Goal: Task Accomplishment & Management: Manage account settings

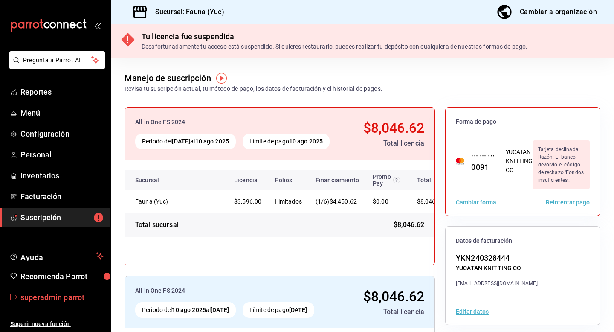
click at [75, 298] on span "superadmin parrot" at bounding box center [61, 297] width 83 height 12
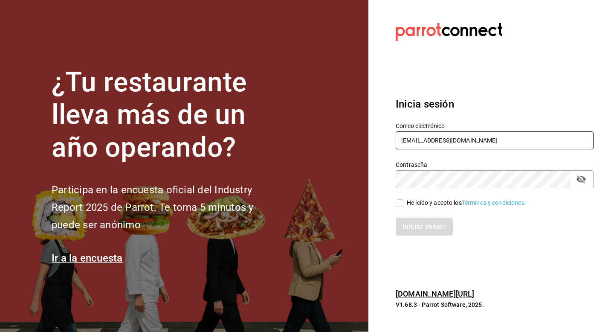
click at [456, 136] on input "fauna@yuc.com" at bounding box center [495, 140] width 198 height 18
click at [458, 154] on div "Contraseña Contraseña" at bounding box center [489, 169] width 208 height 38
click at [473, 138] on input "fauna@yuc.com" at bounding box center [495, 140] width 198 height 18
type input "f"
type input "rafaela@oaxaca.com"
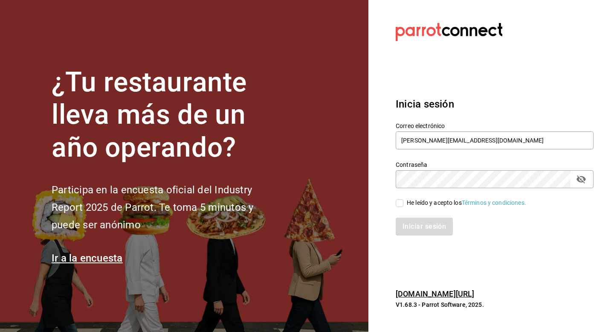
click at [430, 205] on div "He leído y acepto los Términos y condiciones." at bounding box center [466, 202] width 119 height 9
click at [403, 205] on input "He leído y acepto los Términos y condiciones." at bounding box center [400, 203] width 8 height 8
checkbox input "true"
click at [418, 230] on button "Iniciar sesión" at bounding box center [425, 226] width 58 height 18
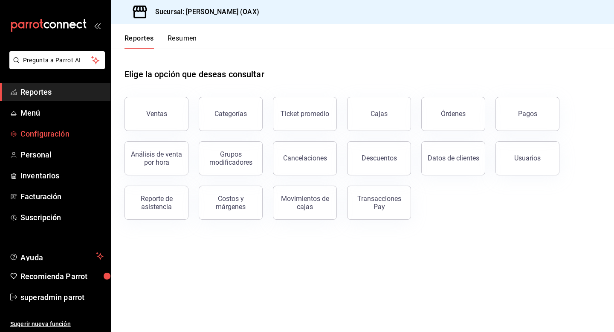
click at [59, 131] on span "Configuración" at bounding box center [61, 134] width 83 height 12
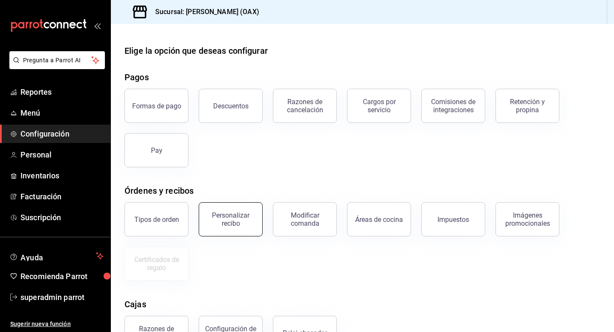
click at [246, 211] on button "Personalizar recibo" at bounding box center [231, 219] width 64 height 34
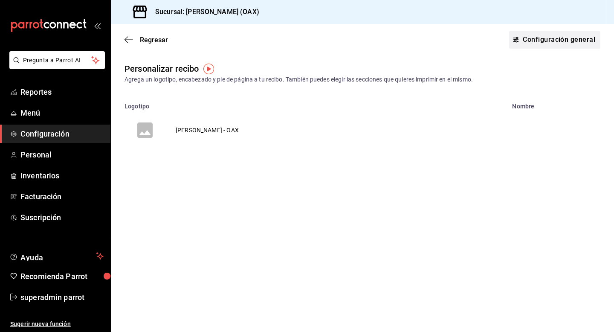
click at [527, 47] on button "Configuración general" at bounding box center [554, 40] width 91 height 18
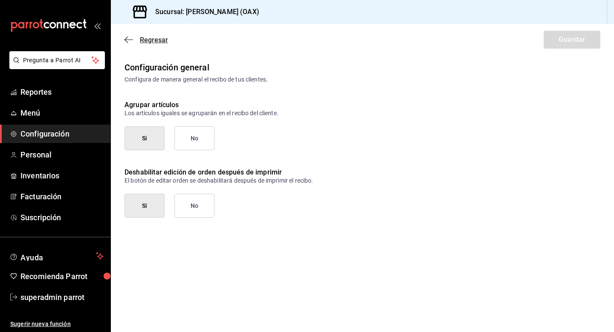
click at [153, 40] on span "Regresar" at bounding box center [154, 40] width 28 height 8
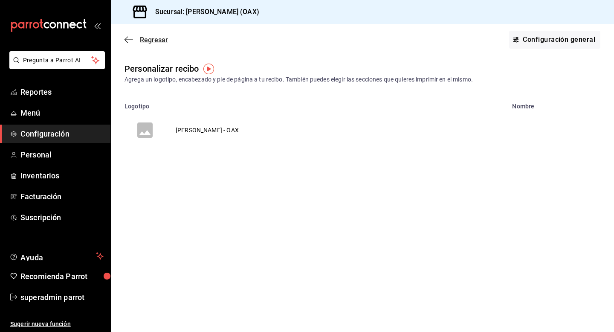
click at [142, 40] on span "Regresar" at bounding box center [154, 40] width 28 height 8
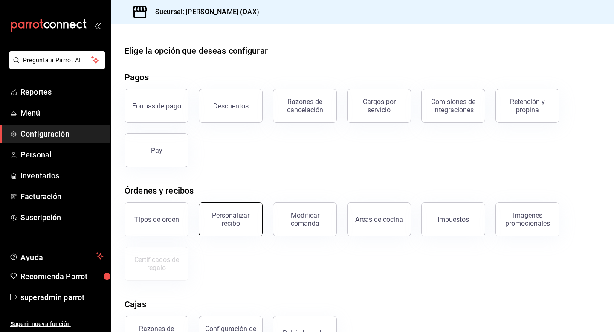
click at [222, 223] on div "Personalizar recibo" at bounding box center [230, 219] width 53 height 16
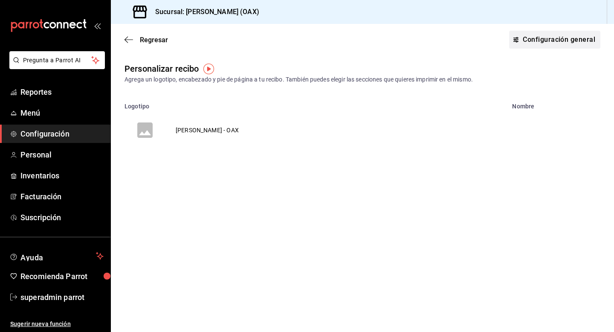
click at [567, 37] on button "Configuración general" at bounding box center [554, 40] width 91 height 18
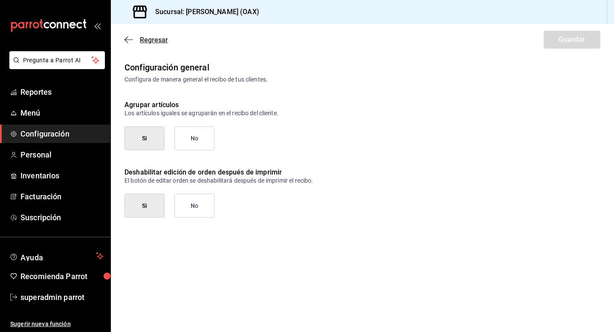
click at [156, 39] on span "Regresar" at bounding box center [154, 40] width 28 height 8
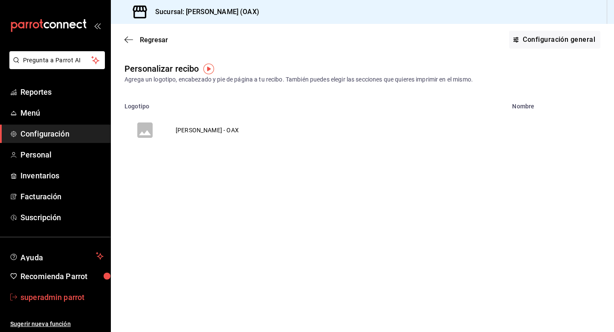
click at [57, 299] on span "superadmin parrot" at bounding box center [61, 297] width 83 height 12
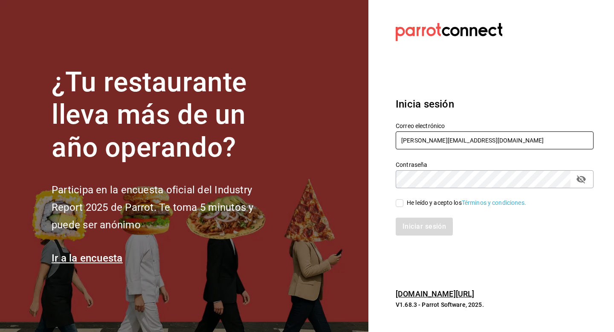
drag, startPoint x: 472, startPoint y: 137, endPoint x: 379, endPoint y: 133, distance: 93.9
click at [379, 133] on section "Datos incorrectos. Verifica que tu Correo o Contraseña estén bien escritos. Ini…" at bounding box center [491, 166] width 246 height 332
type input "[EMAIL_ADDRESS][DOMAIN_NAME]"
click at [429, 202] on div "He leído y acepto los Términos y condiciones." at bounding box center [466, 202] width 119 height 9
click at [403, 202] on input "He leído y acepto los Términos y condiciones." at bounding box center [400, 203] width 8 height 8
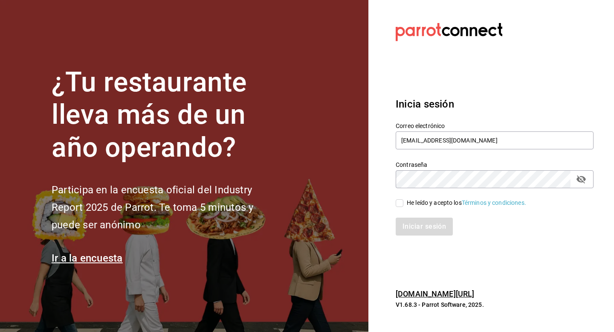
checkbox input "true"
click at [418, 226] on button "Iniciar sesión" at bounding box center [425, 226] width 58 height 18
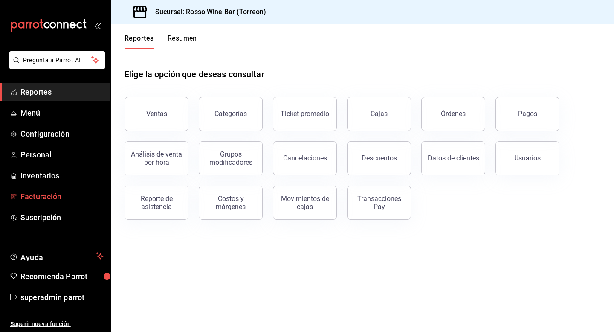
click at [46, 200] on span "Facturación" at bounding box center [61, 197] width 83 height 12
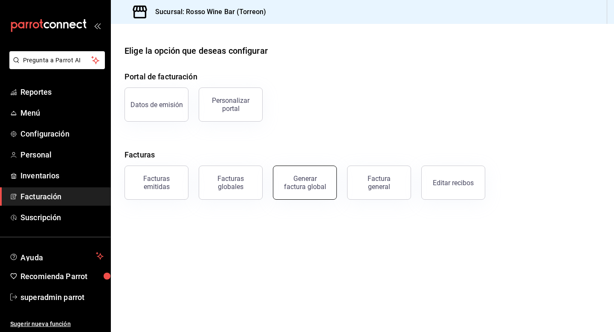
click at [302, 188] on div "Generar factura global" at bounding box center [304, 182] width 43 height 16
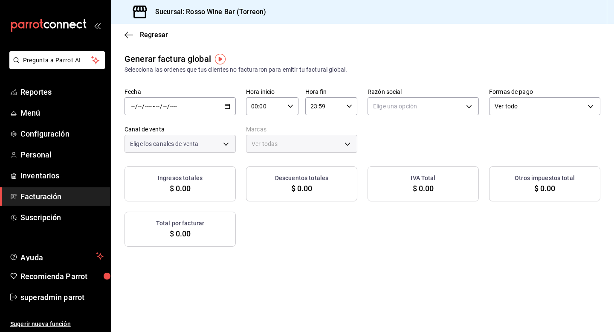
type input "PARROT,UBER_EATS,RAPPI,DIDI_FOOD,ONLINE"
click at [148, 34] on span "Regresar" at bounding box center [154, 35] width 28 height 8
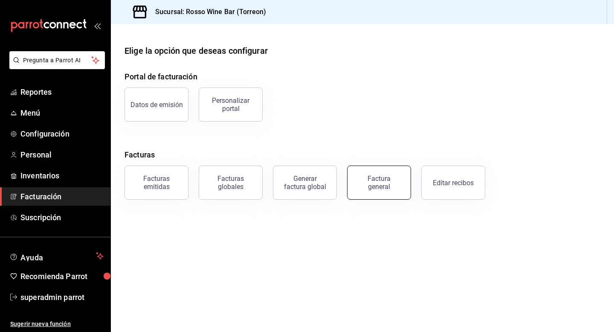
click at [370, 188] on div "Factura general" at bounding box center [379, 182] width 43 height 16
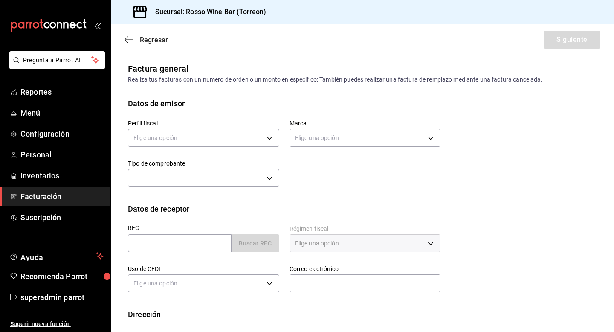
click at [151, 39] on span "Regresar" at bounding box center [154, 40] width 28 height 8
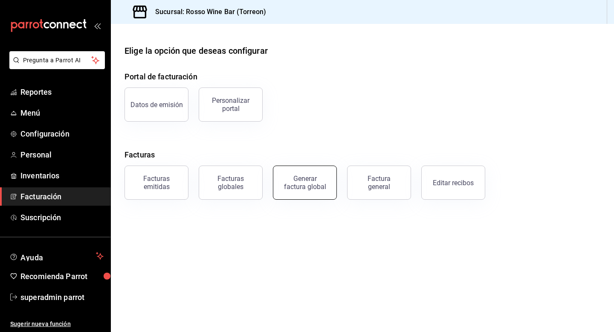
click at [324, 189] on button "Generar factura global" at bounding box center [305, 182] width 64 height 34
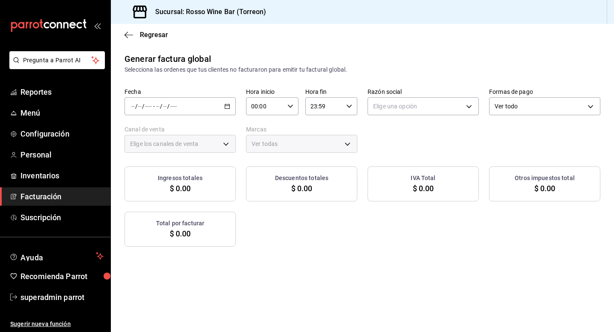
type input "PARROT,UBER_EATS,RAPPI,DIDI_FOOD,ONLINE"
click at [153, 35] on span "Regresar" at bounding box center [154, 35] width 28 height 8
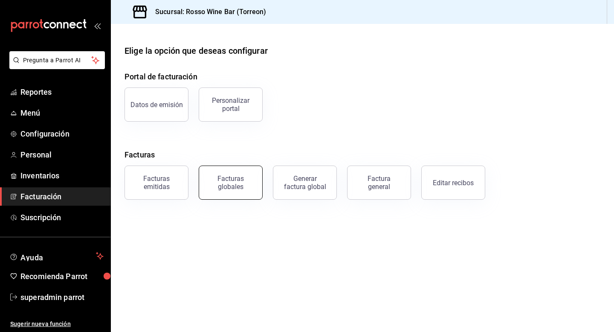
click at [252, 192] on button "Facturas globales" at bounding box center [231, 182] width 64 height 34
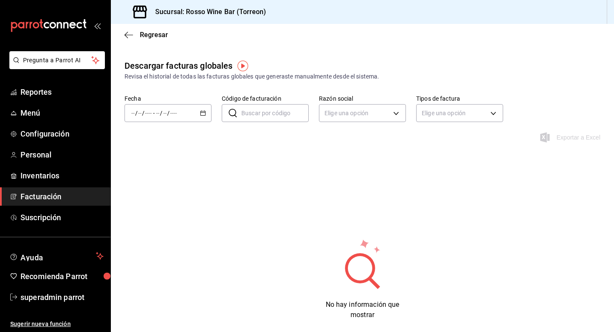
click at [202, 116] on div "/ / - / /" at bounding box center [167, 113] width 87 height 18
click at [161, 202] on li "Mes actual" at bounding box center [165, 196] width 80 height 19
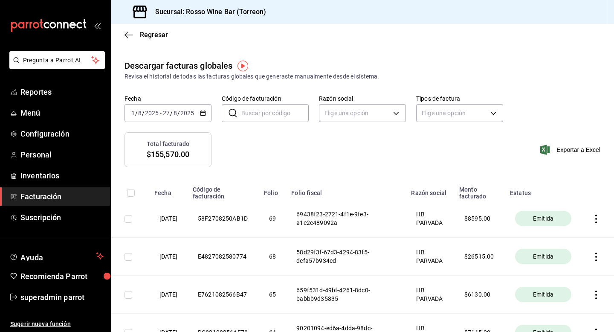
click at [202, 116] on icon "button" at bounding box center [203, 113] width 6 height 6
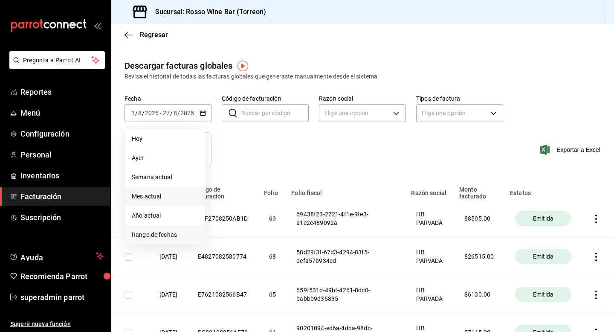
click at [157, 235] on span "Rango de fechas" at bounding box center [165, 234] width 66 height 9
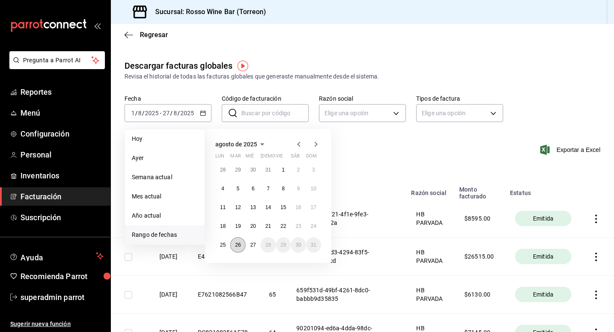
click at [235, 243] on abbr "26" at bounding box center [238, 245] width 6 height 6
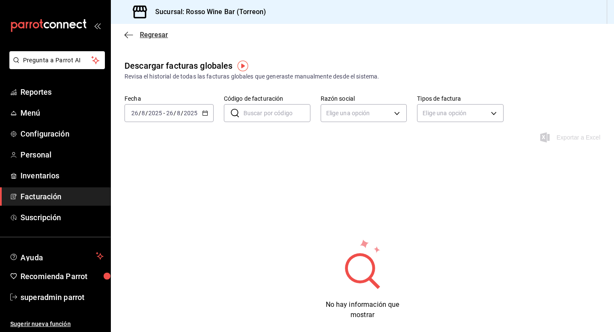
click at [150, 31] on span "Regresar" at bounding box center [154, 35] width 28 height 8
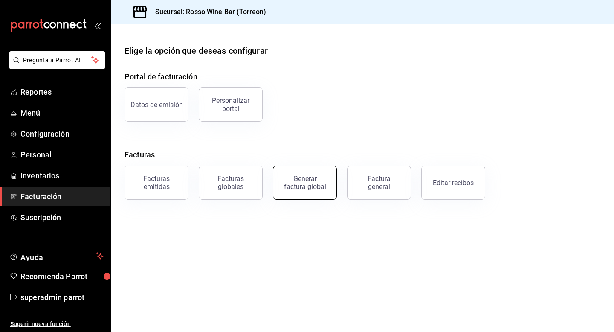
click at [301, 179] on div "Generar factura global" at bounding box center [304, 182] width 43 height 16
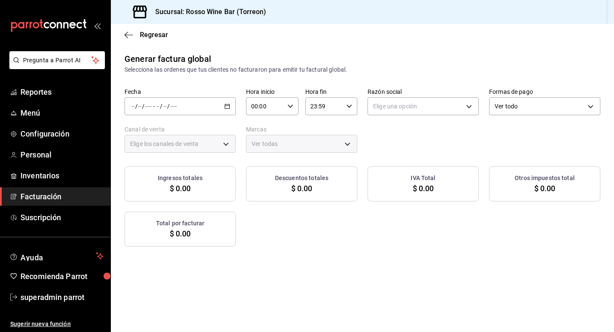
type input "PARROT,UBER_EATS,RAPPI,DIDI_FOOD,ONLINE"
click at [142, 39] on div "Regresar" at bounding box center [362, 35] width 503 height 22
click at [152, 32] on span "Regresar" at bounding box center [154, 35] width 28 height 8
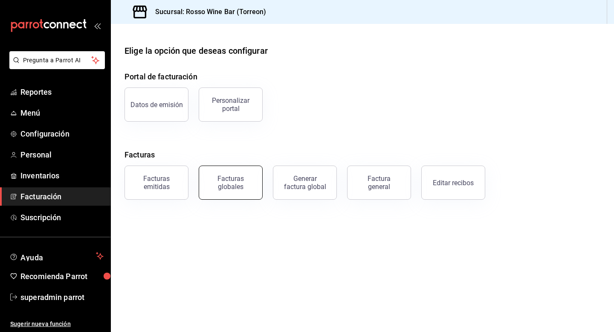
click at [224, 179] on div "Facturas globales" at bounding box center [230, 182] width 53 height 16
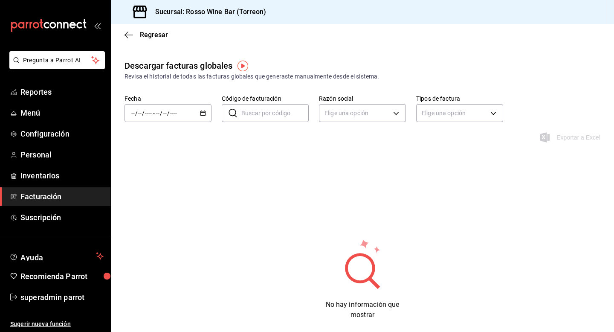
click at [197, 107] on div "/ / - / /" at bounding box center [167, 113] width 87 height 18
click at [156, 230] on span "Rango de fechas" at bounding box center [165, 234] width 66 height 9
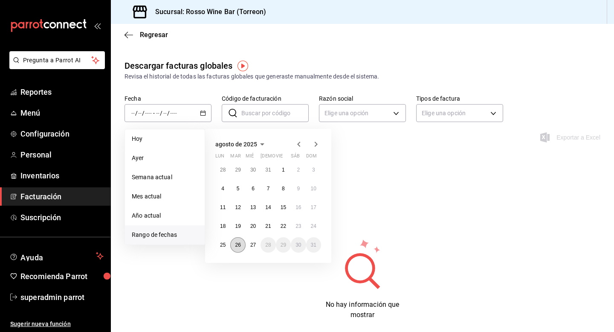
click at [240, 244] on abbr "26" at bounding box center [238, 245] width 6 height 6
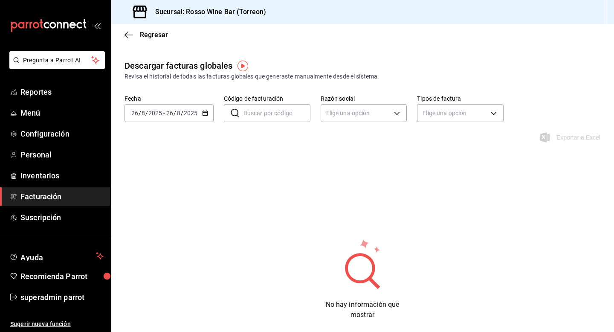
click at [208, 116] on div "2025-08-26 26 / 8 / 2025 - 2025-08-26 26 / 8 / 2025" at bounding box center [168, 113] width 89 height 18
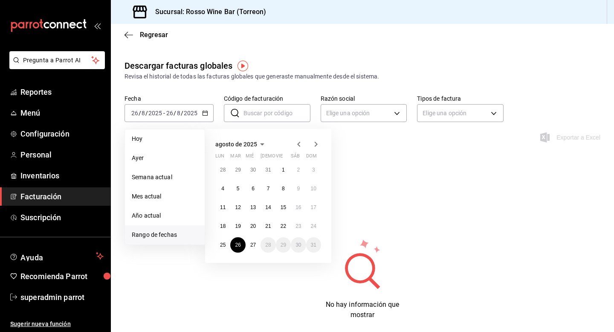
click at [425, 194] on div "Descargar facturas globales Revisa el historial de todas las facturas globales …" at bounding box center [362, 206] width 503 height 295
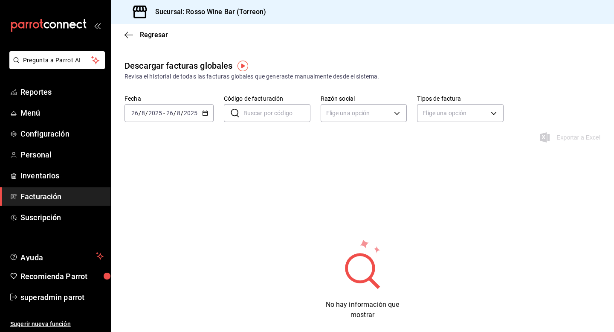
click at [158, 40] on div "Regresar" at bounding box center [362, 35] width 503 height 22
click at [157, 37] on span "Regresar" at bounding box center [154, 35] width 28 height 8
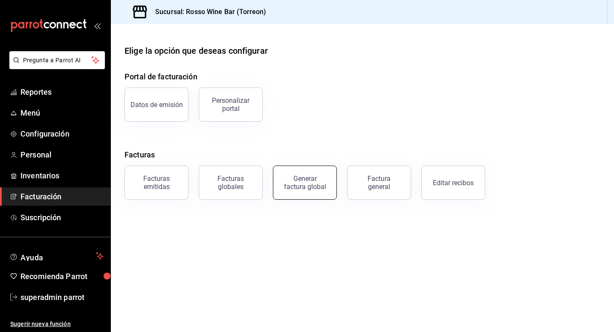
click at [303, 179] on div "Generar factura global" at bounding box center [304, 182] width 43 height 16
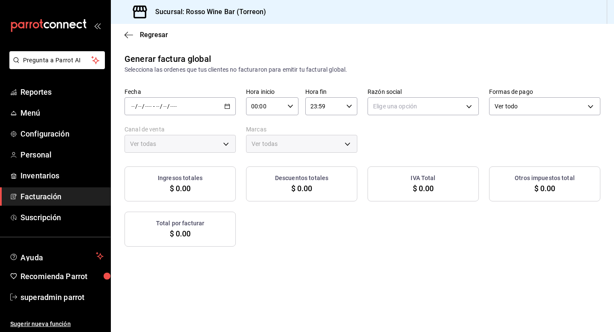
type input "PARROT,UBER_EATS,RAPPI,DIDI_FOOD,ONLINE"
click at [225, 101] on div "/ / - / /" at bounding box center [179, 106] width 111 height 18
click at [171, 136] on span "Rango de fechas" at bounding box center [165, 131] width 66 height 9
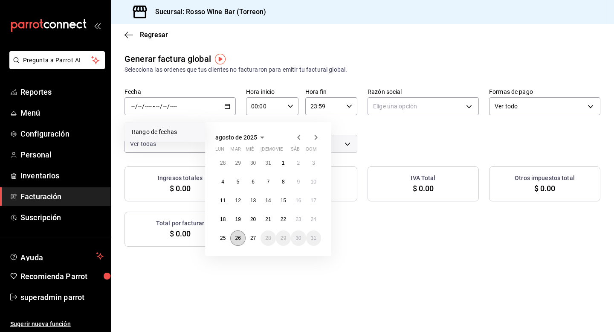
click at [243, 243] on button "26" at bounding box center [237, 237] width 15 height 15
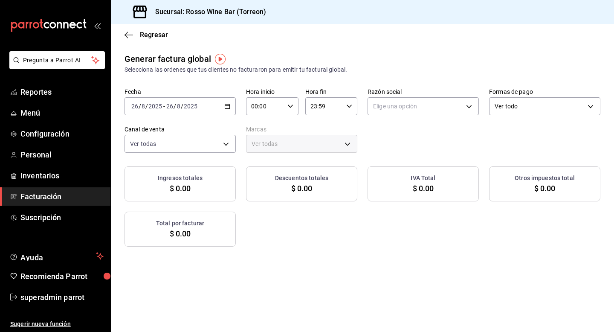
click at [425, 117] on div "Fecha 2025-08-26 26 / 8 / 2025 - 2025-08-26 26 / 8 / 2025 Hora inicio 00:00 Hor…" at bounding box center [362, 120] width 476 height 65
click at [431, 111] on body "Pregunta a Parrot AI Reportes Menú Configuración Personal Inventarios Facturaci…" at bounding box center [307, 166] width 614 height 332
click at [402, 145] on li "HB PARVADA" at bounding box center [423, 150] width 110 height 16
type input "e33a4bbf-56a2-4bb2-a420-99781ad44d12"
type input "c2c32ae7-1fc4-45ff-8039-656fc52e7daf"
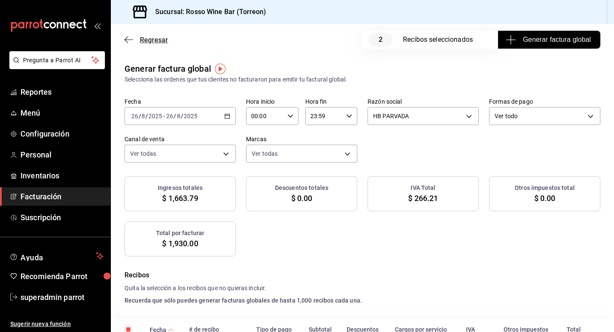
click at [151, 40] on span "Regresar" at bounding box center [154, 40] width 28 height 8
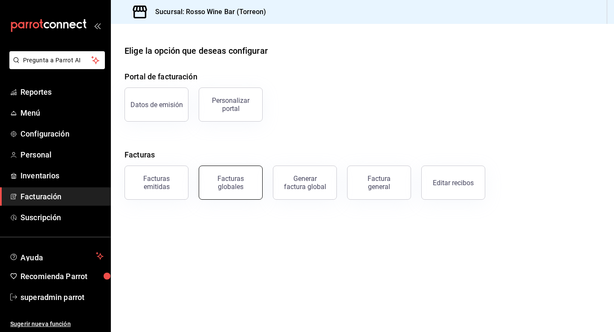
click at [218, 169] on button "Facturas globales" at bounding box center [231, 182] width 64 height 34
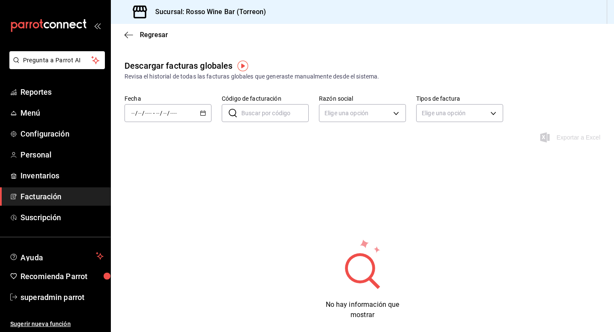
click at [194, 108] on div "/ / - / /" at bounding box center [167, 113] width 87 height 18
click at [165, 192] on span "Mes actual" at bounding box center [165, 196] width 66 height 9
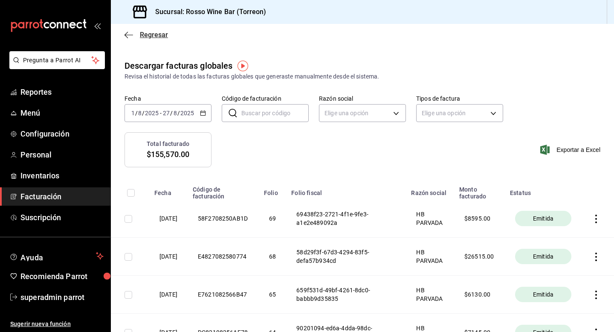
click at [155, 37] on span "Regresar" at bounding box center [154, 35] width 28 height 8
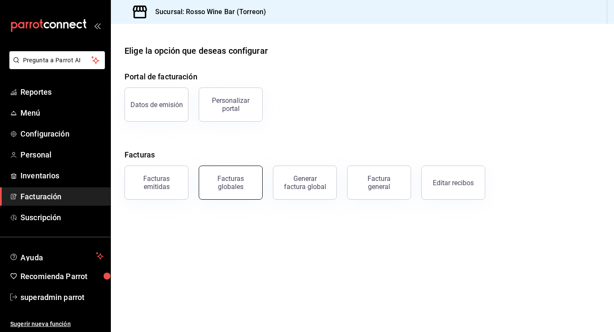
click at [244, 180] on div "Facturas globales" at bounding box center [230, 182] width 53 height 16
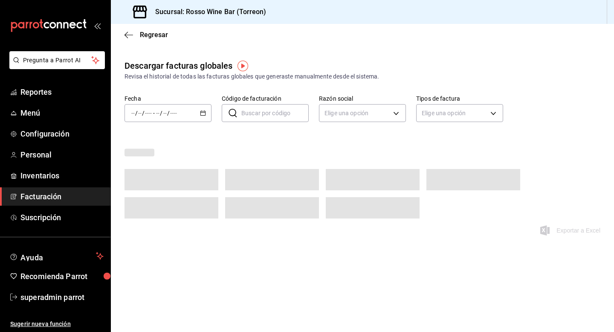
click at [201, 111] on \(Stroke\) "button" at bounding box center [202, 113] width 5 height 5
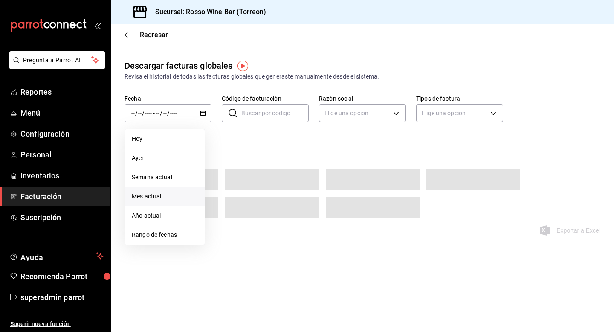
click at [162, 202] on li "Mes actual" at bounding box center [165, 196] width 80 height 19
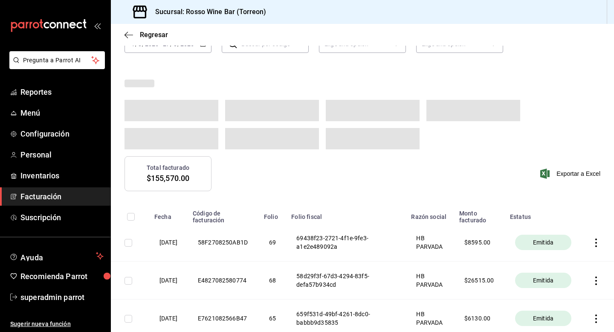
scroll to position [73, 0]
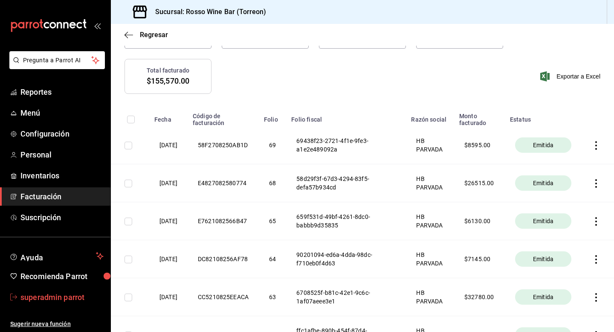
click at [59, 296] on span "superadmin parrot" at bounding box center [61, 297] width 83 height 12
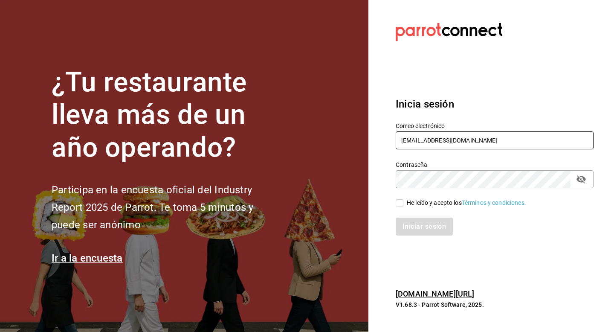
drag, startPoint x: 461, startPoint y: 138, endPoint x: 390, endPoint y: 138, distance: 70.8
click at [390, 138] on div "Correo electrónico rossowine@bar.mx" at bounding box center [489, 131] width 208 height 39
type input "multiuser@javi.com"
click at [408, 205] on div "He leído y acepto los Términos y condiciones." at bounding box center [466, 202] width 119 height 9
click at [403, 205] on input "He leído y acepto los Términos y condiciones." at bounding box center [400, 203] width 8 height 8
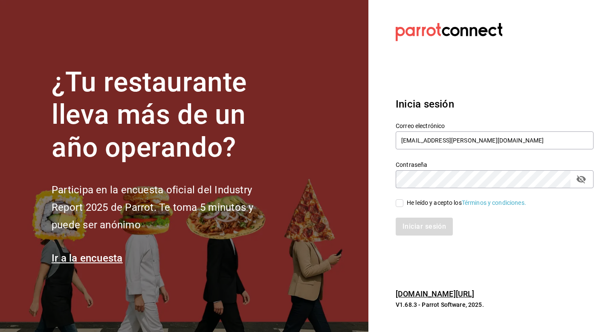
checkbox input "true"
click at [409, 233] on button "Iniciar sesión" at bounding box center [425, 226] width 58 height 18
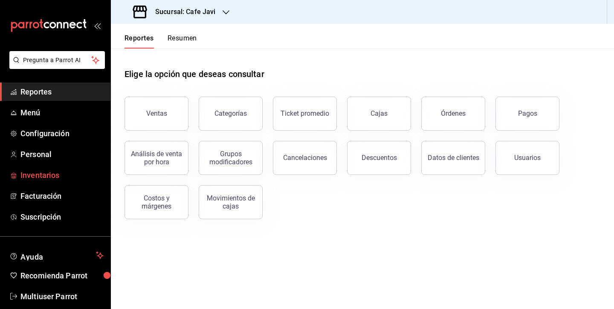
click at [56, 181] on link "Inventarios" at bounding box center [55, 175] width 110 height 18
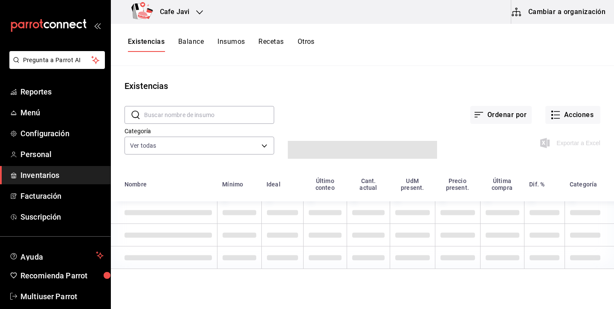
click at [554, 14] on button "Cambiar a organización" at bounding box center [559, 12] width 96 height 24
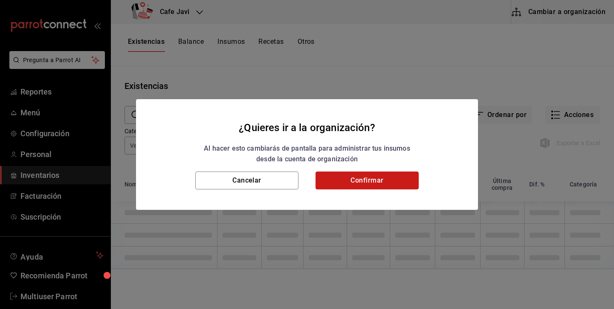
click at [371, 182] on button "Confirmar" at bounding box center [366, 181] width 103 height 18
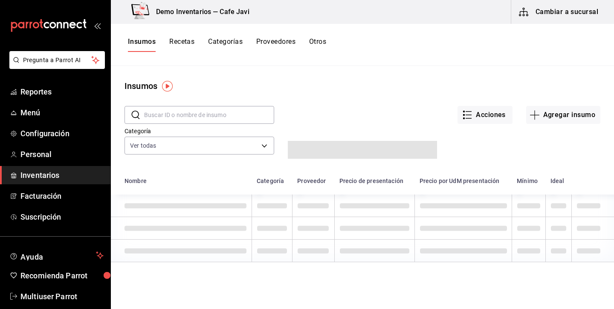
click at [182, 43] on button "Recetas" at bounding box center [181, 45] width 25 height 14
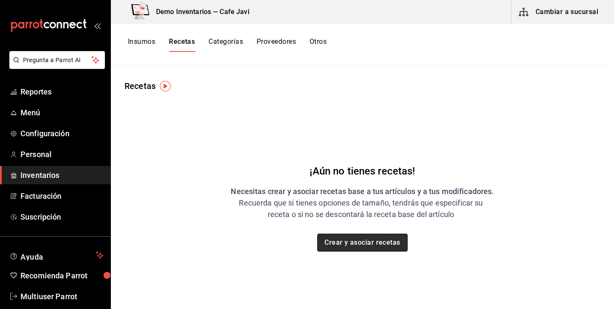
click at [366, 243] on button "Crear y asociar recetas" at bounding box center [362, 243] width 90 height 18
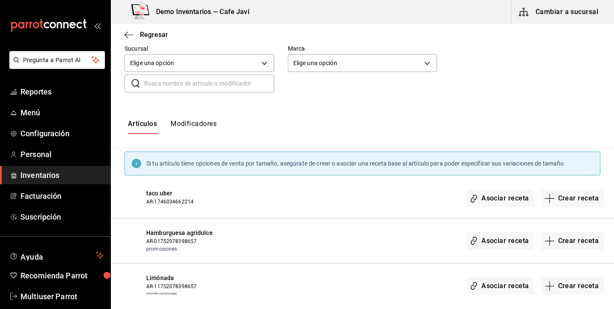
scroll to position [69, 0]
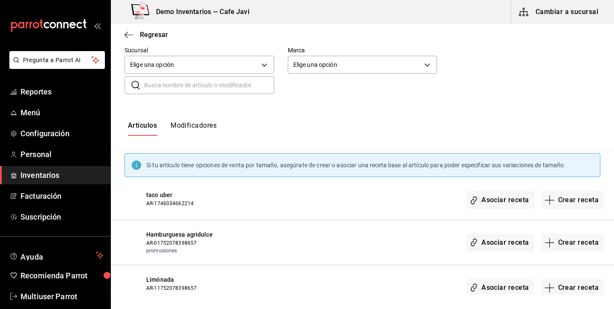
click at [202, 127] on button "Modificadores" at bounding box center [194, 128] width 46 height 14
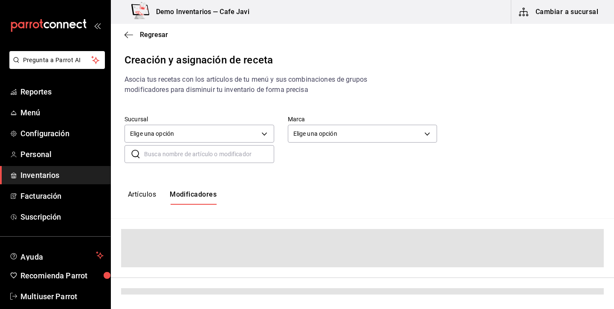
click at [130, 191] on button "Artículos" at bounding box center [142, 198] width 28 height 14
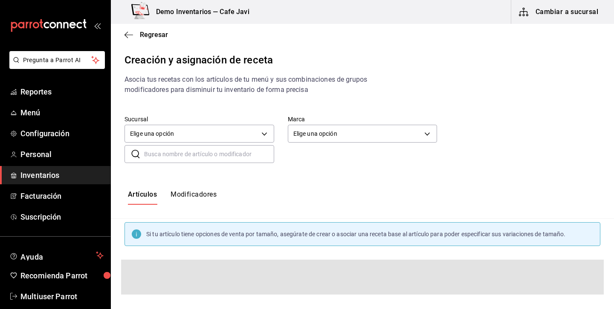
click at [513, 92] on div "Creación y asignación de receta Asocia tus recetas con los artículos de tu menú…" at bounding box center [362, 239] width 503 height 375
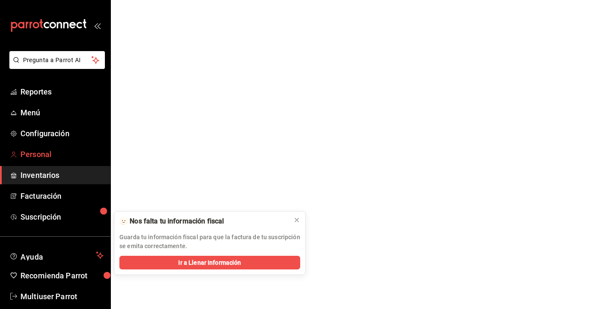
click at [43, 159] on span "Personal" at bounding box center [61, 155] width 83 height 12
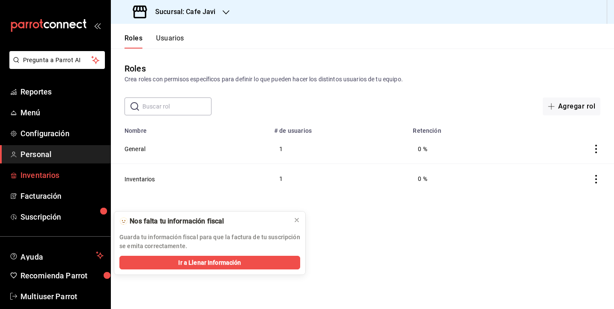
click at [42, 175] on span "Inventarios" at bounding box center [61, 176] width 83 height 12
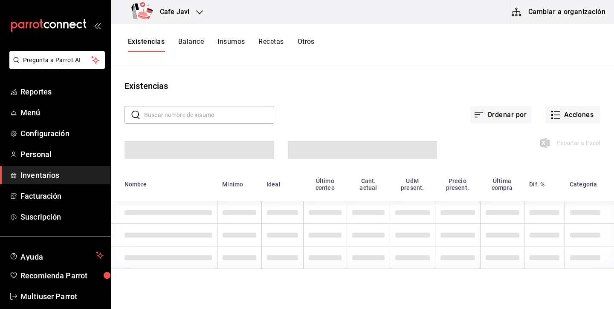
click at [544, 12] on button "Cambiar a organización" at bounding box center [559, 12] width 96 height 24
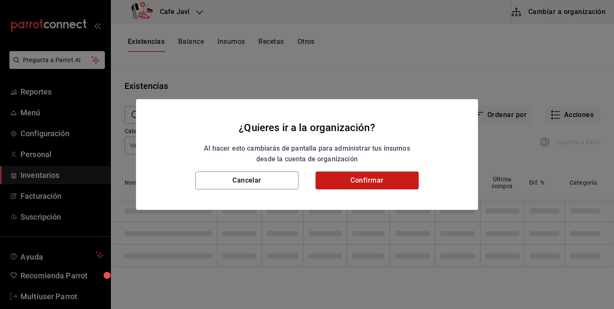
click at [376, 186] on button "Confirmar" at bounding box center [366, 181] width 103 height 18
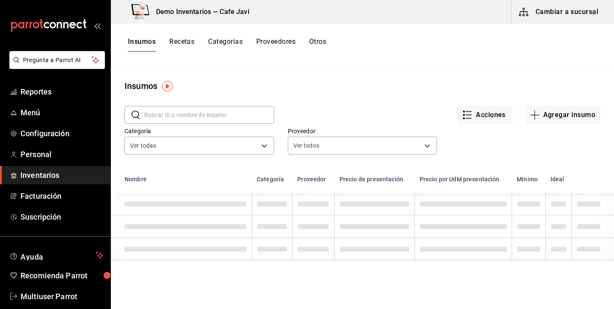
click at [177, 49] on button "Recetas" at bounding box center [181, 45] width 25 height 14
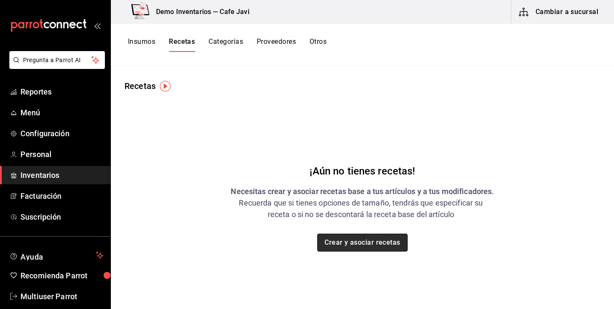
click at [351, 245] on button "Crear y asociar recetas" at bounding box center [362, 243] width 90 height 18
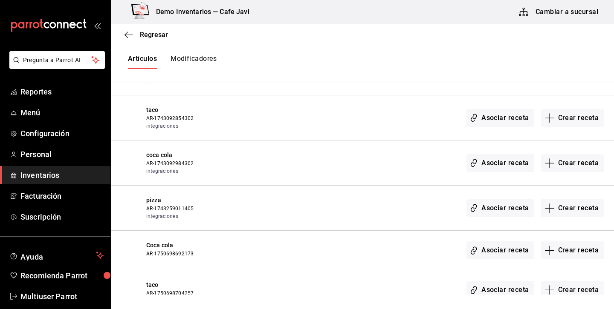
scroll to position [383, 0]
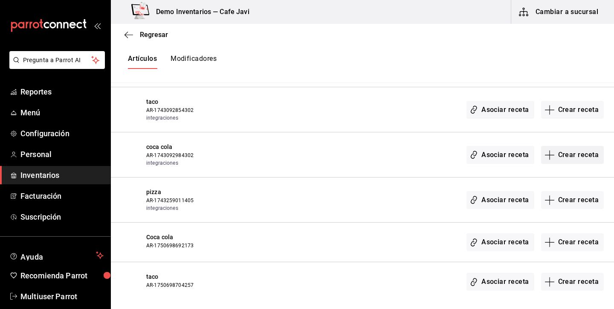
click at [581, 157] on button "Crear receta" at bounding box center [572, 155] width 63 height 18
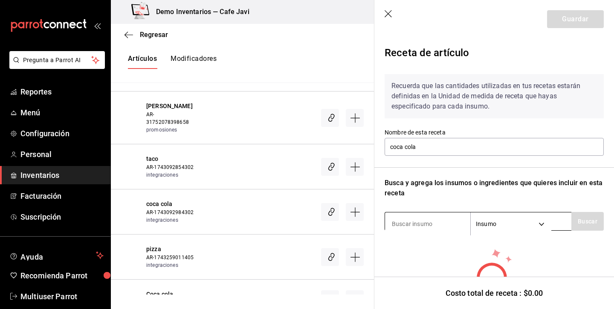
click at [436, 225] on input at bounding box center [427, 224] width 85 height 18
type input "coca"
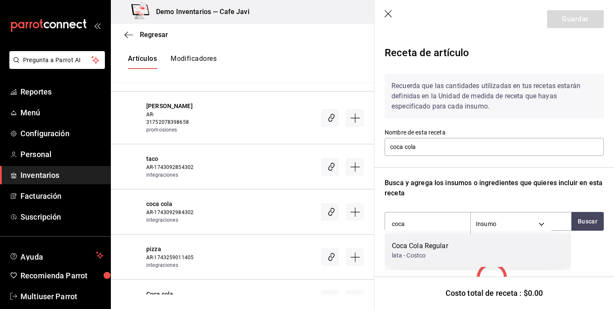
click at [442, 254] on div "lata - Costco" at bounding box center [420, 256] width 56 height 9
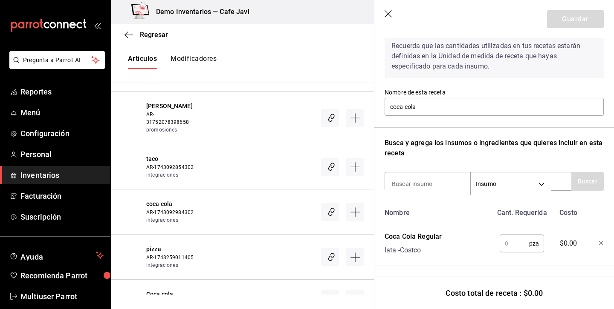
scroll to position [41, 0]
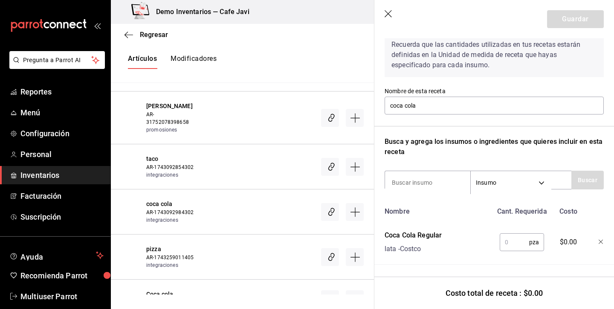
click at [516, 243] on input "text" at bounding box center [514, 242] width 29 height 17
type input "1"
click at [582, 25] on button "Guardar" at bounding box center [575, 19] width 57 height 18
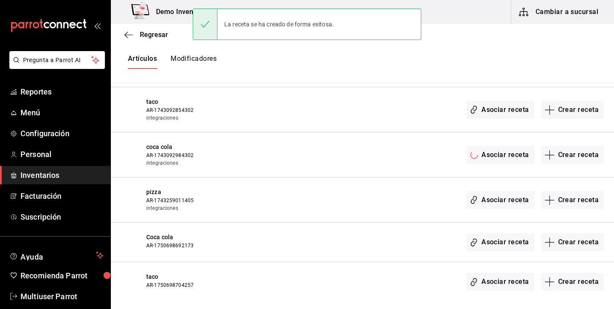
scroll to position [0, 0]
click at [32, 117] on span "Menú" at bounding box center [61, 113] width 83 height 12
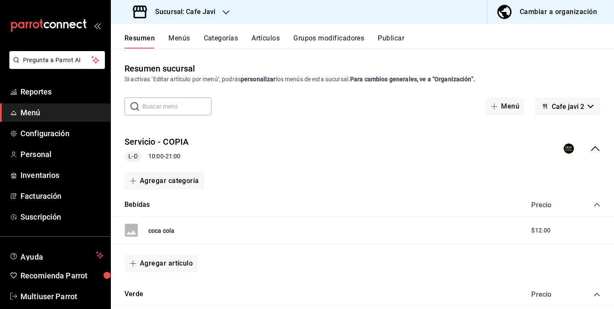
click at [179, 42] on button "Menús" at bounding box center [178, 41] width 21 height 14
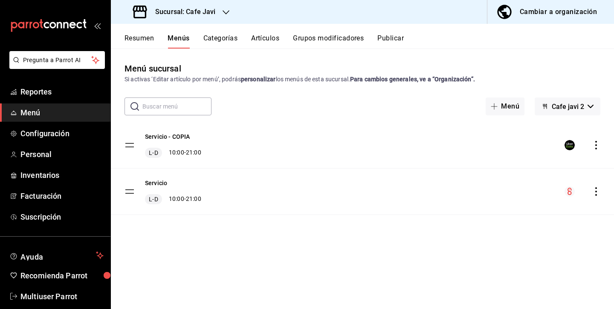
click at [596, 192] on icon "actions" at bounding box center [596, 192] width 2 height 9
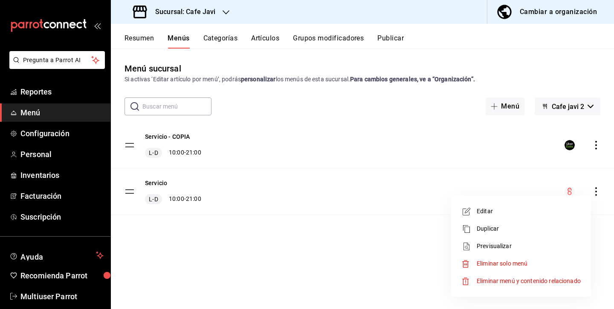
click at [502, 247] on span "Previsualizar" at bounding box center [529, 246] width 104 height 9
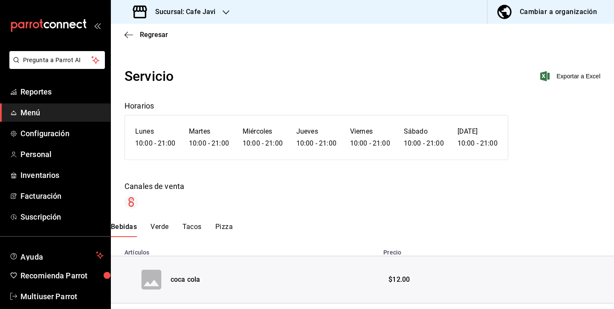
scroll to position [22, 0]
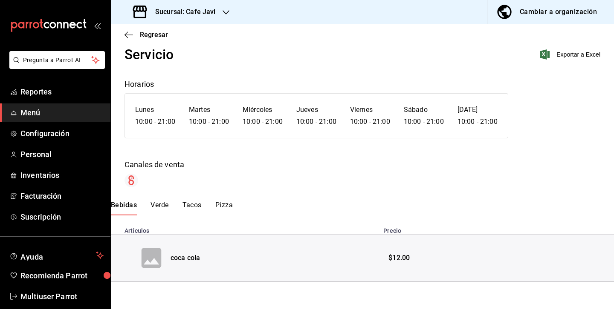
click at [157, 205] on button "Verde" at bounding box center [159, 208] width 18 height 14
click at [131, 254] on icon "expand row" at bounding box center [132, 258] width 10 height 10
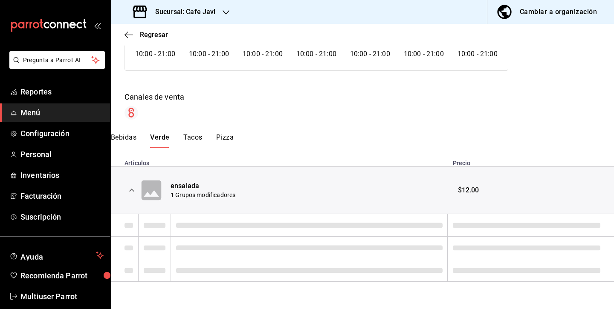
scroll to position [60, 0]
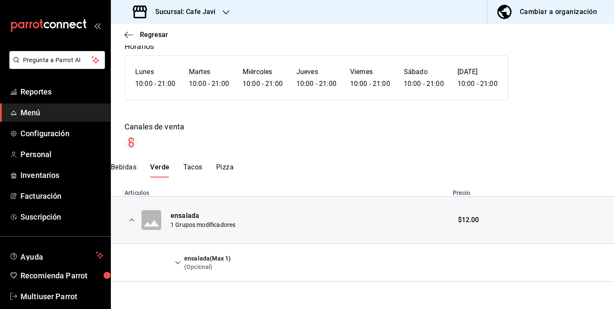
click at [182, 263] on icon "expand row" at bounding box center [178, 263] width 10 height 10
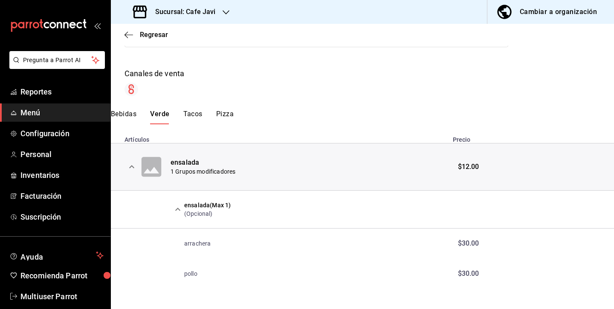
scroll to position [120, 0]
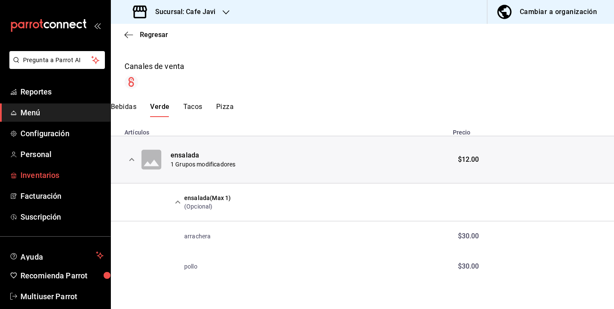
click at [38, 176] on span "Inventarios" at bounding box center [61, 176] width 83 height 12
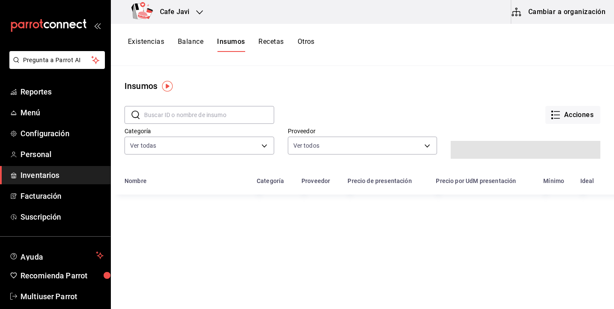
click at [533, 16] on button "Cambiar a organización" at bounding box center [559, 12] width 96 height 24
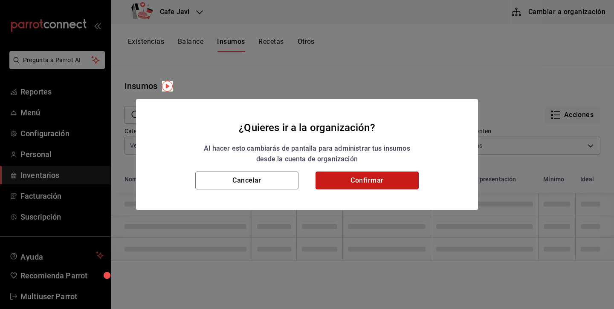
click at [396, 182] on button "Confirmar" at bounding box center [366, 181] width 103 height 18
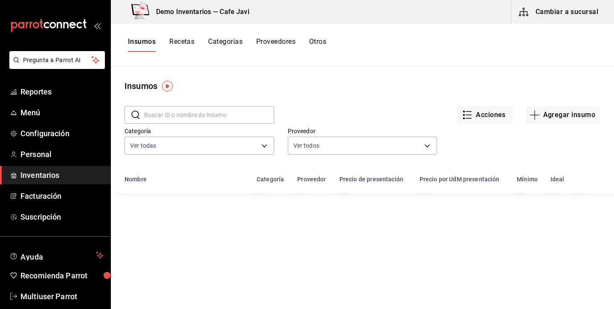
click at [178, 43] on button "Recetas" at bounding box center [181, 45] width 25 height 14
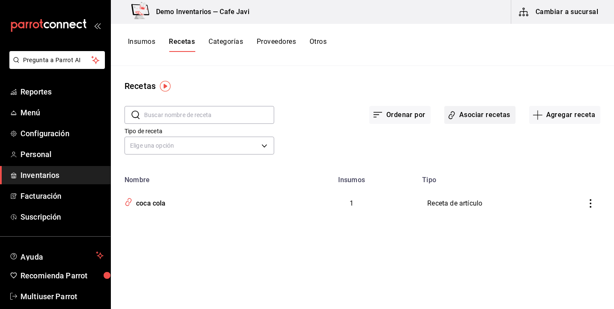
click at [480, 112] on button "Asociar recetas" at bounding box center [479, 115] width 71 height 18
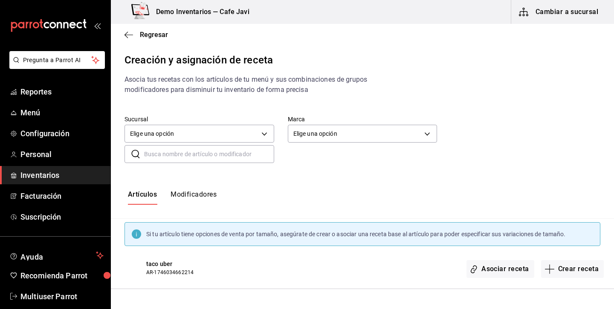
click at [190, 152] on input "text" at bounding box center [209, 154] width 130 height 17
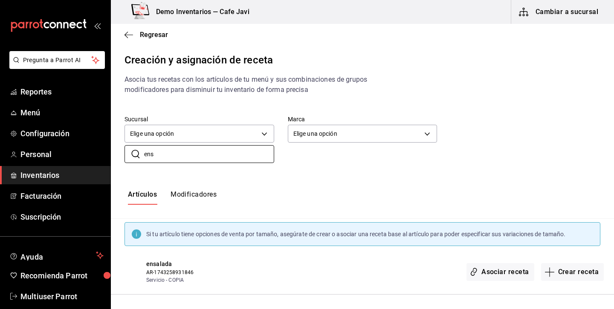
type input "ens"
click at [332, 185] on div "Artículos Modificadores" at bounding box center [362, 198] width 503 height 42
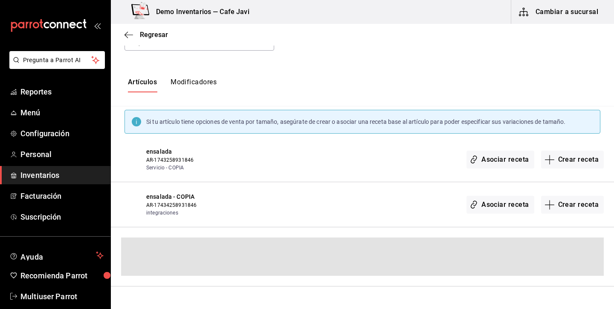
scroll to position [121, 0]
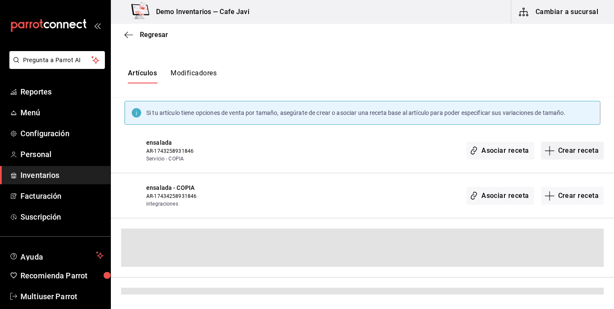
click at [561, 145] on button "Crear receta" at bounding box center [572, 151] width 63 height 18
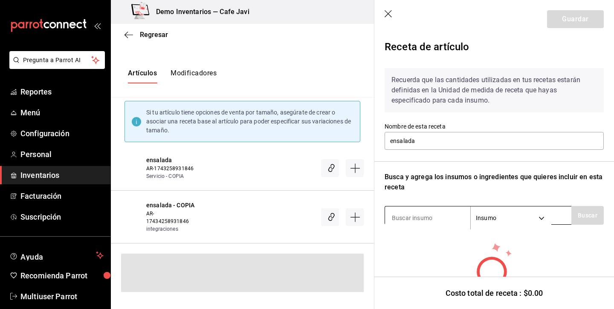
scroll to position [9, 0]
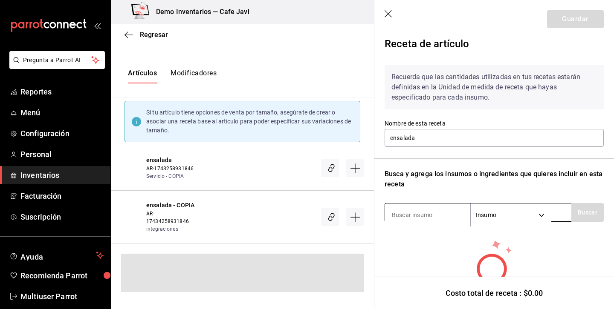
click at [452, 217] on input at bounding box center [427, 215] width 85 height 18
type input "lec"
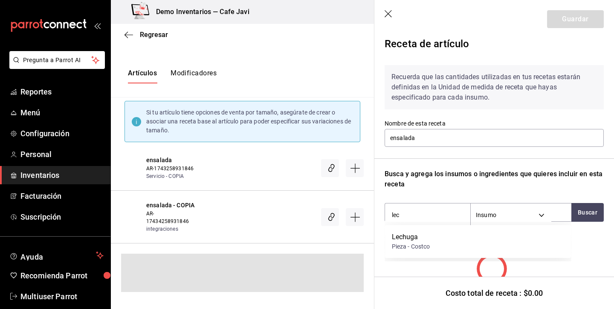
click at [456, 252] on div "Lechuga Pieza - Costco" at bounding box center [478, 241] width 186 height 33
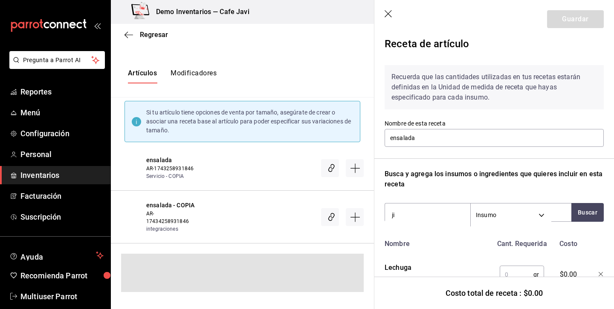
type input "jit"
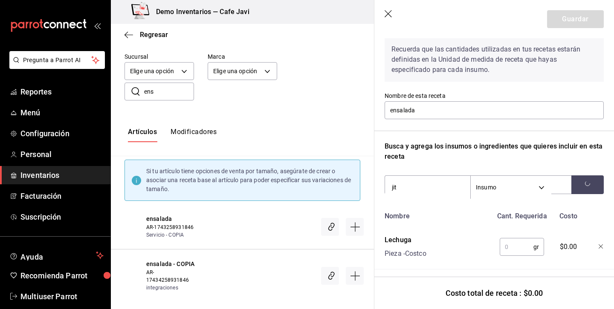
scroll to position [41, 0]
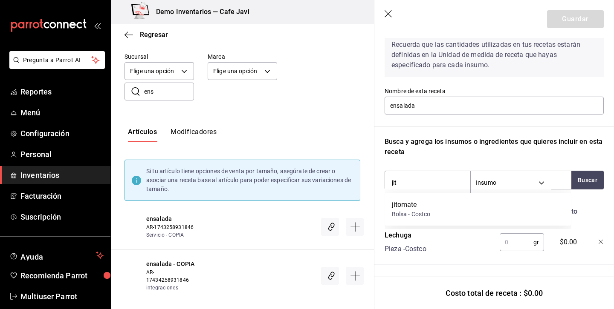
click at [444, 212] on div "jitomate Bolsa - Costco" at bounding box center [478, 209] width 186 height 33
type input "ceb"
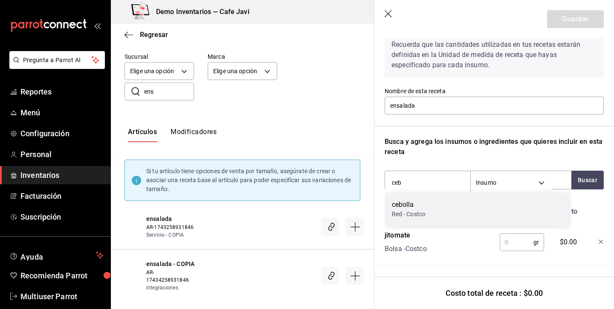
click at [417, 220] on div "cebolla Red - Costco" at bounding box center [478, 209] width 186 height 33
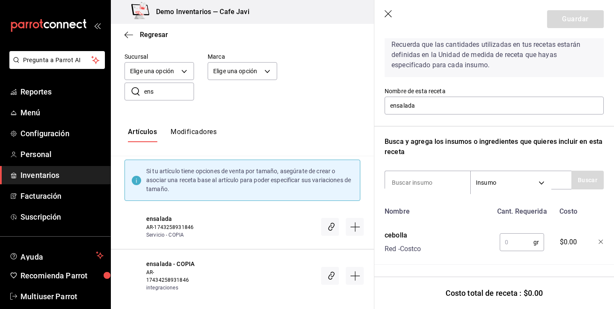
scroll to position [114, 0]
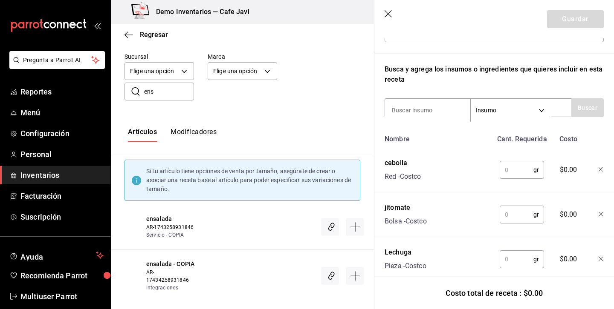
click at [518, 175] on input "text" at bounding box center [517, 170] width 34 height 17
type input "10"
click at [510, 217] on input "text" at bounding box center [517, 214] width 34 height 17
type input "30"
click at [517, 267] on input "text" at bounding box center [517, 259] width 34 height 17
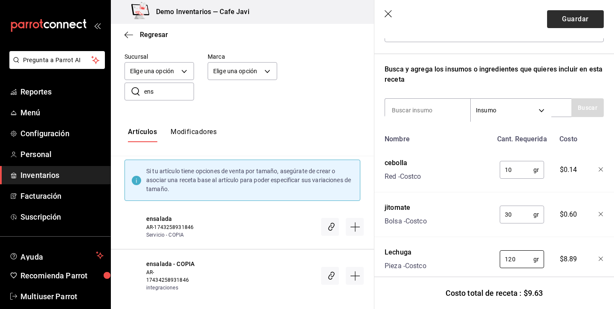
type input "120"
click at [580, 15] on button "Guardar" at bounding box center [575, 19] width 57 height 18
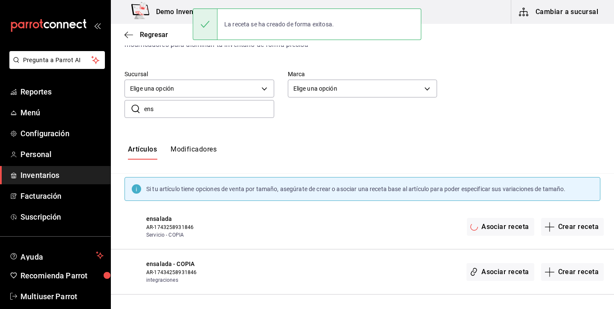
scroll to position [45, 0]
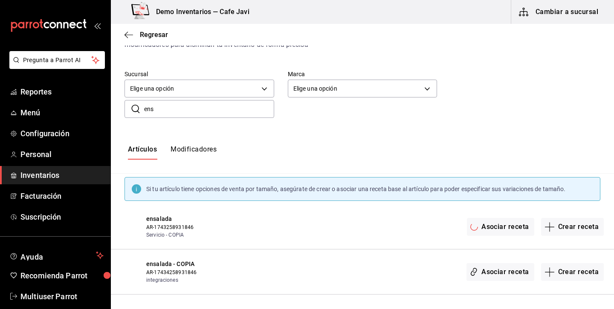
click at [198, 146] on button "Modificadores" at bounding box center [194, 152] width 46 height 14
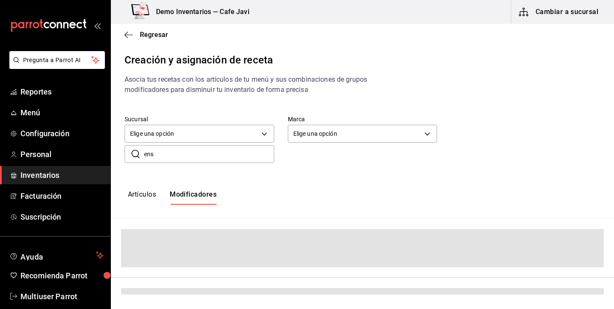
click at [212, 158] on input "ens" at bounding box center [209, 154] width 130 height 17
type input "e"
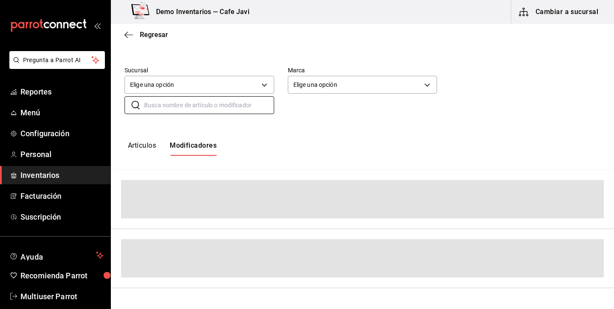
scroll to position [44, 0]
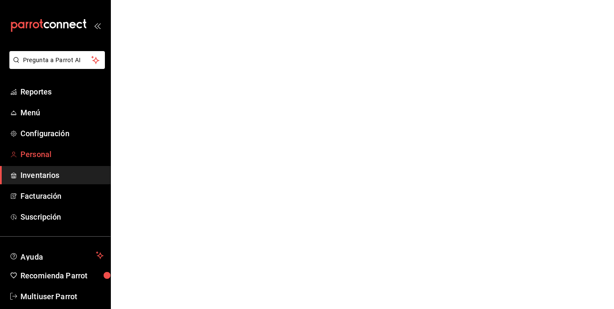
click at [40, 159] on span "Personal" at bounding box center [61, 155] width 83 height 12
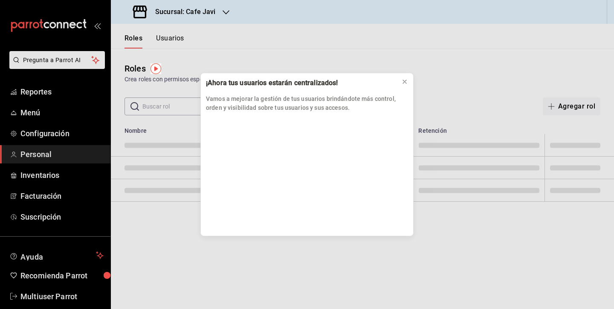
click at [53, 181] on div "¡Ahora tus usuarios estarán centralizados! Vamos a mejorar la gestión de tus us…" at bounding box center [307, 154] width 614 height 309
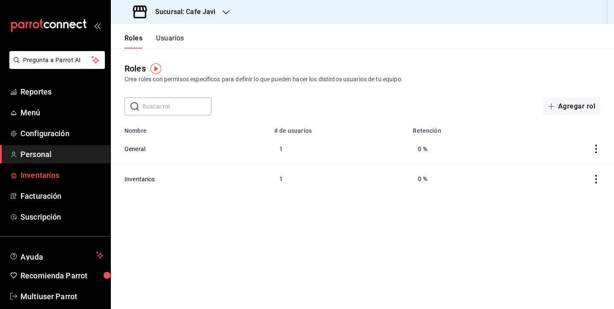
click at [53, 181] on link "Inventarios" at bounding box center [55, 175] width 110 height 18
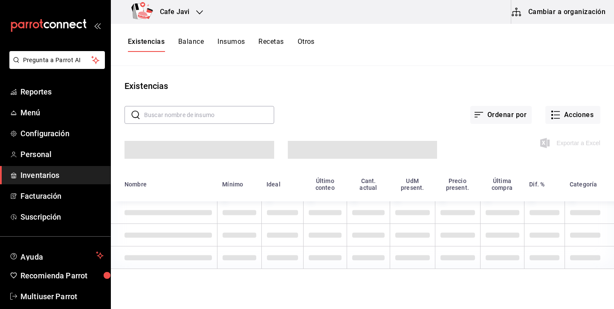
click at [554, 16] on button "Cambiar a organización" at bounding box center [559, 12] width 96 height 24
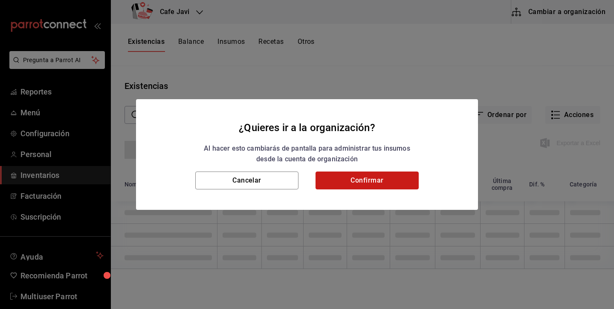
click at [374, 183] on button "Confirmar" at bounding box center [366, 181] width 103 height 18
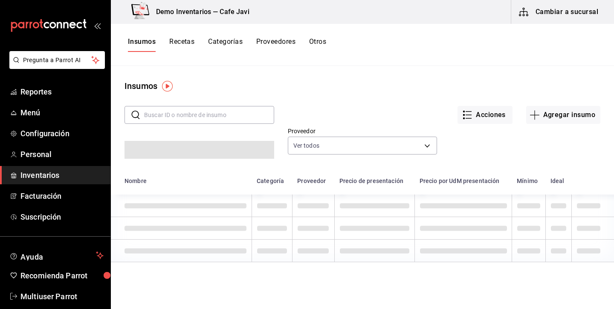
click at [183, 40] on button "Recetas" at bounding box center [181, 45] width 25 height 14
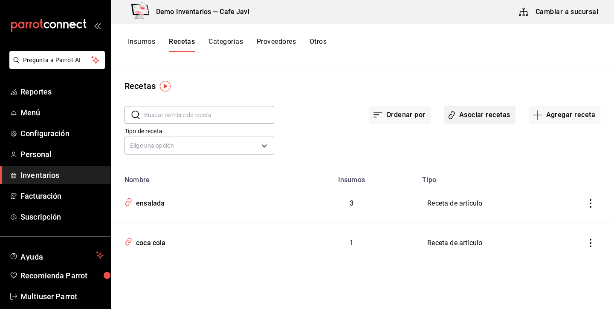
click at [484, 113] on button "Asociar recetas" at bounding box center [479, 115] width 71 height 18
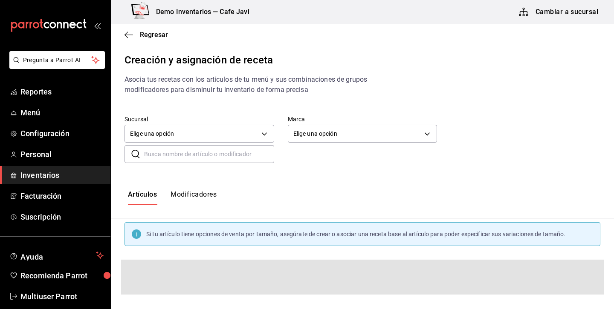
click at [208, 194] on button "Modificadores" at bounding box center [194, 198] width 46 height 14
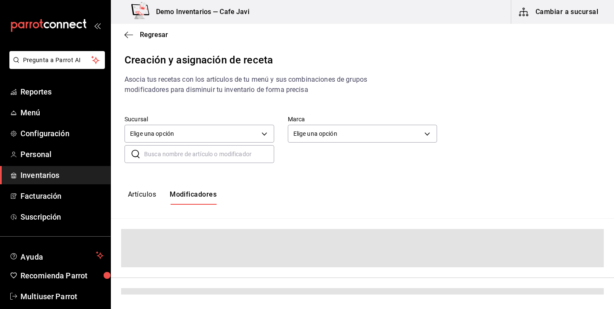
click at [224, 154] on input "text" at bounding box center [209, 154] width 130 height 17
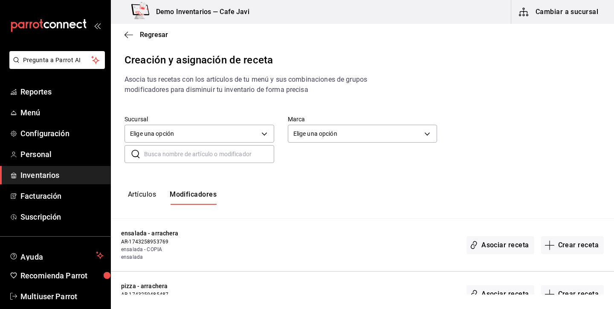
click at [342, 230] on div "Asociar receta Crear receta" at bounding box center [417, 245] width 371 height 32
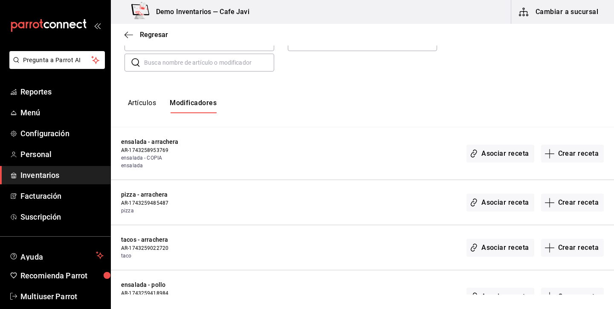
scroll to position [86, 0]
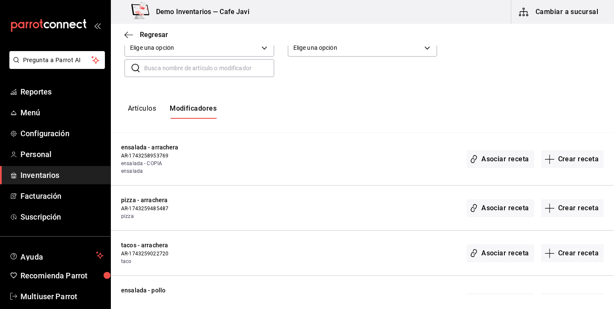
click at [237, 75] on input "text" at bounding box center [209, 68] width 130 height 17
click at [361, 107] on div "Artículos Modificadores" at bounding box center [362, 111] width 503 height 14
click at [561, 158] on button "Crear receta" at bounding box center [572, 159] width 63 height 18
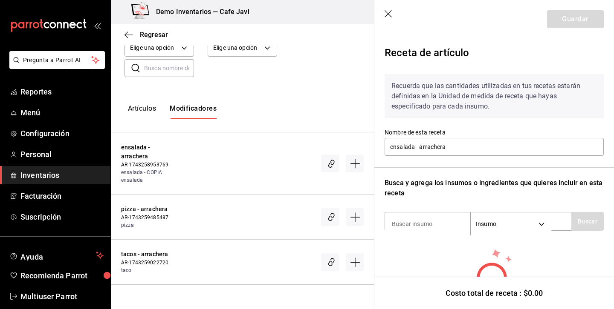
click at [433, 234] on div "Recuerda que las cantidades utilizadas en tus recetas estarán definidas en la U…" at bounding box center [493, 198] width 219 height 263
click at [438, 227] on input at bounding box center [427, 224] width 85 height 18
type input "arr"
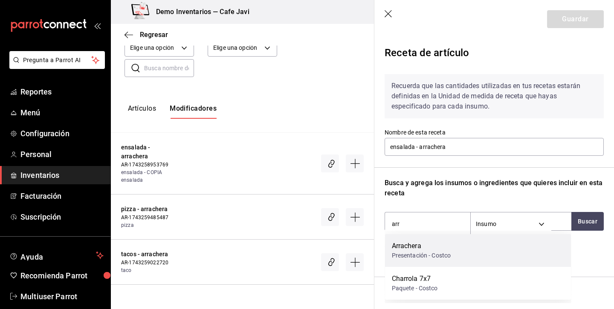
click at [420, 257] on div "Presentación - Costco" at bounding box center [421, 256] width 59 height 9
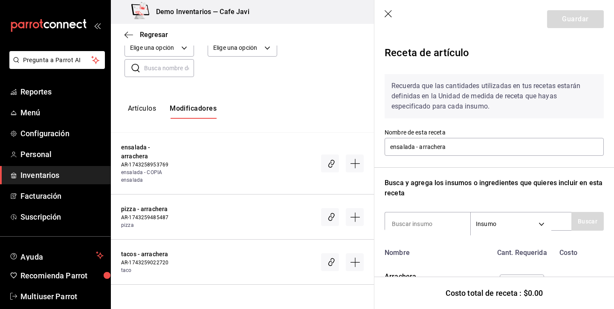
scroll to position [41, 0]
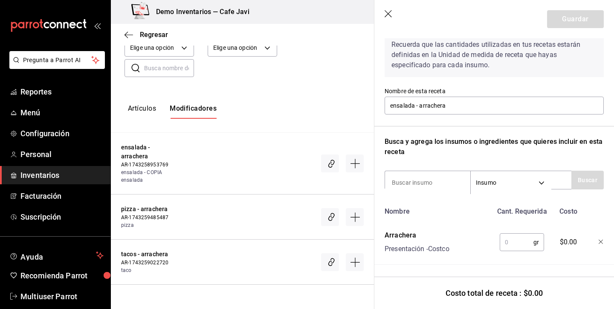
click at [505, 240] on input "text" at bounding box center [517, 242] width 34 height 17
type input "50"
click at [580, 23] on button "Guardar" at bounding box center [575, 19] width 57 height 18
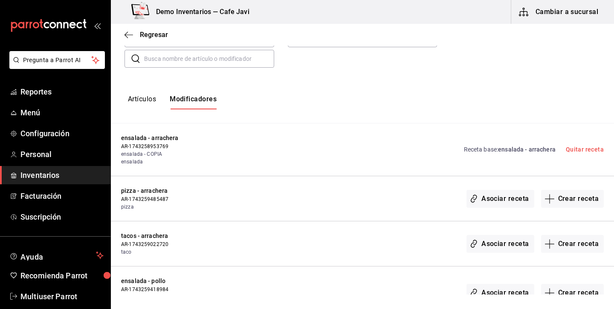
scroll to position [98, 0]
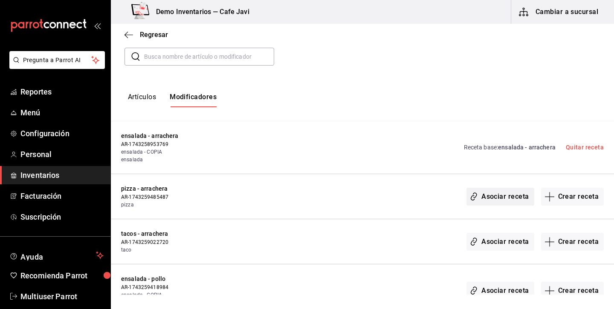
click at [515, 202] on button "Asociar receta" at bounding box center [499, 197] width 67 height 18
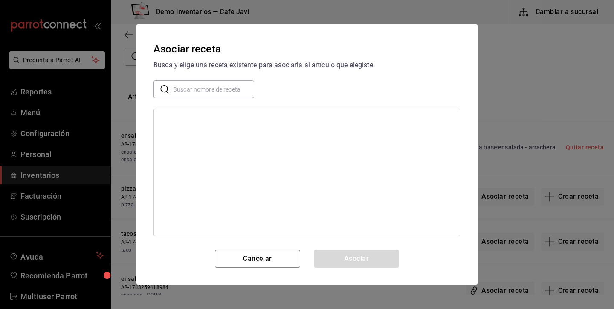
click at [204, 93] on input "text" at bounding box center [213, 89] width 81 height 17
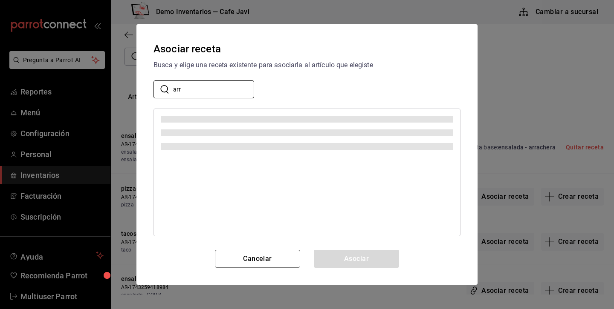
type input "arr"
click at [407, 172] on div at bounding box center [306, 173] width 307 height 128
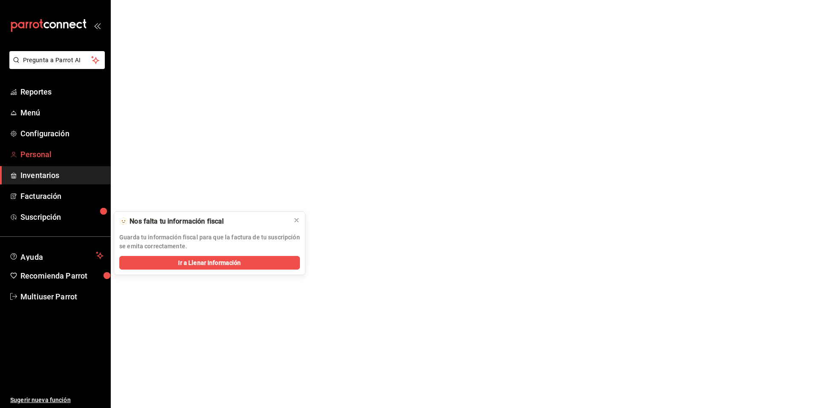
click at [46, 159] on span "Personal" at bounding box center [61, 155] width 83 height 12
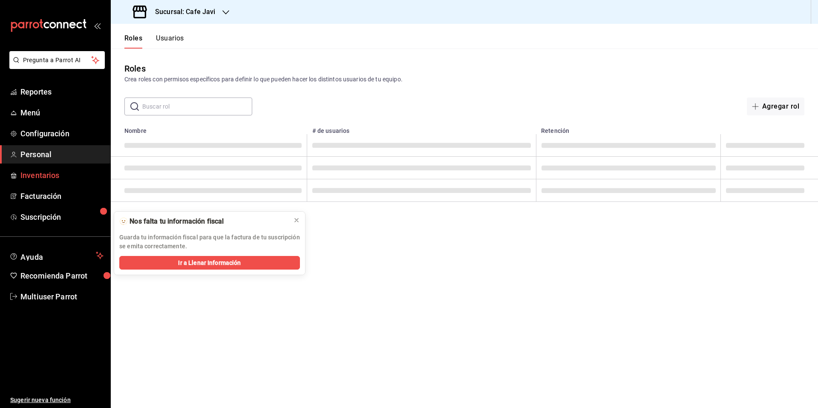
click at [48, 184] on link "Inventarios" at bounding box center [55, 175] width 110 height 18
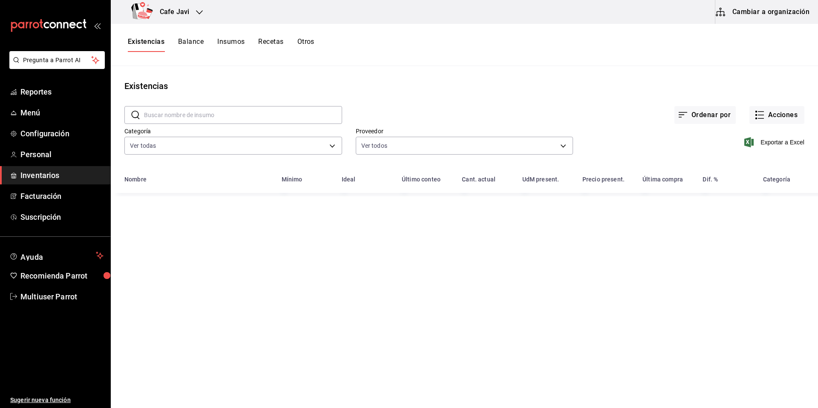
click at [774, 7] on button "Cambiar a organización" at bounding box center [764, 12] width 96 height 24
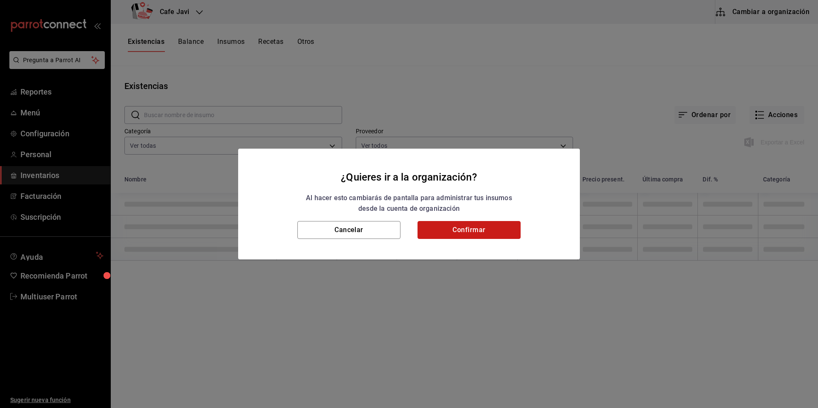
click at [453, 238] on button "Confirmar" at bounding box center [469, 230] width 103 height 18
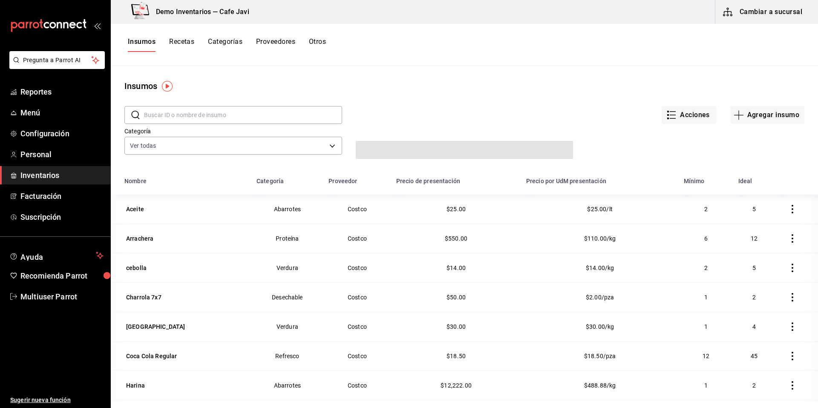
click at [186, 48] on button "Recetas" at bounding box center [181, 45] width 25 height 14
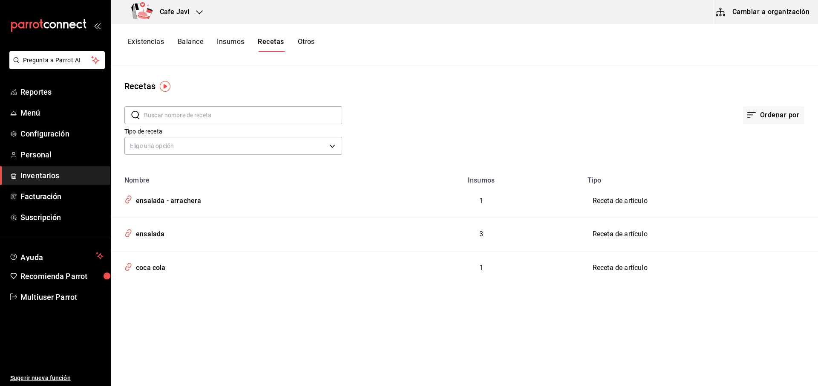
click at [760, 27] on div "Existencias Balance Insumos Recetas Otros" at bounding box center [465, 45] width 708 height 42
click at [763, 17] on button "Cambiar a organización" at bounding box center [764, 12] width 96 height 24
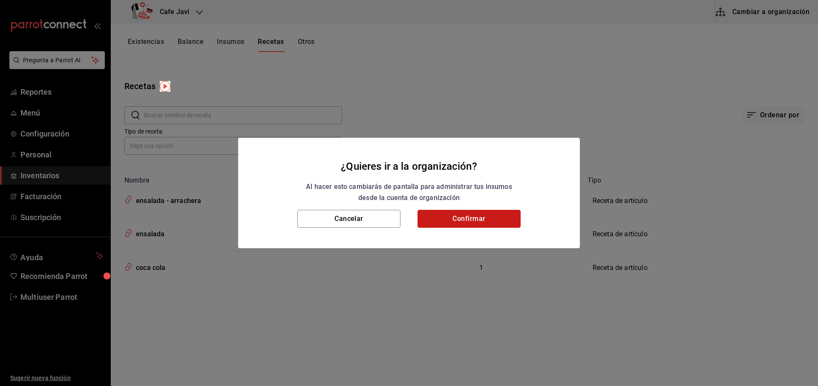
click at [470, 223] on button "Confirmar" at bounding box center [469, 219] width 103 height 18
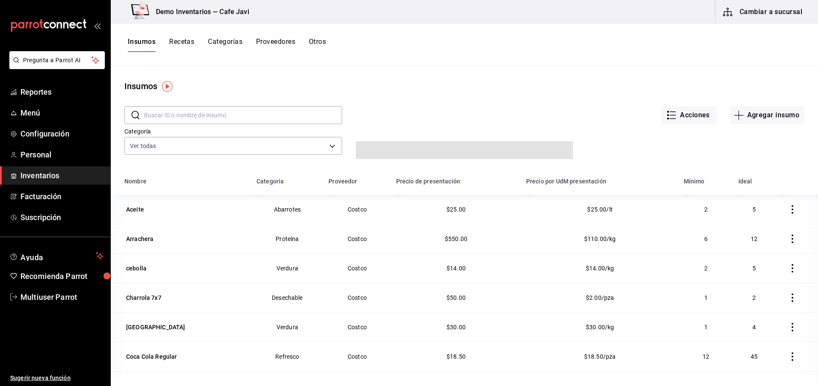
click at [177, 41] on button "Recetas" at bounding box center [181, 45] width 25 height 14
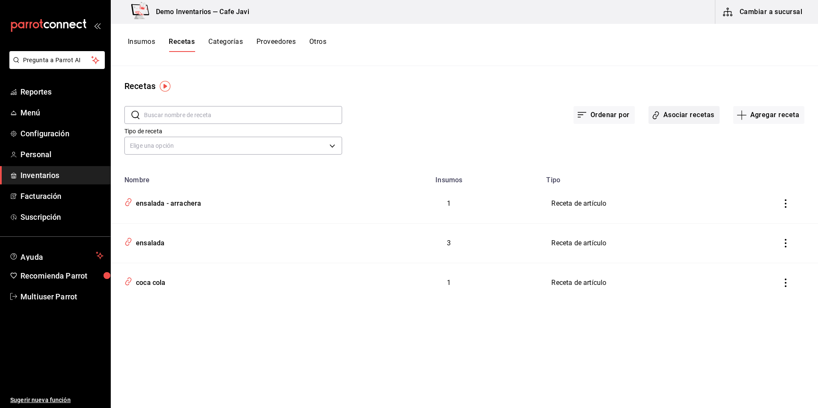
click at [686, 110] on button "Asociar recetas" at bounding box center [684, 115] width 71 height 18
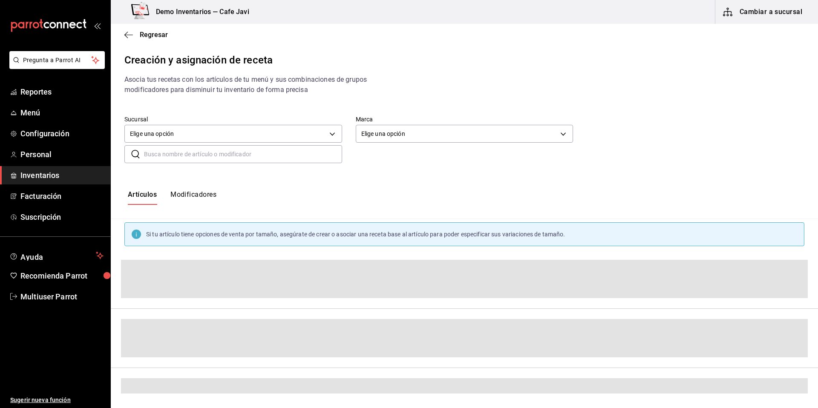
scroll to position [2, 0]
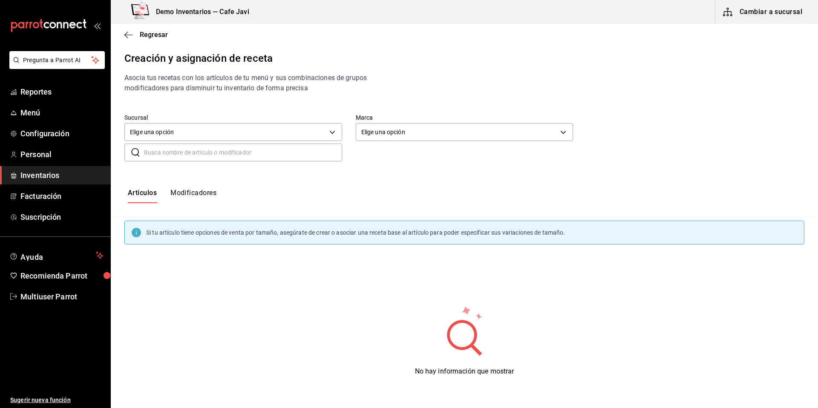
click at [187, 199] on button "Modificadores" at bounding box center [194, 196] width 46 height 14
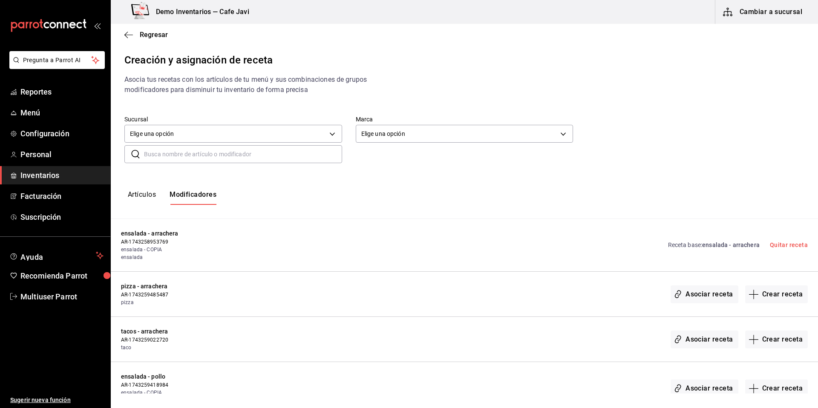
click at [139, 202] on button "Artículos" at bounding box center [142, 198] width 28 height 14
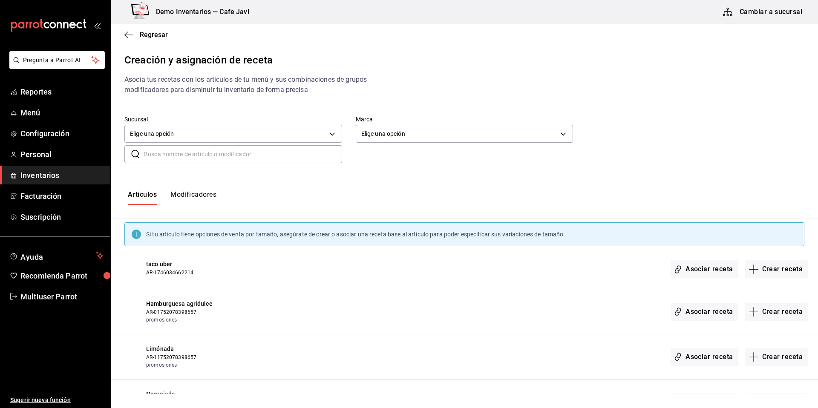
click at [194, 205] on button "Modificadores" at bounding box center [194, 198] width 46 height 14
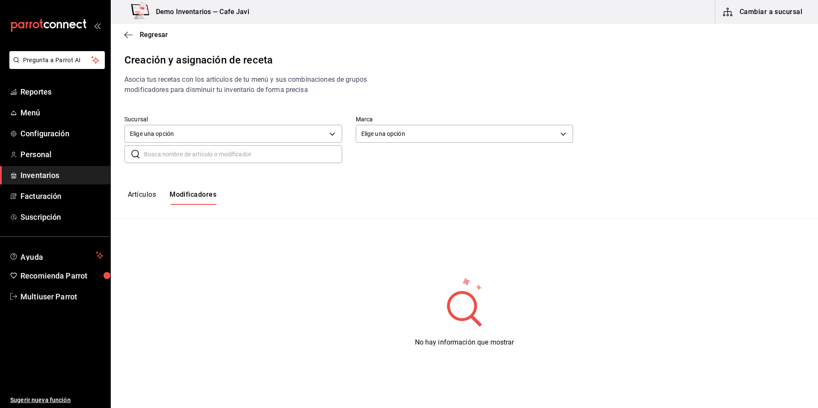
click at [132, 199] on button "Artículos" at bounding box center [142, 198] width 28 height 14
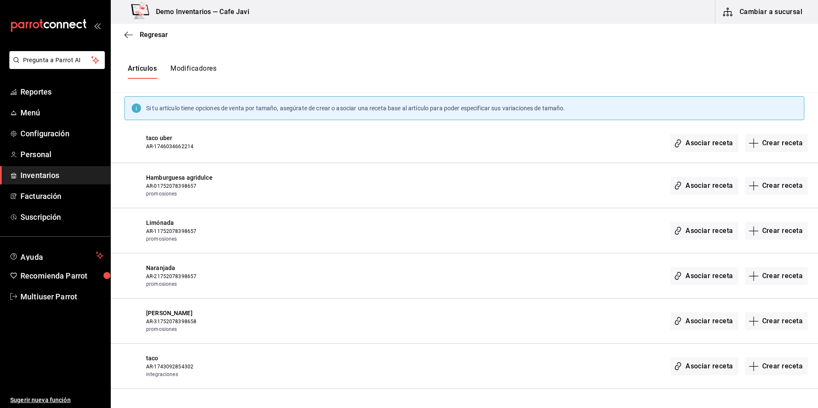
scroll to position [152, 0]
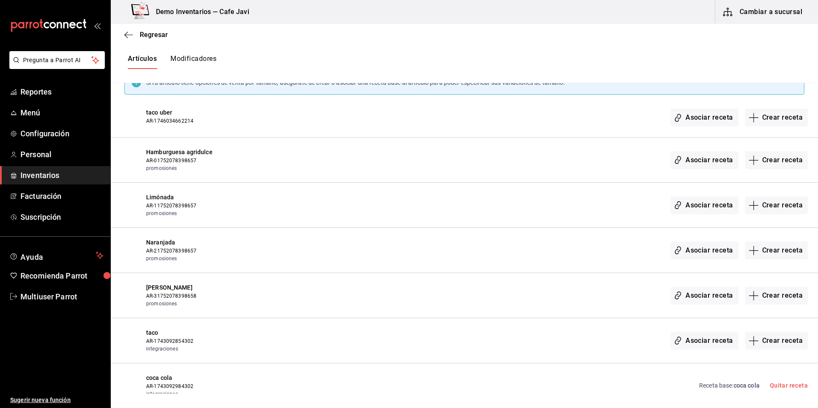
click at [192, 64] on button "Modificadores" at bounding box center [194, 62] width 46 height 14
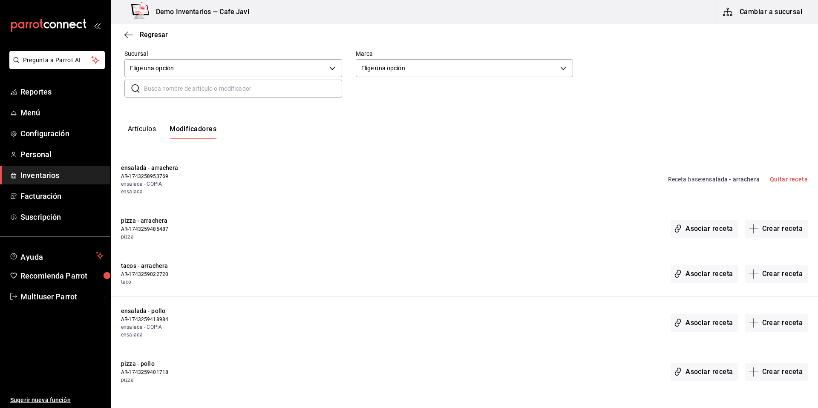
scroll to position [72, 0]
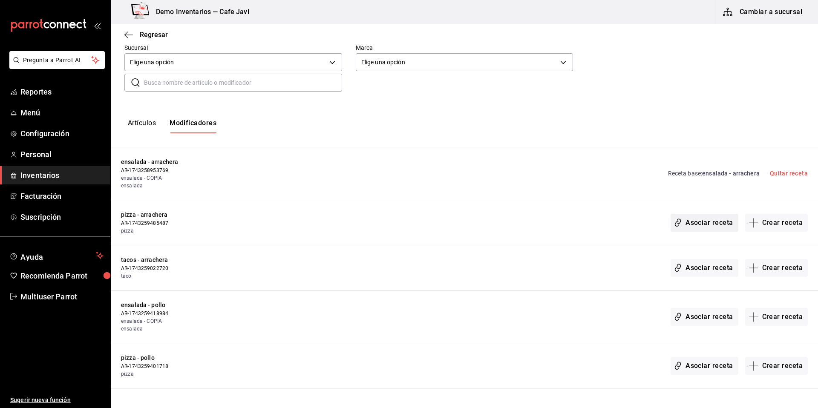
click at [686, 223] on button "Asociar receta" at bounding box center [704, 223] width 67 height 18
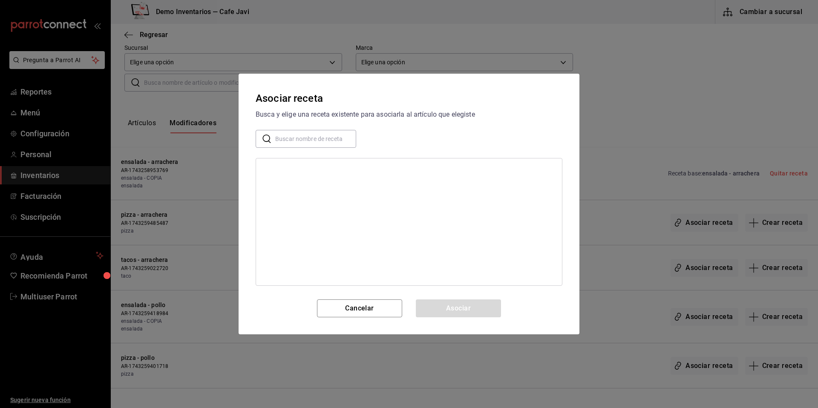
click at [319, 141] on input "text" at bounding box center [315, 138] width 81 height 17
type input "arr"
click at [415, 201] on div "coca cola" at bounding box center [409, 202] width 306 height 16
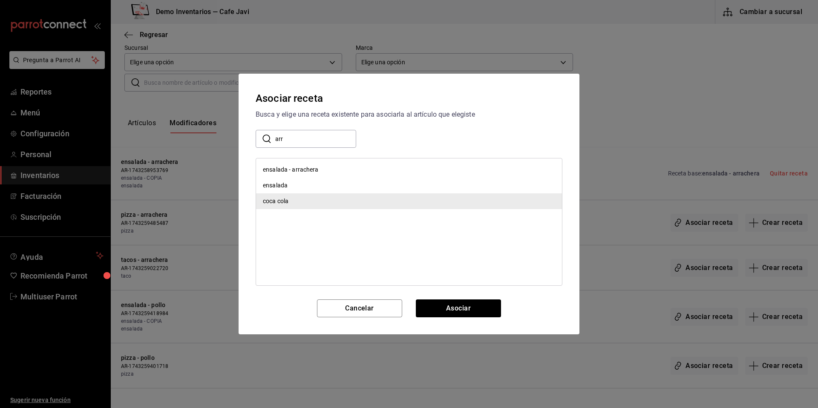
click at [315, 166] on div "ensalada - arrachera" at bounding box center [291, 169] width 56 height 9
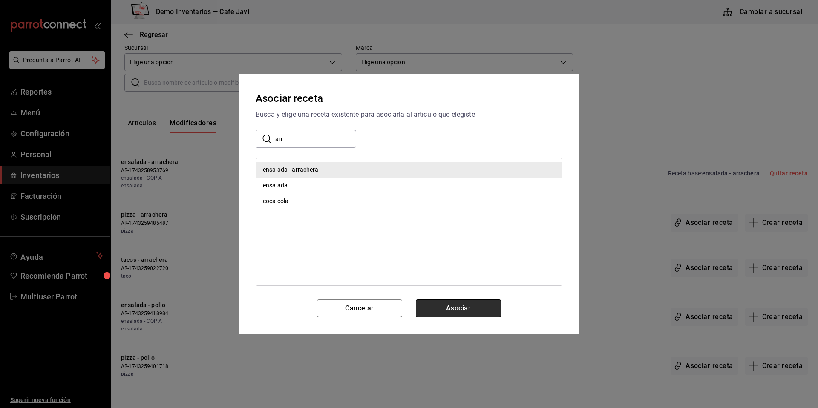
click at [477, 302] on button "Asociar" at bounding box center [458, 309] width 85 height 18
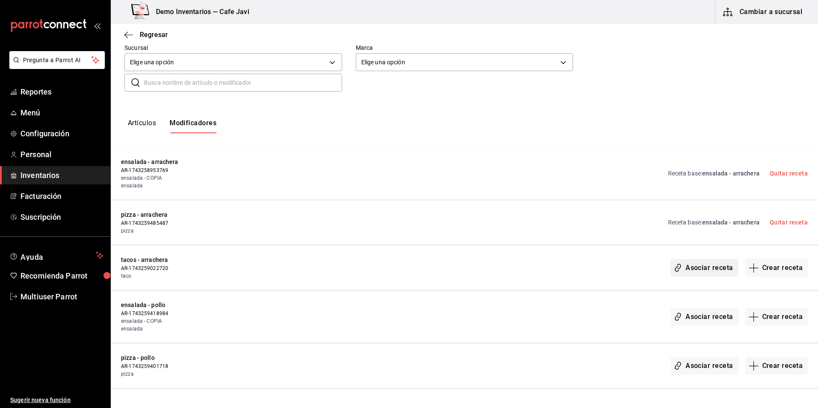
click at [713, 272] on button "Asociar receta" at bounding box center [704, 268] width 67 height 18
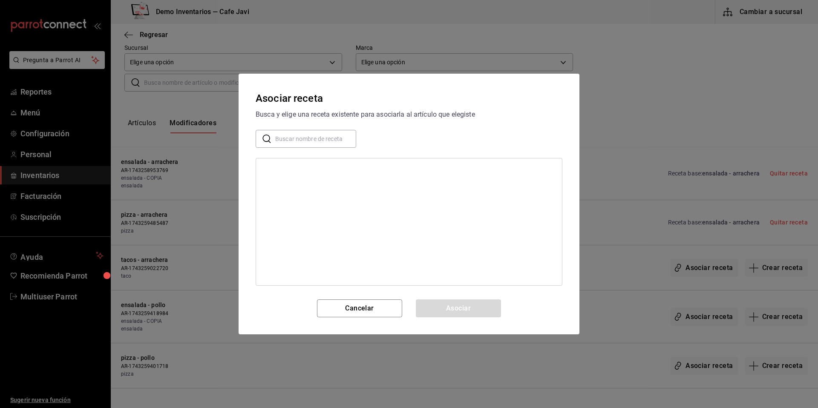
click at [327, 143] on input "text" at bounding box center [315, 138] width 81 height 17
type input "arra"
click at [286, 170] on div "ensalada - arrachera" at bounding box center [291, 169] width 56 height 9
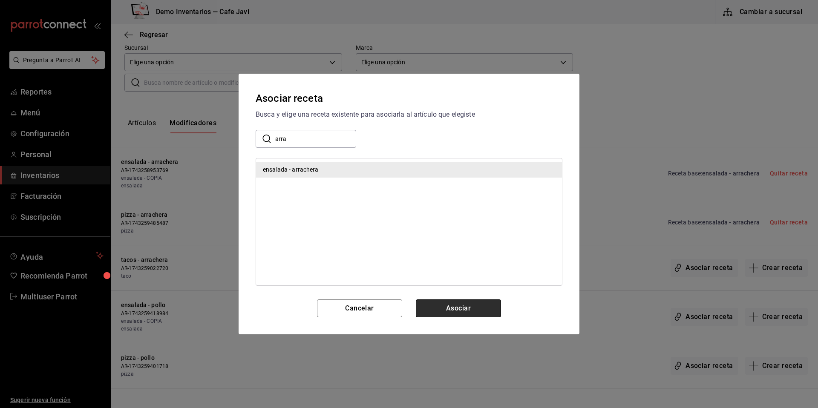
click at [462, 312] on button "Asociar" at bounding box center [458, 309] width 85 height 18
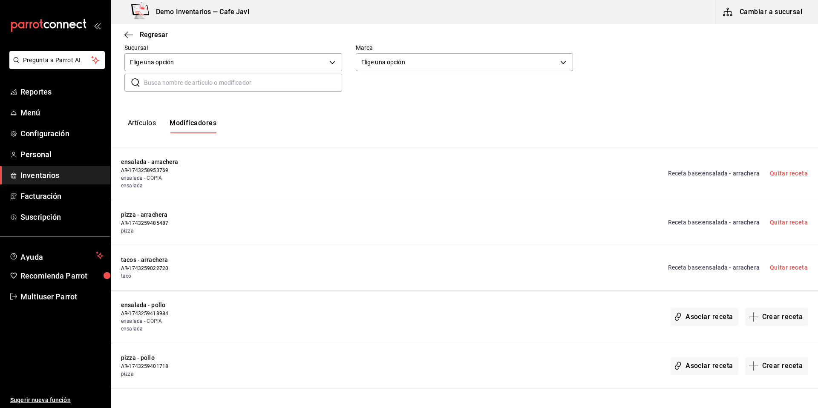
click at [703, 170] on span "ensalada - arrachera" at bounding box center [732, 173] width 58 height 7
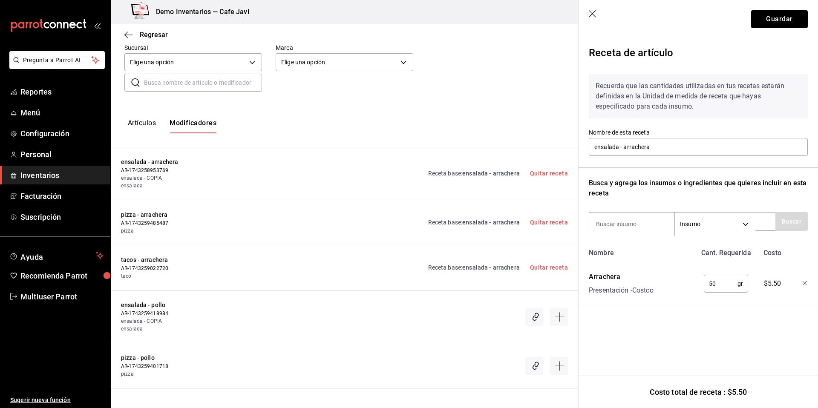
click at [718, 280] on input "50" at bounding box center [721, 283] width 34 height 17
type input "5"
type input "40"
click at [781, 20] on button "Guardar" at bounding box center [780, 19] width 57 height 18
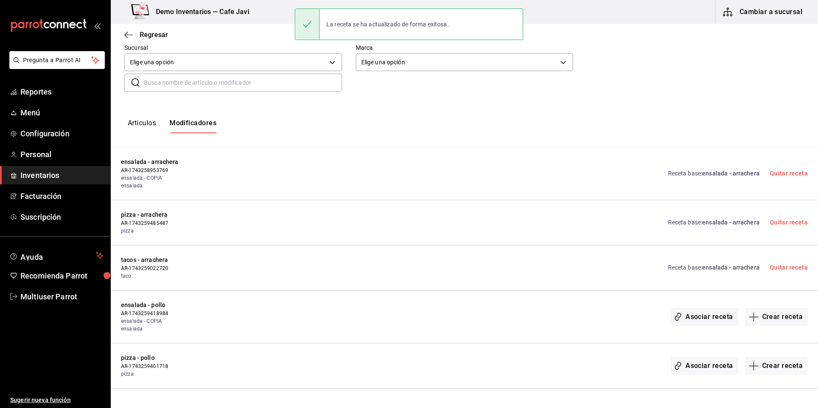
click at [678, 225] on link "Receta base : ensalada - arrachera" at bounding box center [714, 222] width 92 height 9
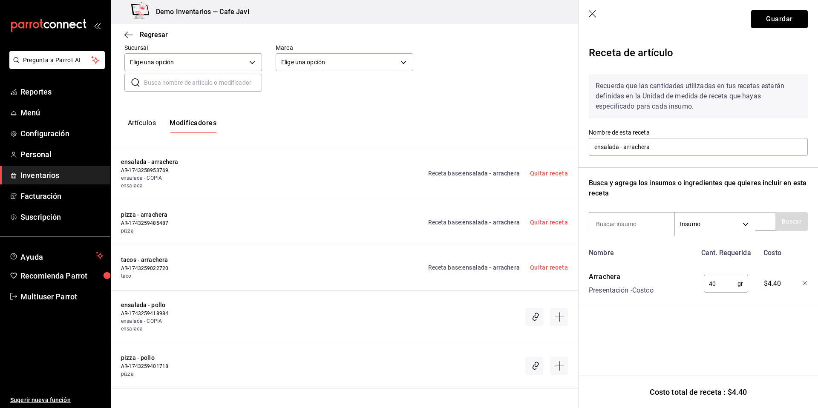
click at [593, 14] on icon "button" at bounding box center [592, 13] width 7 height 7
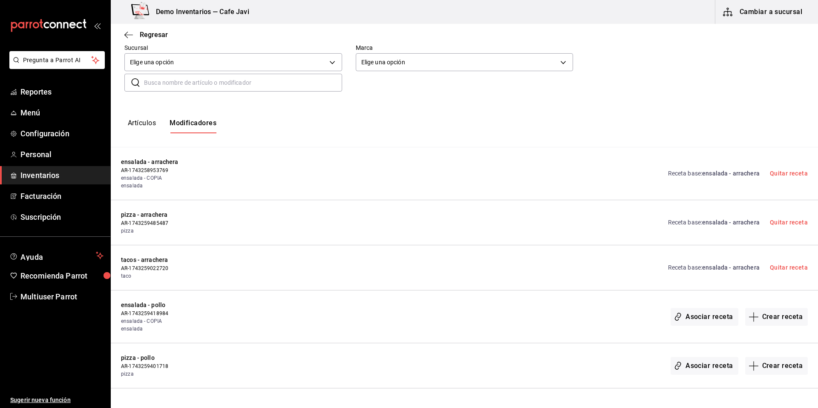
click at [694, 271] on link "Receta base : ensalada - arrachera" at bounding box center [714, 267] width 92 height 9
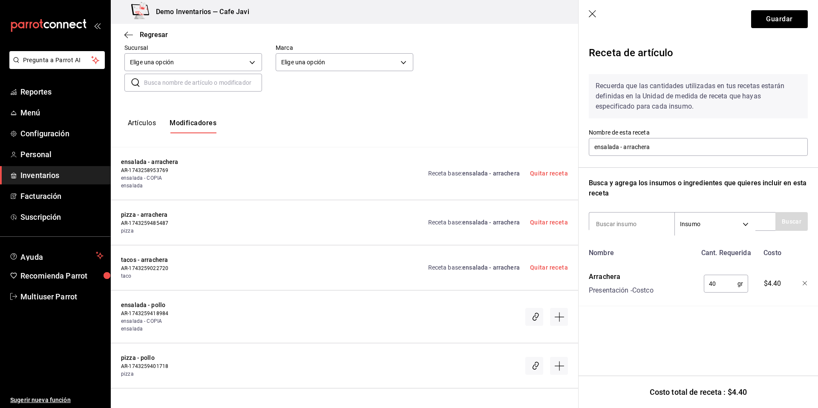
click at [593, 12] on icon "button" at bounding box center [593, 14] width 9 height 9
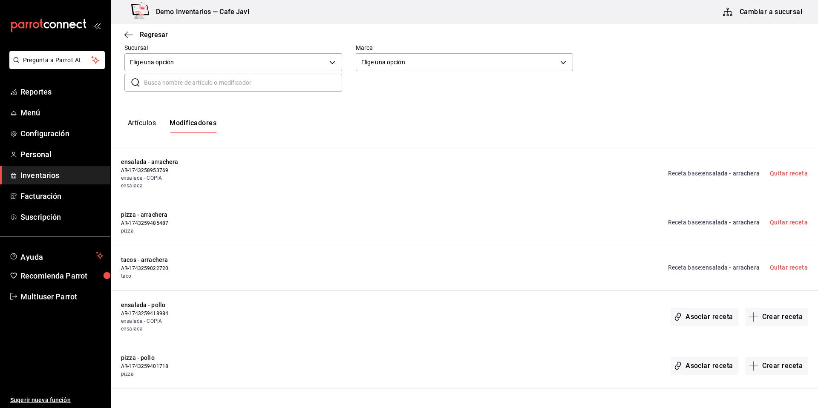
click at [788, 225] on link "Quitar receta" at bounding box center [789, 222] width 38 height 7
click at [777, 265] on link "Quitar receta" at bounding box center [789, 267] width 38 height 7
click at [783, 227] on button "Crear receta" at bounding box center [777, 223] width 63 height 18
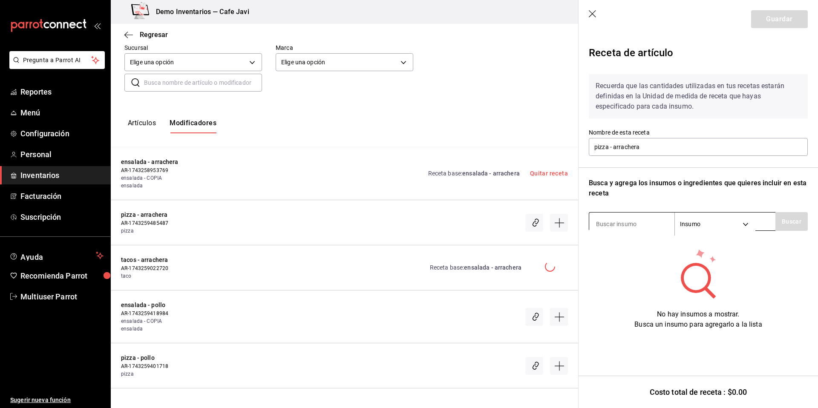
click at [633, 225] on input at bounding box center [632, 224] width 85 height 18
type input "arra"
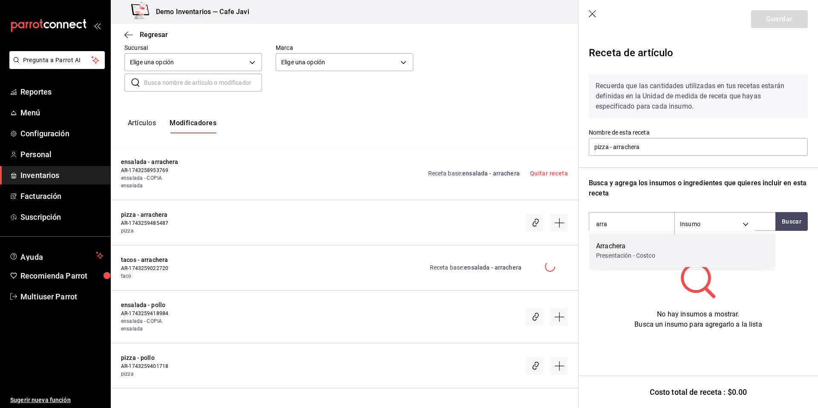
click at [623, 250] on div "Arrachera" at bounding box center [625, 246] width 59 height 10
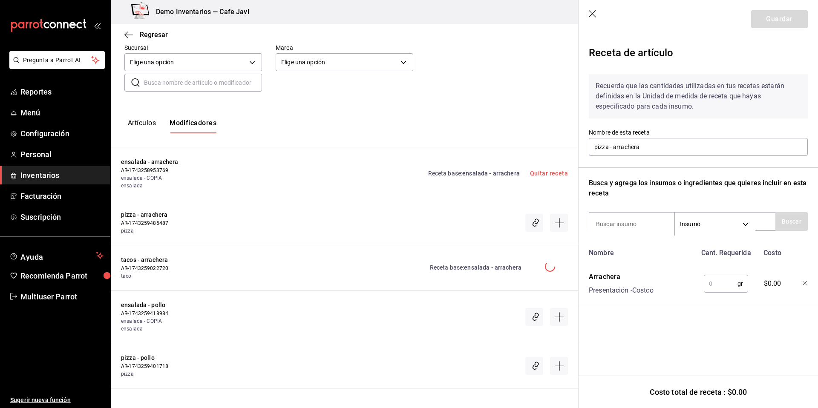
click at [728, 281] on input "text" at bounding box center [721, 283] width 34 height 17
type input "130"
click at [788, 19] on button "Guardar" at bounding box center [780, 19] width 57 height 18
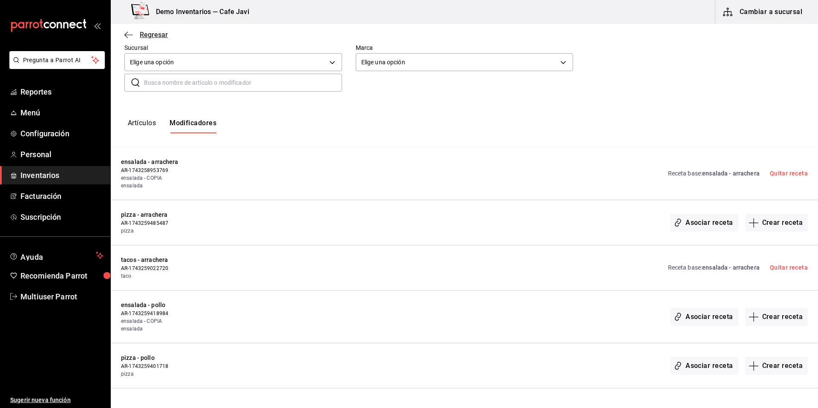
click at [139, 35] on span "Regresar" at bounding box center [145, 35] width 43 height 8
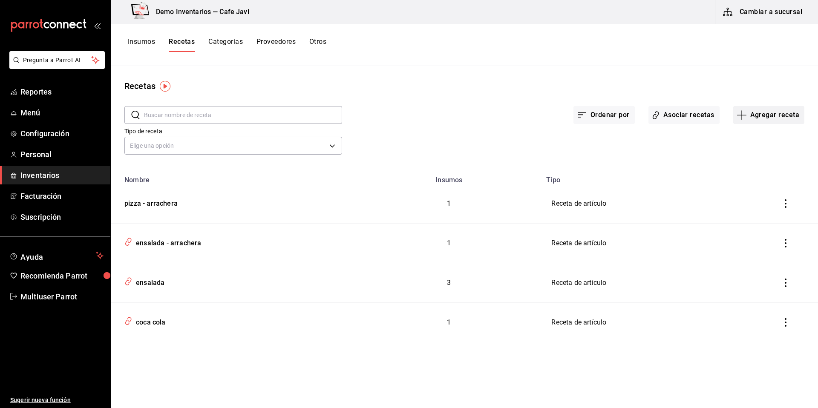
click at [790, 119] on button "Agregar receta" at bounding box center [769, 115] width 71 height 18
click at [759, 158] on span "Subreceta" at bounding box center [769, 161] width 72 height 9
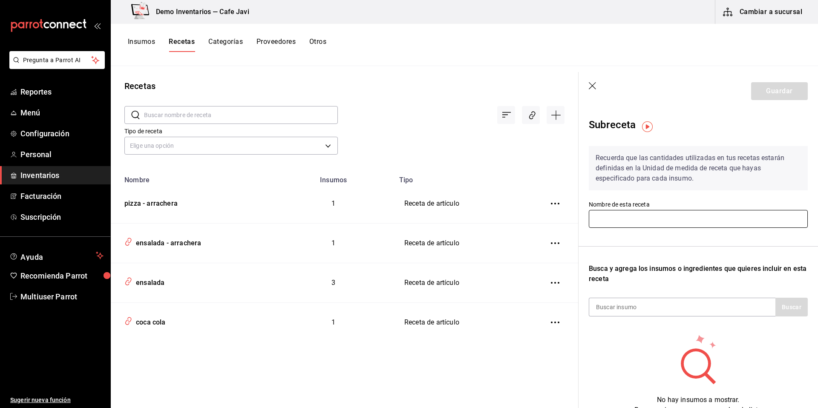
click at [694, 217] on input "text" at bounding box center [698, 219] width 219 height 18
type input "Para llevar"
click at [616, 312] on input at bounding box center [632, 307] width 85 height 18
type input "cha"
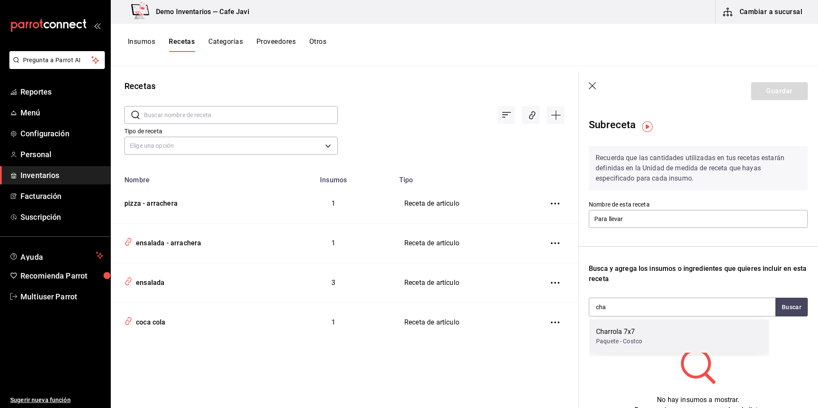
click at [633, 339] on div "Paquete - Costco" at bounding box center [619, 341] width 46 height 9
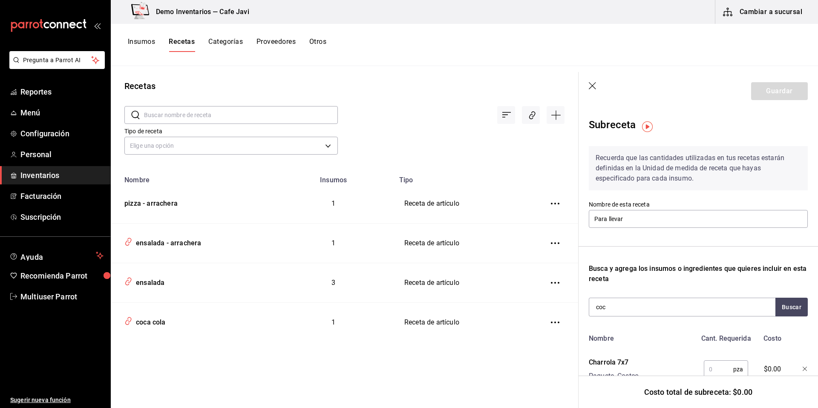
type input "coca"
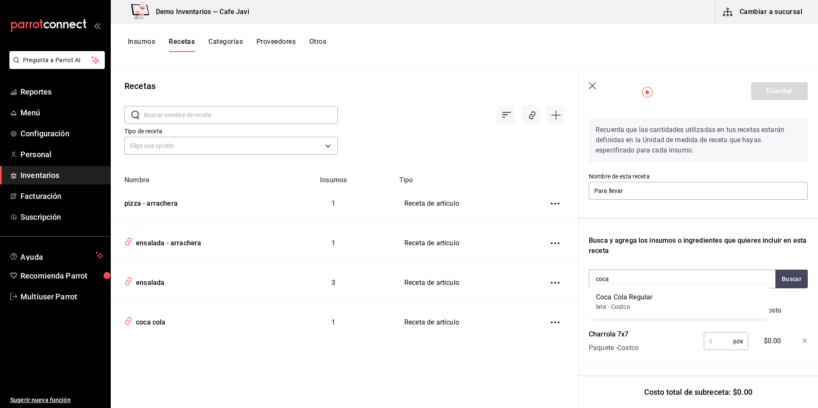
scroll to position [35, 0]
click at [654, 300] on div "Coca Cola Regular lata - Costco" at bounding box center [680, 302] width 180 height 33
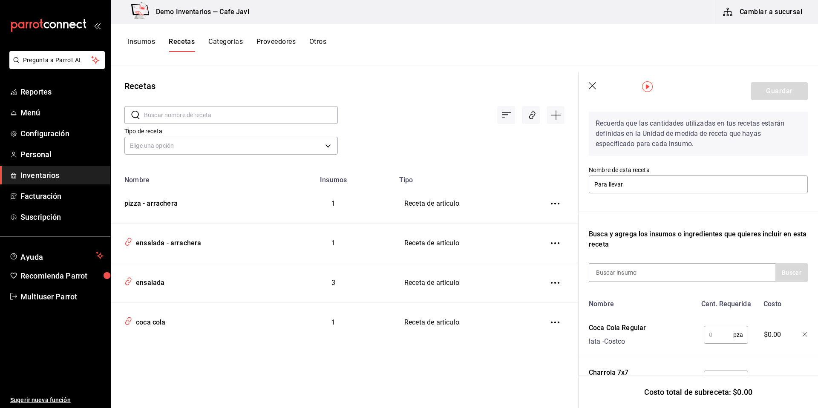
scroll to position [55, 0]
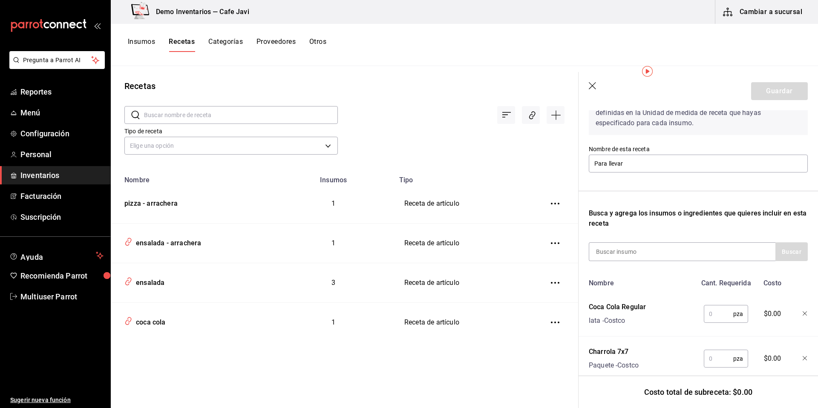
click at [718, 315] on input "text" at bounding box center [718, 314] width 29 height 17
type input "1"
click at [720, 352] on input "text" at bounding box center [718, 358] width 29 height 17
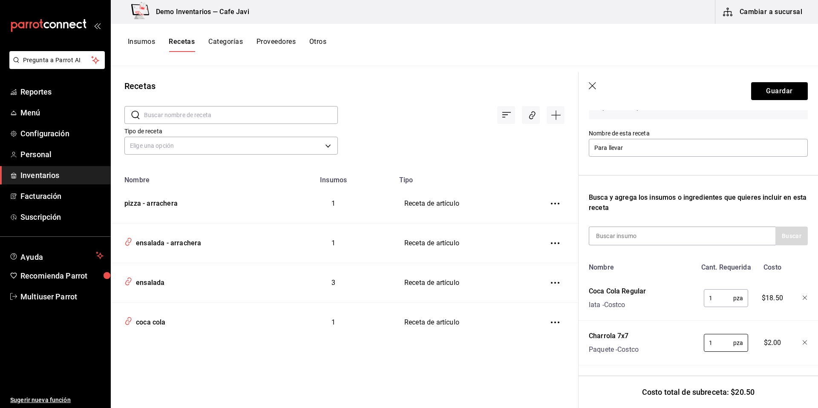
scroll to position [79, 0]
type input "1"
click at [773, 84] on button "Guardar" at bounding box center [780, 91] width 57 height 18
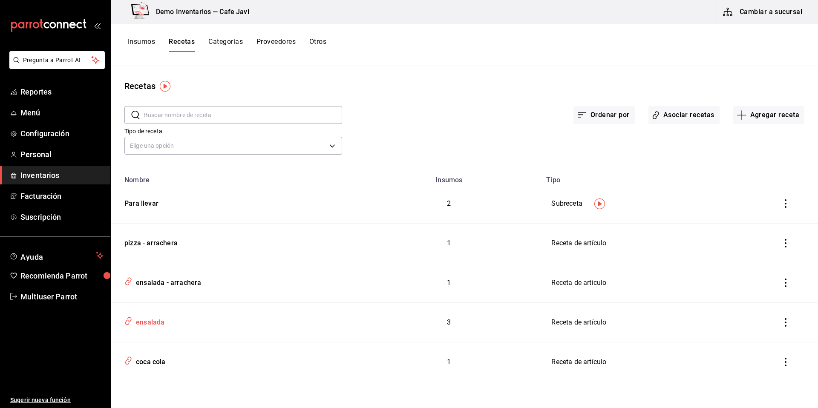
click at [151, 328] on div "ensalada" at bounding box center [233, 321] width 225 height 16
type input "ensalada"
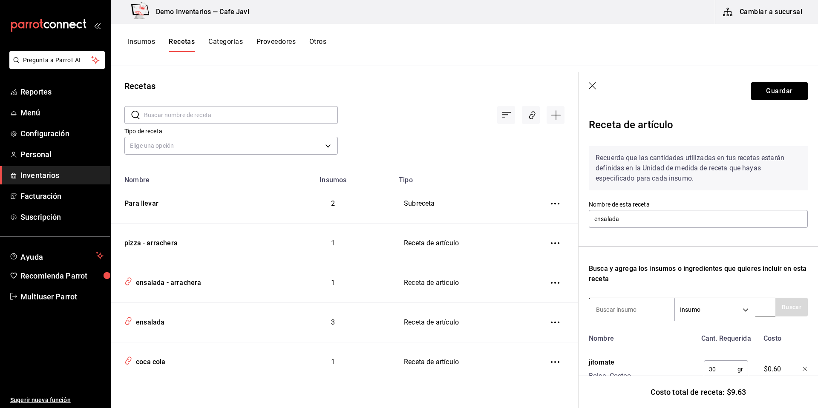
click at [734, 309] on body "Pregunta a Parrot AI Reportes Menú Configuración Personal Inventarios Facturaci…" at bounding box center [409, 201] width 818 height 402
click at [698, 334] on li "Sub Receta" at bounding box center [716, 339] width 80 height 14
type input "SUBRECIPE"
click at [626, 308] on input at bounding box center [632, 310] width 85 height 18
type input "para"
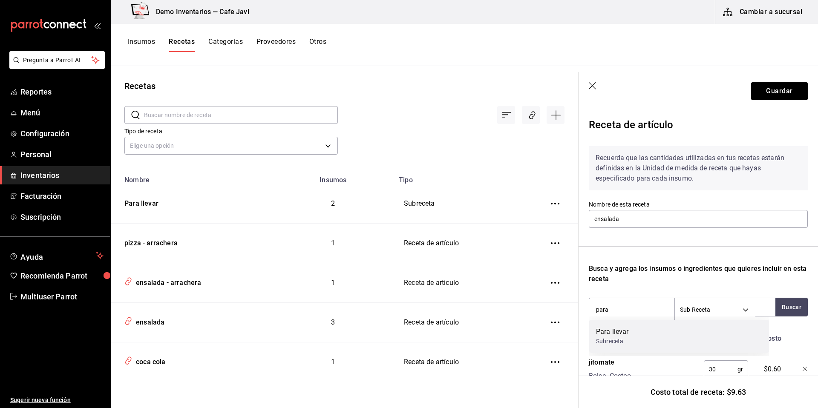
click at [599, 330] on div "Para llevar" at bounding box center [612, 332] width 32 height 10
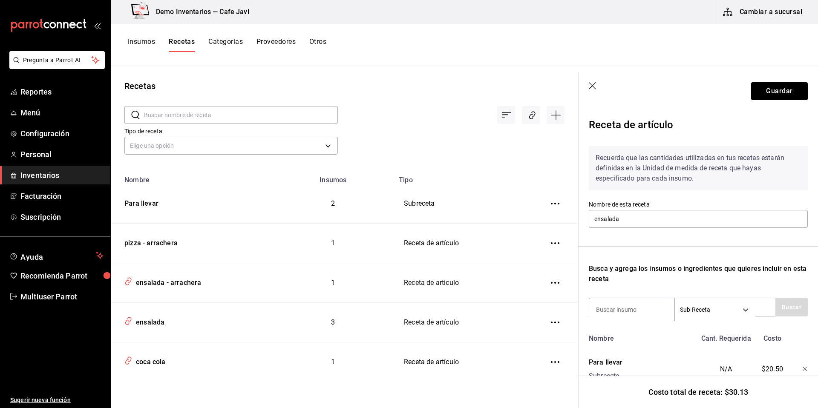
scroll to position [161, 0]
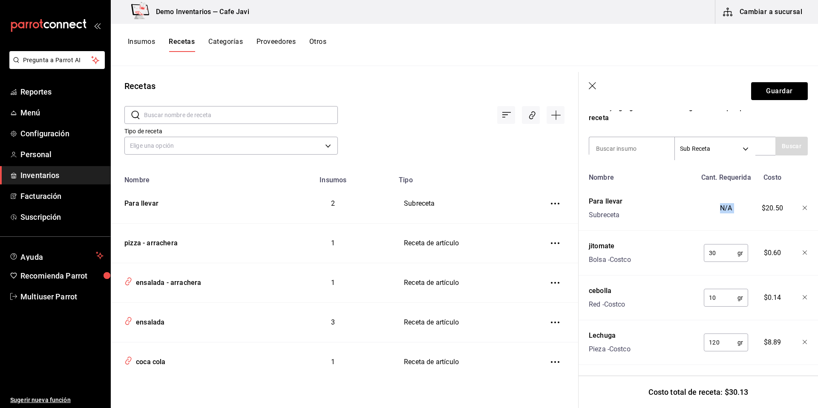
drag, startPoint x: 709, startPoint y: 203, endPoint x: 768, endPoint y: 203, distance: 58.4
click at [768, 203] on div "Para llevar Subreceta N/A $20.50" at bounding box center [697, 206] width 223 height 27
drag, startPoint x: 705, startPoint y: 205, endPoint x: 734, endPoint y: 202, distance: 29.6
click at [734, 202] on div "N/A" at bounding box center [725, 206] width 56 height 27
click at [781, 89] on button "Guardar" at bounding box center [780, 91] width 57 height 18
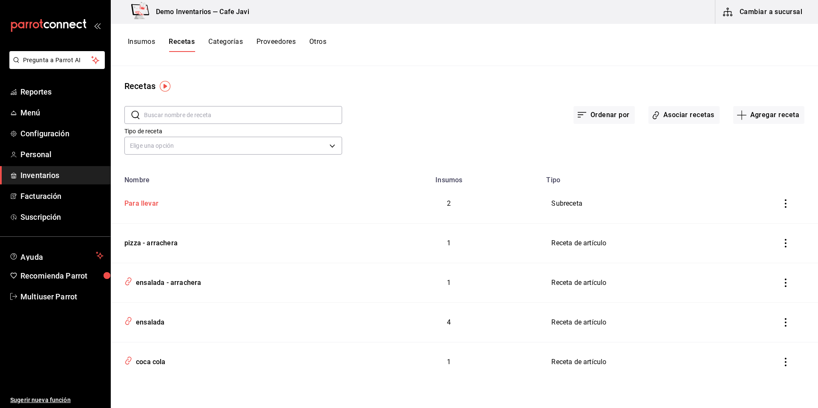
click at [155, 211] on td "Para llevar" at bounding box center [234, 204] width 246 height 40
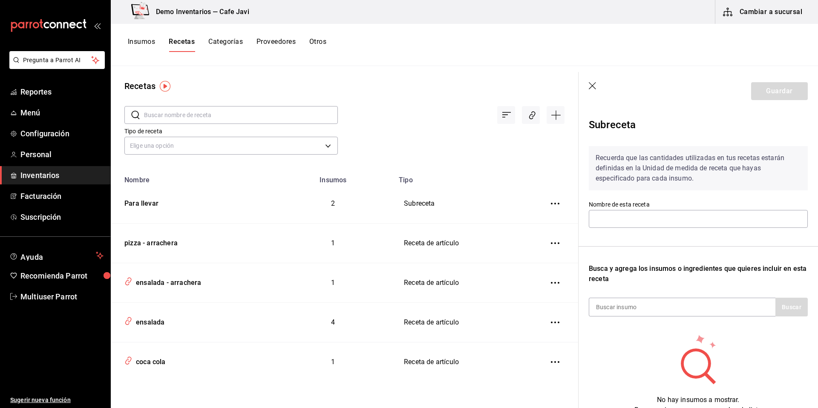
type input "Para llevar"
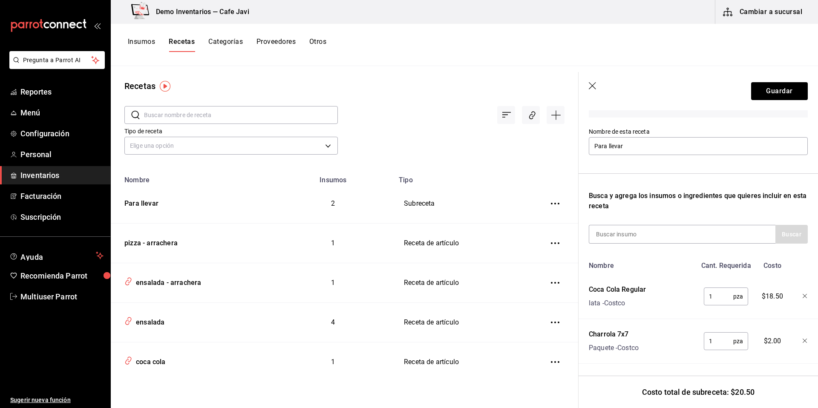
scroll to position [79, 0]
click at [644, 229] on input at bounding box center [632, 234] width 85 height 18
type input "salsa"
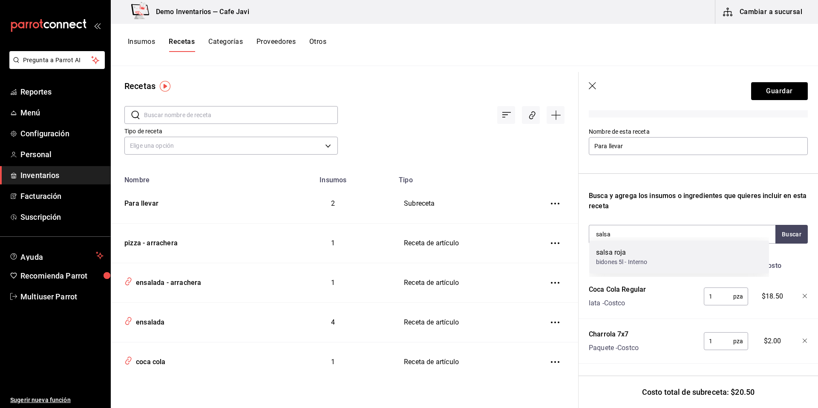
click at [608, 255] on div "salsa roja" at bounding box center [622, 253] width 52 height 10
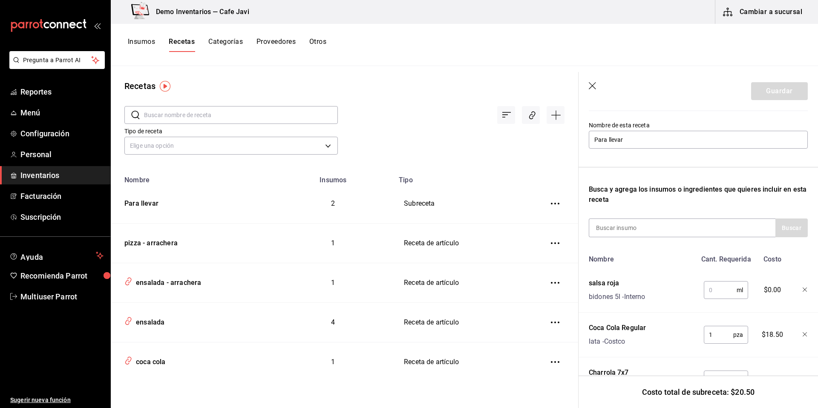
click at [720, 294] on input "text" at bounding box center [720, 290] width 33 height 17
type input "120"
click at [761, 100] on button "Guardar" at bounding box center [780, 91] width 57 height 18
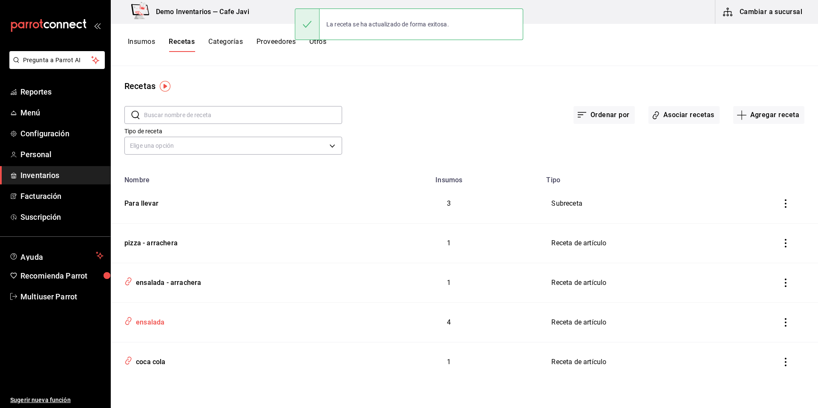
click at [166, 324] on div "ensalada" at bounding box center [233, 321] width 225 height 16
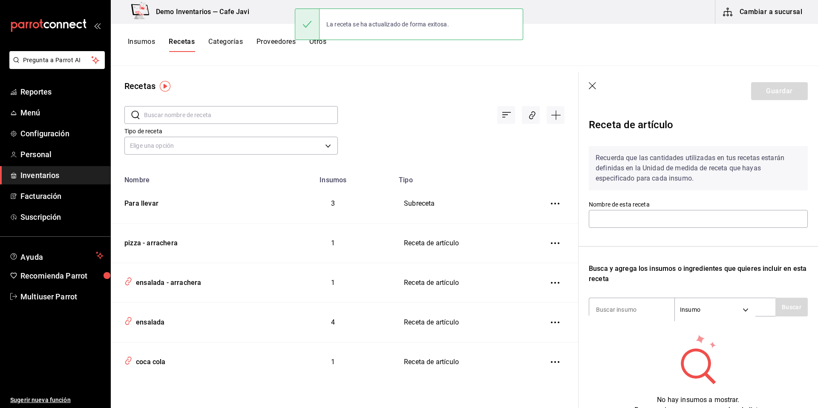
type input "ensalada"
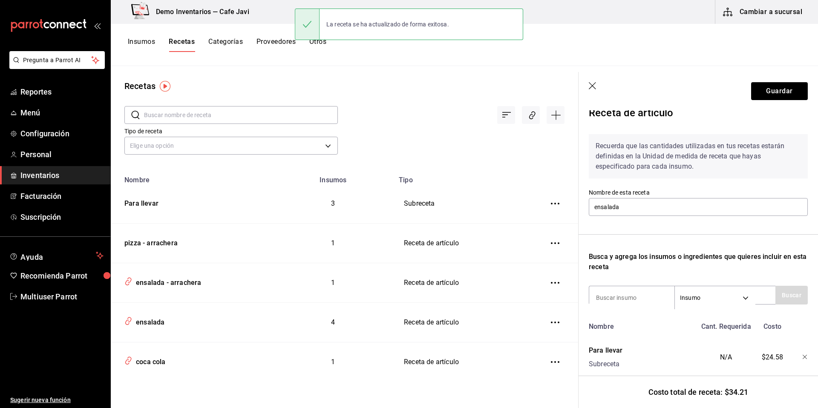
scroll to position [23, 0]
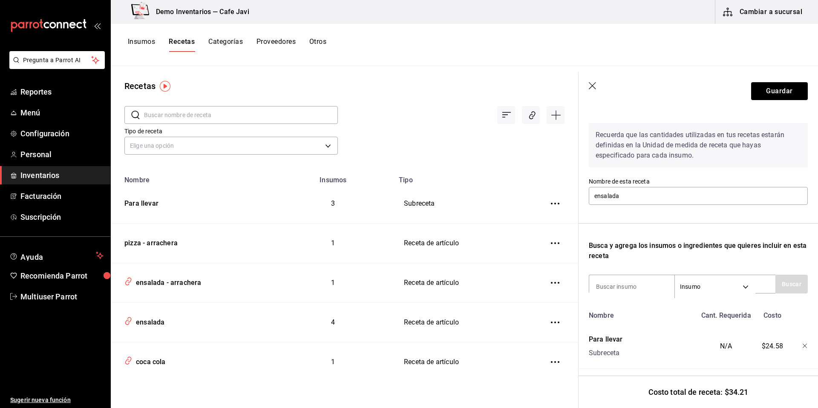
click at [596, 80] on header "Guardar" at bounding box center [699, 91] width 240 height 38
click at [595, 83] on icon "button" at bounding box center [592, 85] width 7 height 7
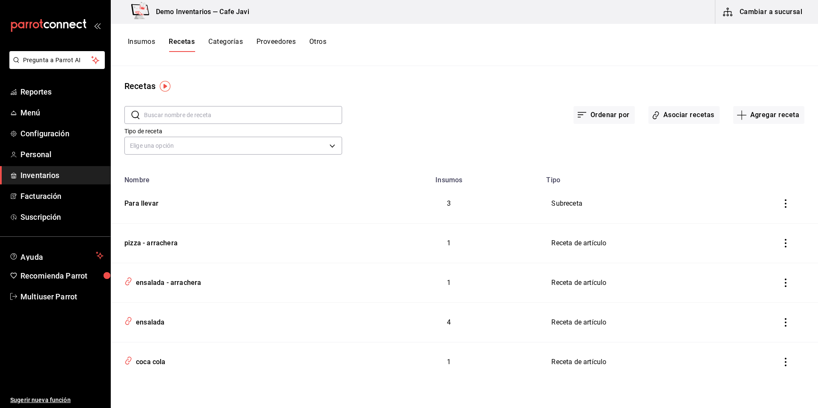
click at [131, 43] on button "Insumos" at bounding box center [141, 45] width 27 height 14
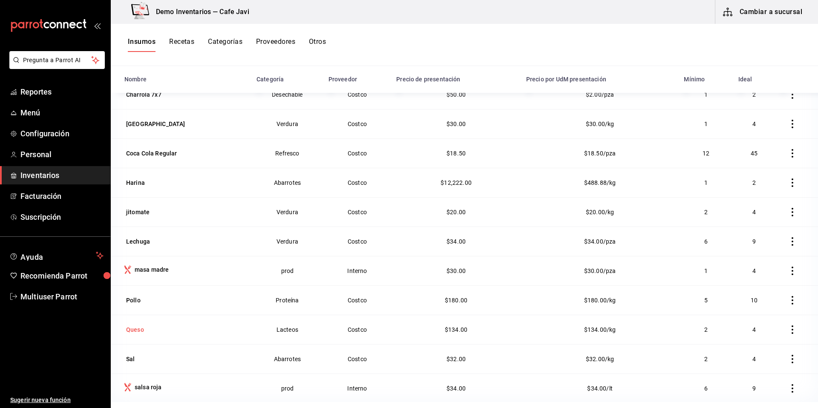
scroll to position [105, 0]
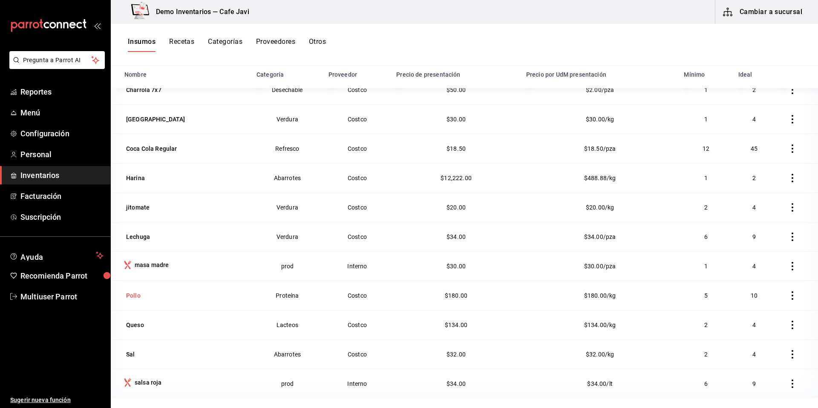
click at [130, 292] on div "Pollo" at bounding box center [133, 296] width 14 height 9
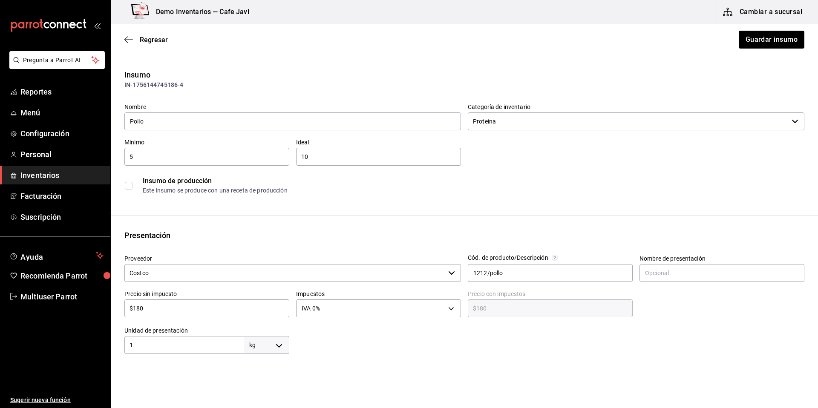
click at [130, 189] on input "checkbox" at bounding box center [129, 186] width 8 height 8
checkbox input "false"
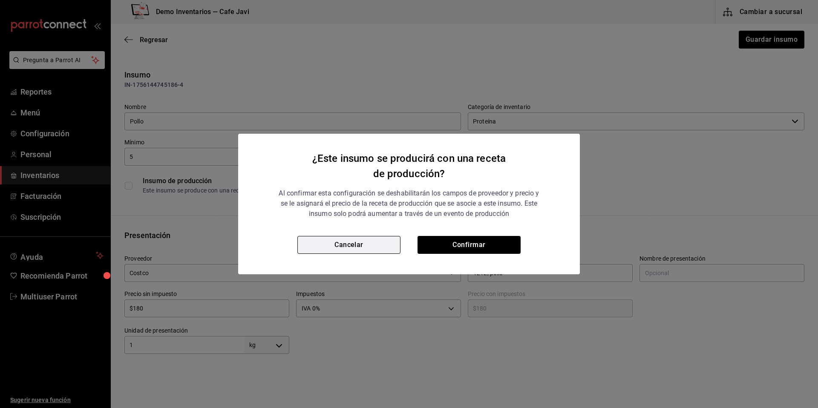
click at [367, 251] on button "Cancelar" at bounding box center [349, 245] width 103 height 18
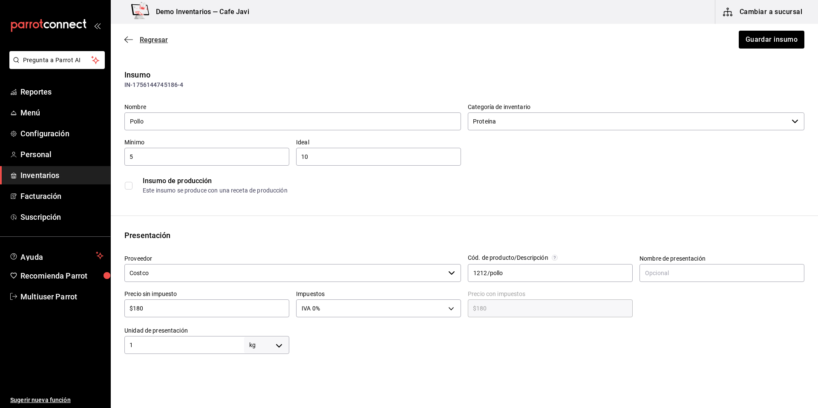
click at [132, 40] on icon "button" at bounding box center [128, 40] width 9 height 8
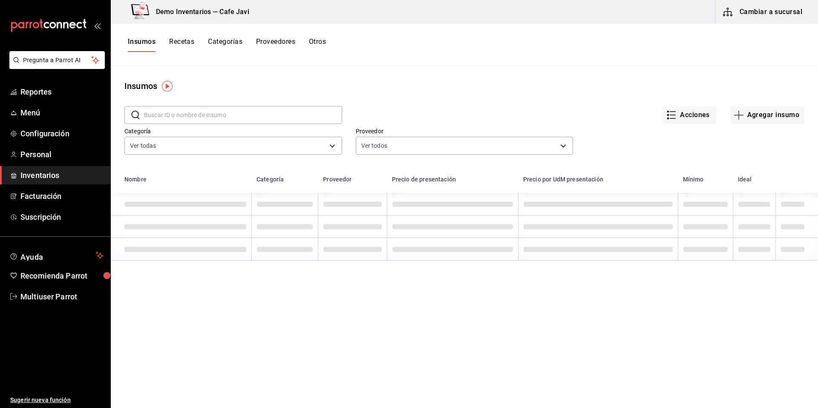
click at [181, 45] on button "Recetas" at bounding box center [181, 45] width 25 height 14
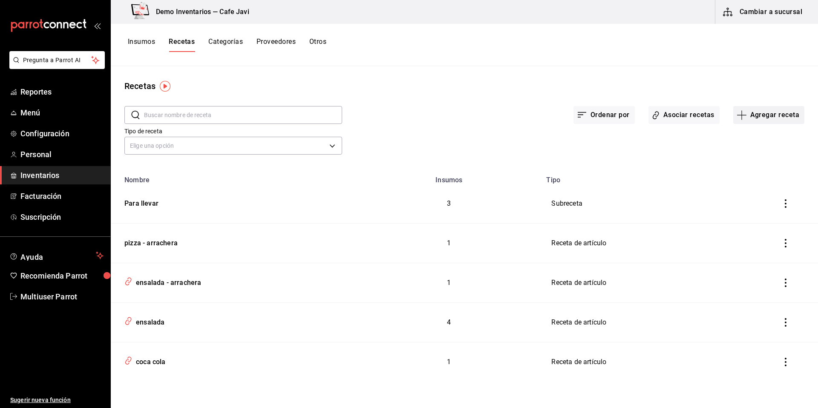
click at [785, 119] on button "Agregar receta" at bounding box center [769, 115] width 71 height 18
click at [770, 185] on span "Receta de producción" at bounding box center [769, 183] width 72 height 9
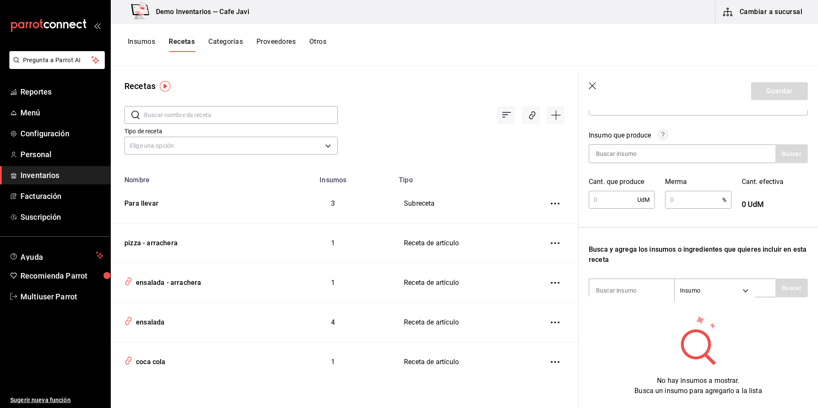
scroll to position [87, 0]
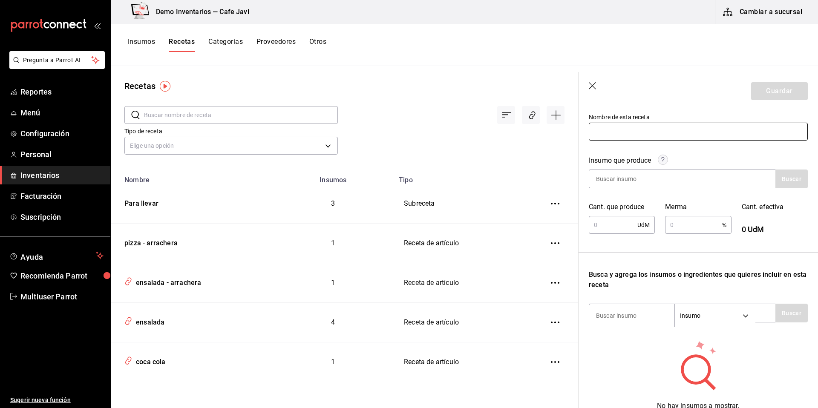
click at [648, 130] on input "text" at bounding box center [698, 132] width 219 height 18
type input "pro de masa madre"
click at [619, 181] on input at bounding box center [632, 179] width 85 height 18
type input "masa"
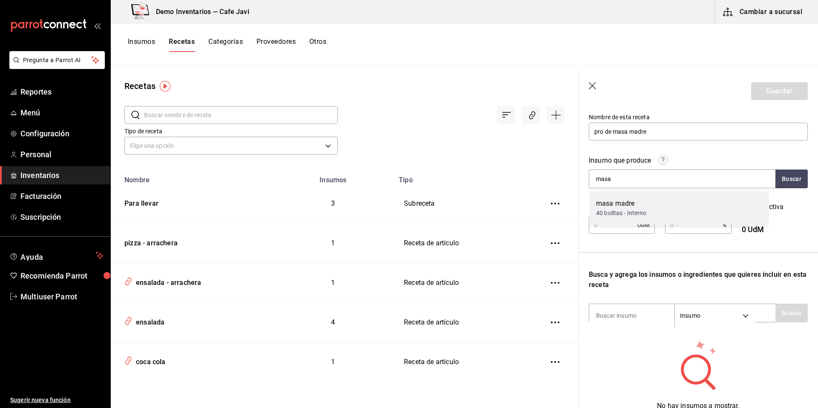
click at [616, 208] on div "masa madre" at bounding box center [621, 204] width 51 height 10
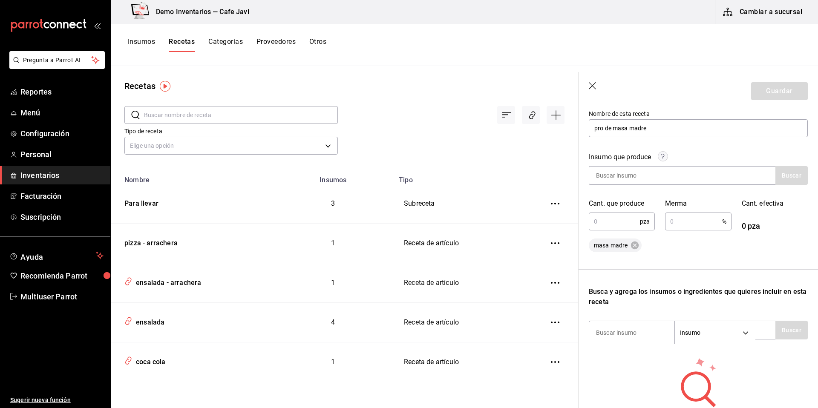
scroll to position [108, 0]
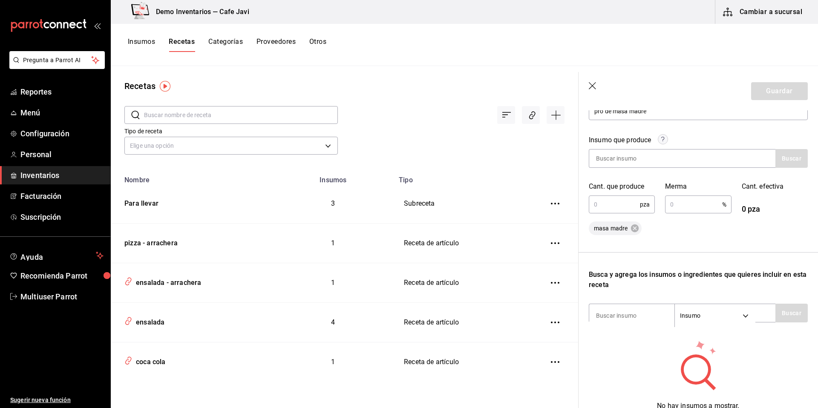
click at [613, 211] on input "text" at bounding box center [614, 204] width 51 height 17
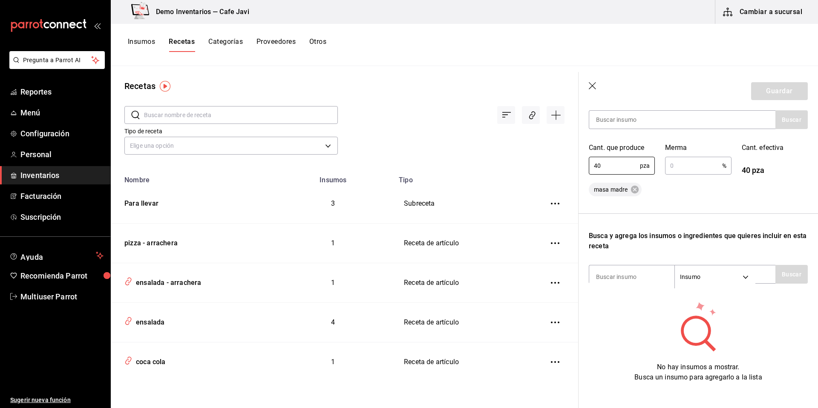
scroll to position [147, 0]
type input "40"
click at [621, 279] on input at bounding box center [632, 276] width 85 height 18
type input "har"
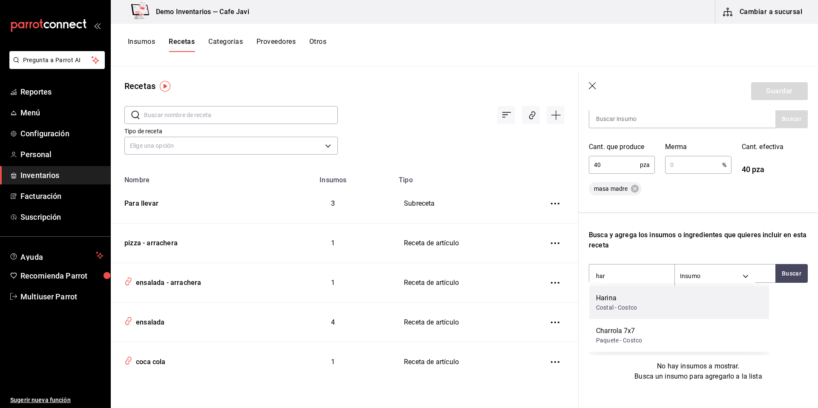
click at [631, 299] on div "Harina" at bounding box center [616, 298] width 41 height 10
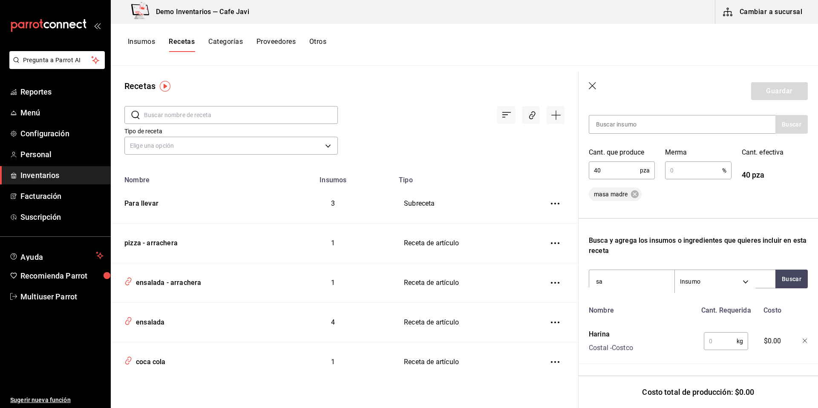
type input "sal"
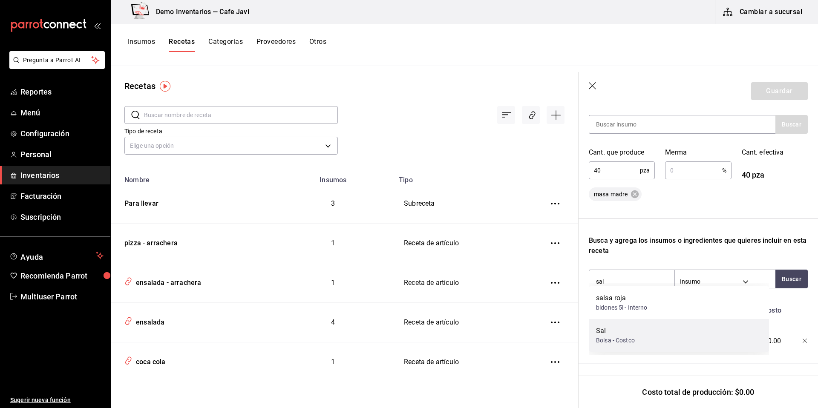
click at [621, 331] on div "Sal" at bounding box center [615, 331] width 39 height 10
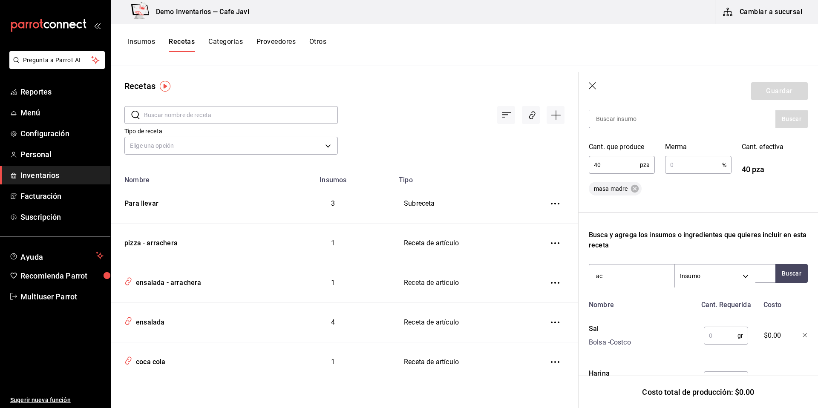
type input "ace"
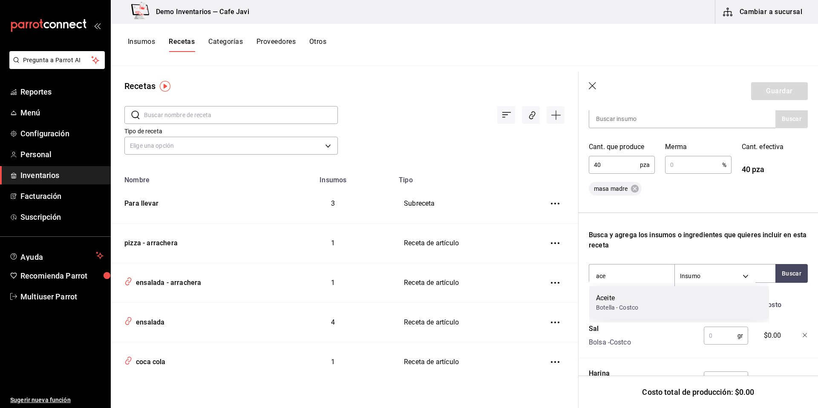
click at [608, 294] on div "Aceite" at bounding box center [617, 298] width 42 height 10
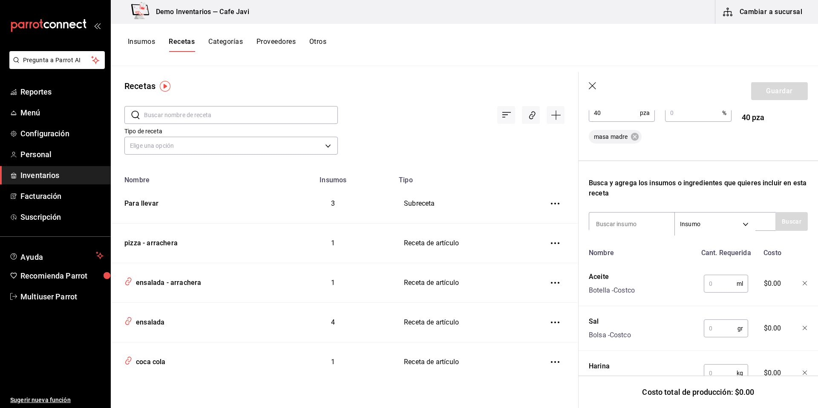
scroll to position [238, 0]
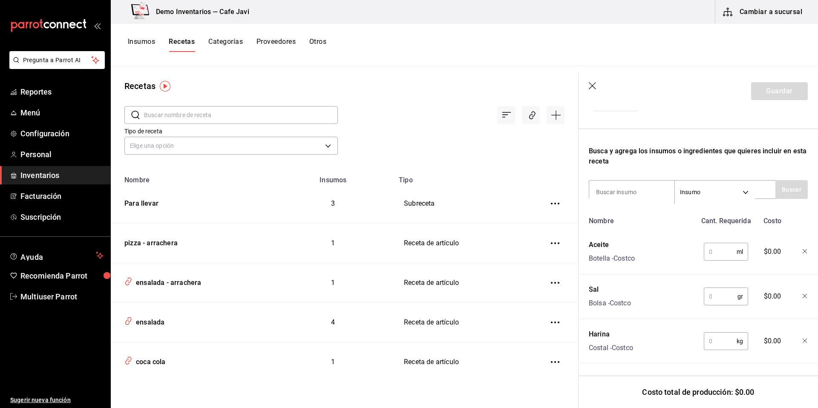
click at [721, 245] on input "text" at bounding box center [720, 251] width 33 height 17
type input "500"
click at [726, 288] on div "gr ​" at bounding box center [726, 297] width 44 height 18
type input "50"
click at [713, 341] on input "text" at bounding box center [720, 341] width 33 height 17
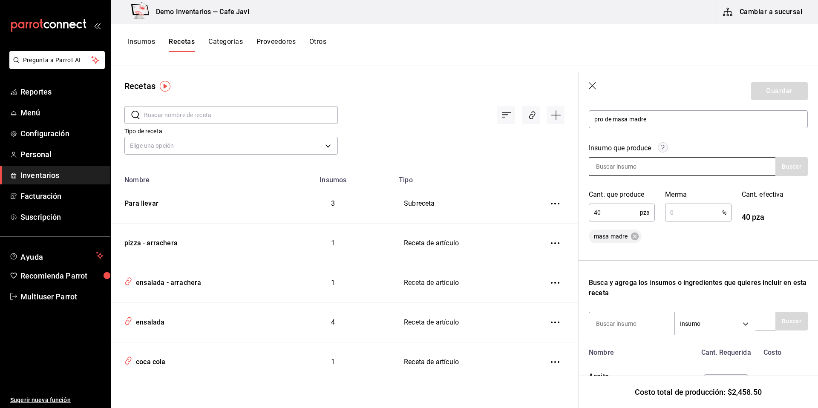
scroll to position [97, 0]
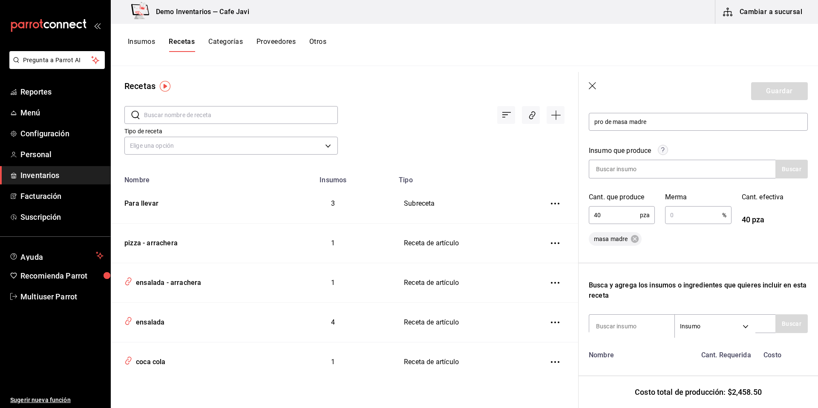
type input "5"
click at [695, 223] on input "text" at bounding box center [693, 215] width 57 height 17
click at [676, 262] on div "Recuerda que las cantidades utilizadas en tus recetas estarán definidas en la U…" at bounding box center [698, 270] width 219 height 456
drag, startPoint x: 736, startPoint y: 217, endPoint x: 796, endPoint y: 230, distance: 62.0
click at [796, 230] on div "Insumo que produce Buscar Cant. que produce 40 pza ​ Merma 10 % ​ Cant. efectiv…" at bounding box center [698, 191] width 219 height 110
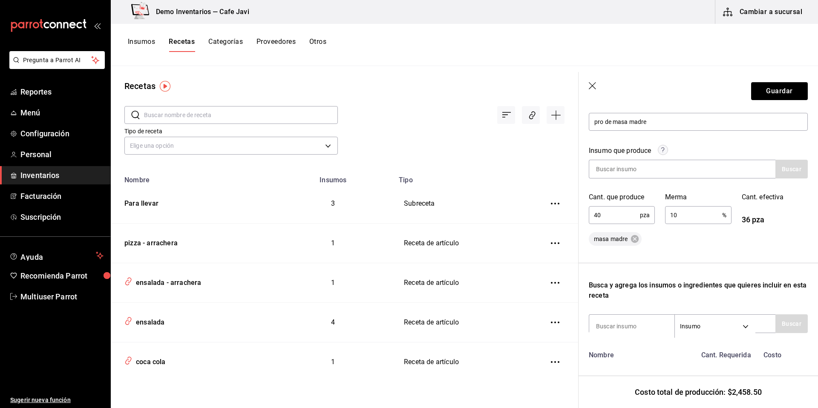
click at [696, 222] on input "10" at bounding box center [693, 215] width 57 height 17
type input "1"
click at [778, 95] on button "Guardar" at bounding box center [780, 91] width 57 height 18
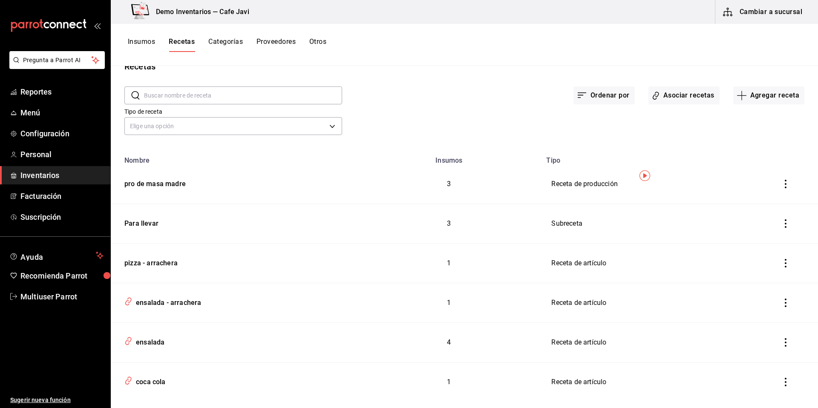
scroll to position [0, 0]
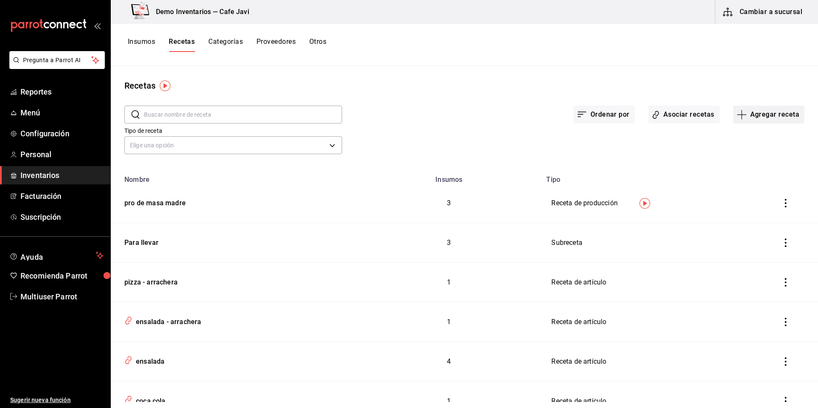
click at [760, 116] on button "Agregar receta" at bounding box center [769, 115] width 71 height 18
click at [742, 140] on span "Receta" at bounding box center [764, 138] width 72 height 9
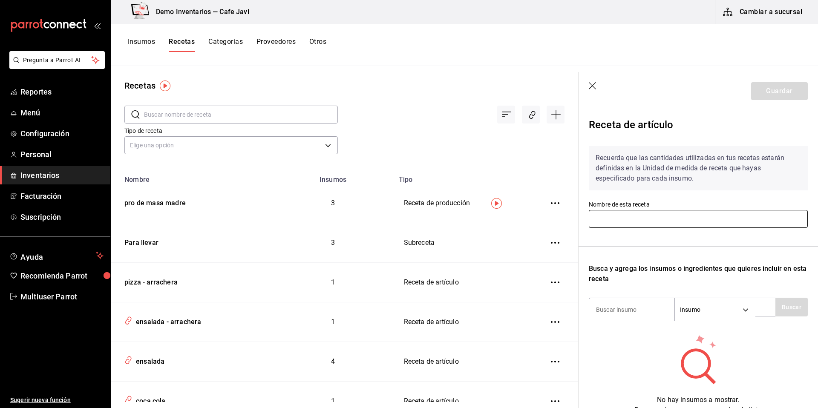
click at [620, 216] on input "text" at bounding box center [698, 219] width 219 height 18
type input "no se debe hacer"
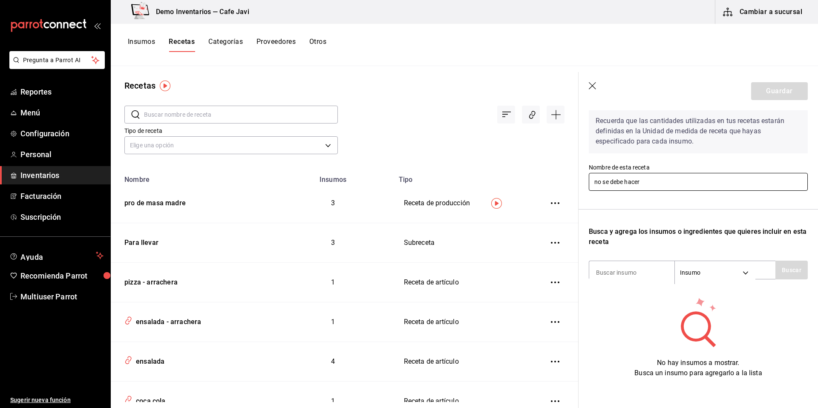
scroll to position [48, 0]
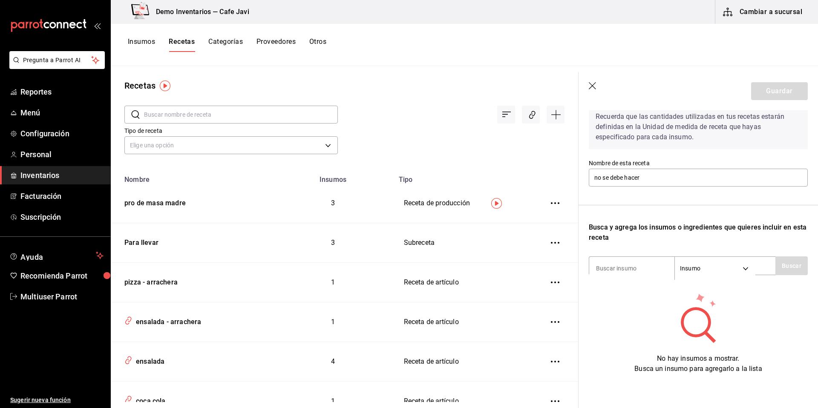
click at [631, 272] on div "Recuerda que las cantidades utilizadas en tus recetas estarán definidas en la U…" at bounding box center [698, 236] width 219 height 276
click at [642, 263] on input at bounding box center [632, 269] width 85 height 18
type input "coc"
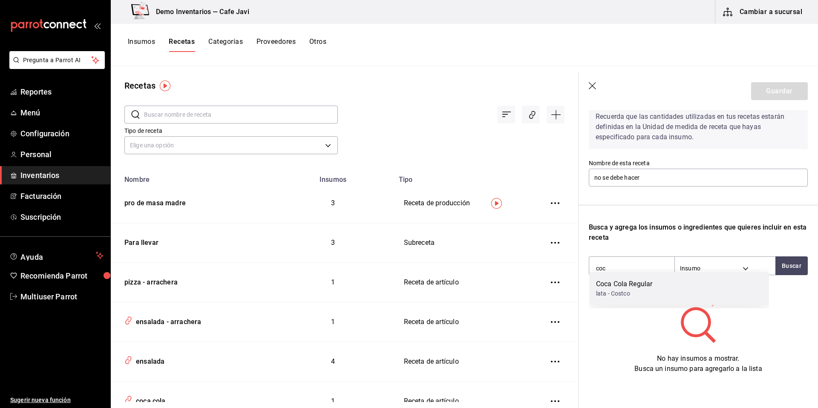
click at [626, 290] on div "lata - Costco" at bounding box center [624, 293] width 56 height 9
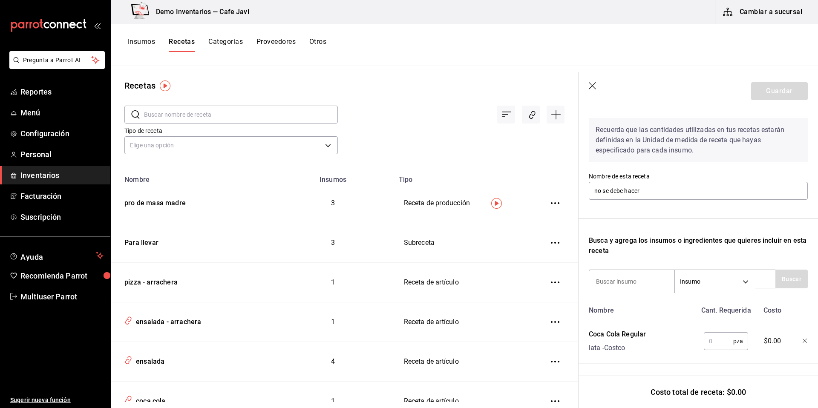
scroll to position [35, 0]
click at [728, 341] on input "text" at bounding box center [718, 341] width 29 height 17
type input "12"
click at [776, 88] on button "Guardar" at bounding box center [780, 91] width 57 height 18
click at [768, 97] on button "Guardar" at bounding box center [780, 91] width 57 height 18
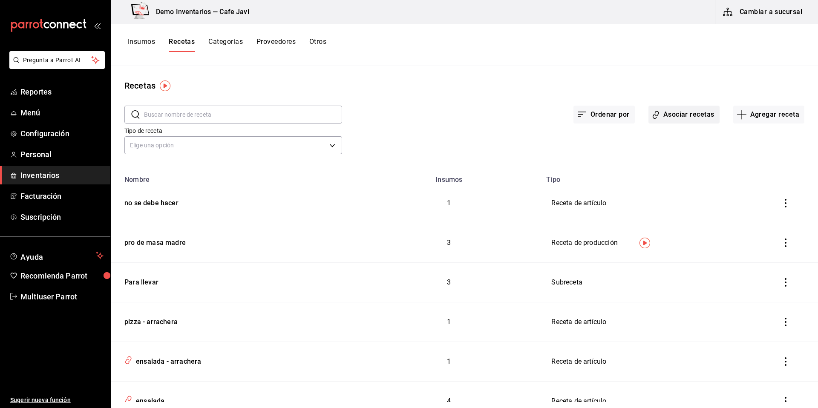
click at [676, 116] on button "Asociar recetas" at bounding box center [684, 115] width 71 height 18
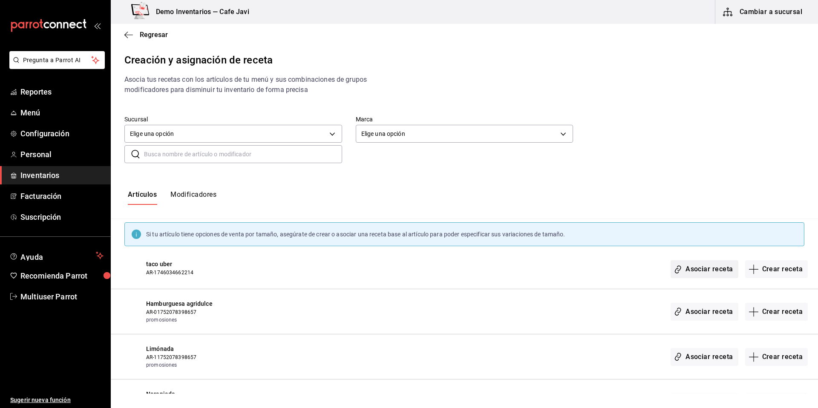
click at [681, 267] on button "Asociar receta" at bounding box center [704, 269] width 67 height 18
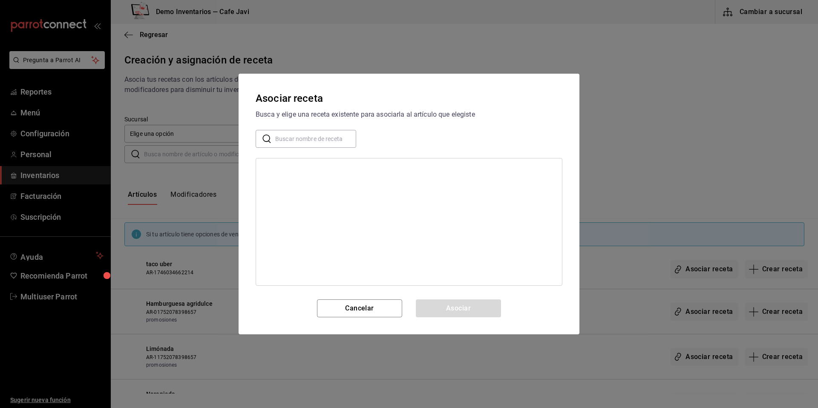
click at [308, 145] on input "text" at bounding box center [315, 138] width 81 height 17
type input "no se de"
click at [281, 176] on div "no se debe hacer" at bounding box center [409, 170] width 306 height 16
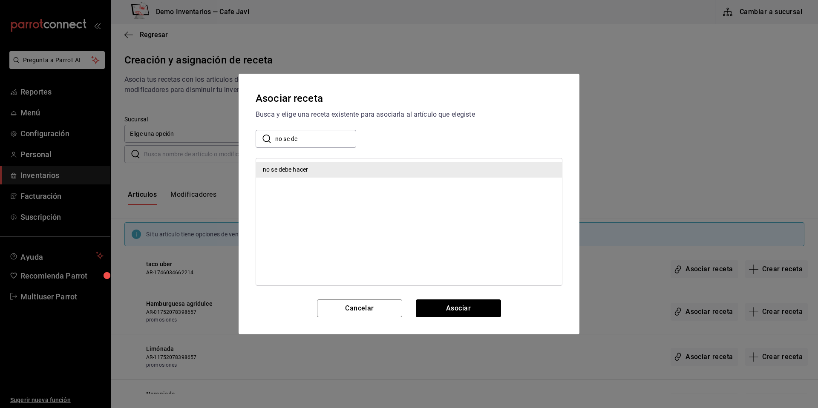
click at [472, 310] on button "Asociar" at bounding box center [458, 309] width 85 height 18
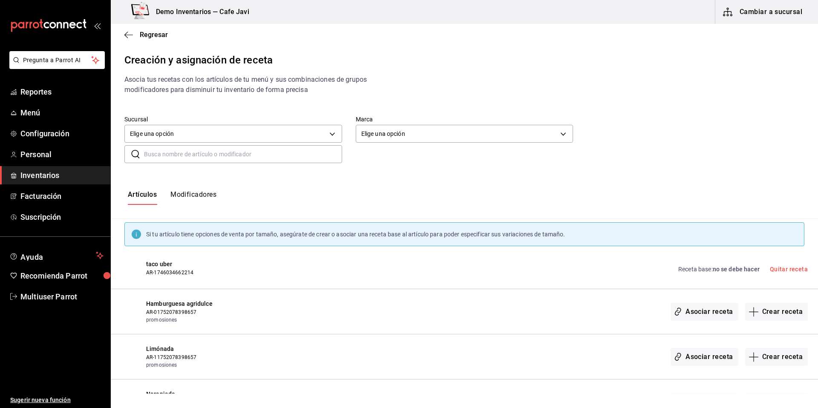
click at [731, 271] on span "no se debe hacer" at bounding box center [736, 269] width 47 height 7
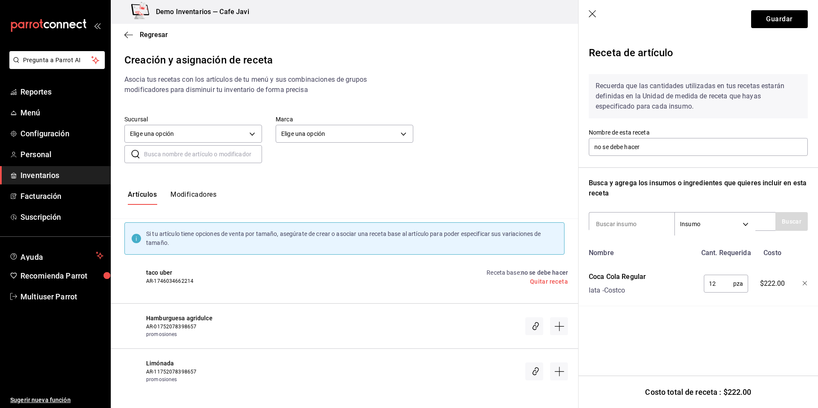
click at [594, 12] on icon "button" at bounding box center [592, 13] width 7 height 7
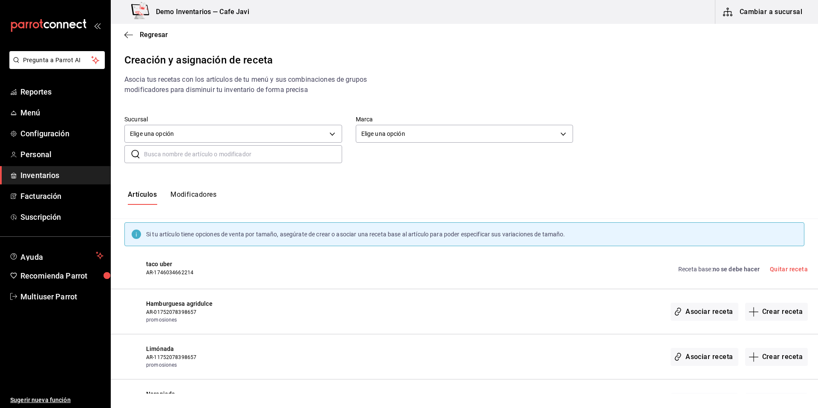
click at [199, 194] on button "Modificadores" at bounding box center [194, 198] width 46 height 14
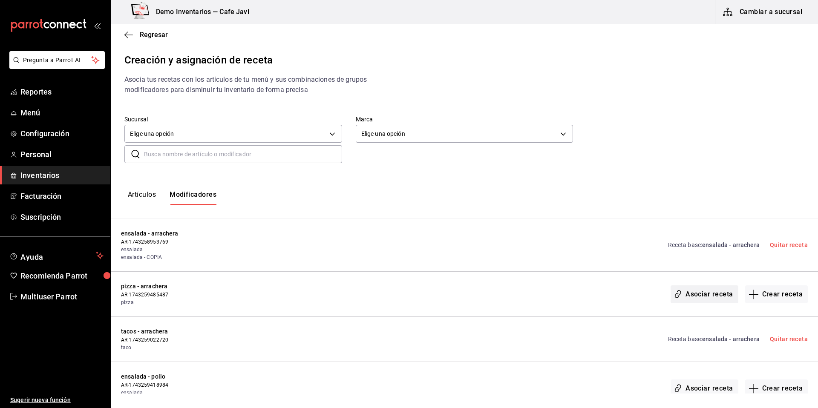
click at [702, 293] on button "Asociar receta" at bounding box center [704, 295] width 67 height 18
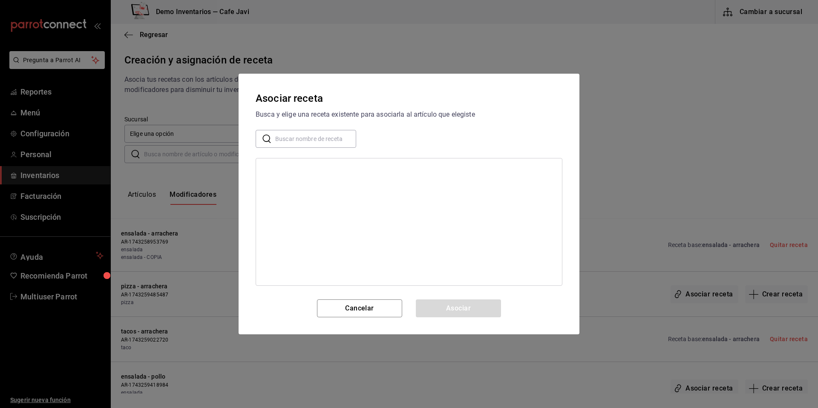
click at [321, 138] on input "text" at bounding box center [315, 138] width 81 height 17
type input "ensa"
click at [323, 165] on div "ensalada - arrachera" at bounding box center [409, 170] width 306 height 16
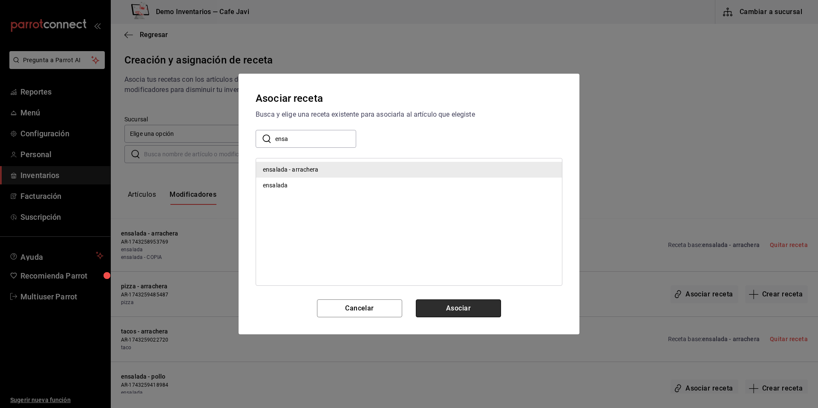
click at [452, 313] on button "Asociar" at bounding box center [458, 309] width 85 height 18
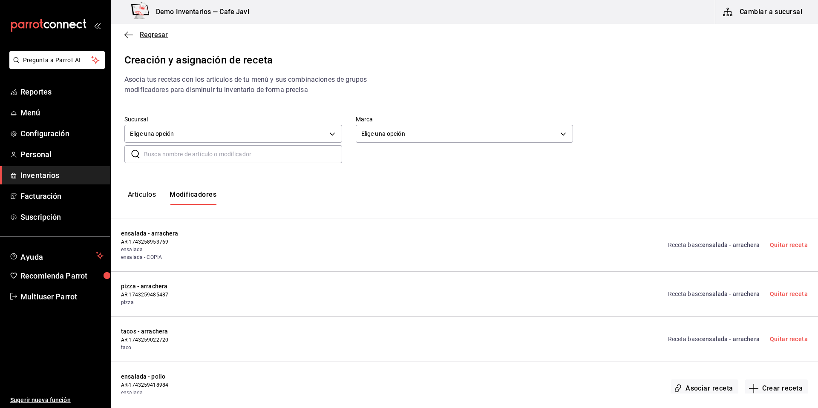
click at [147, 32] on span "Regresar" at bounding box center [154, 35] width 28 height 8
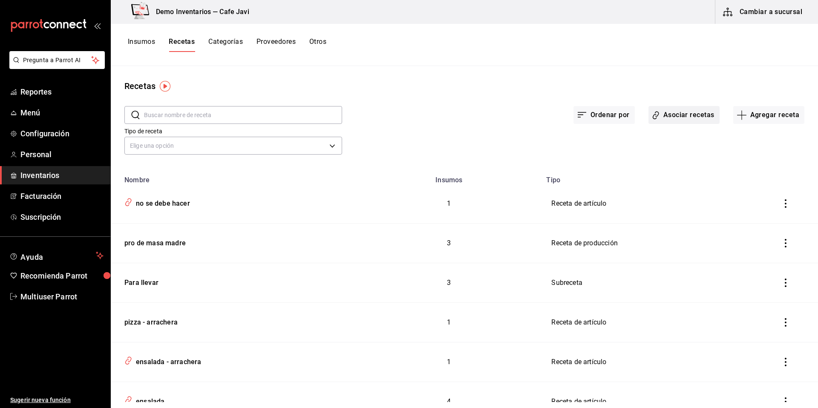
click at [677, 108] on button "Asociar recetas" at bounding box center [684, 115] width 71 height 18
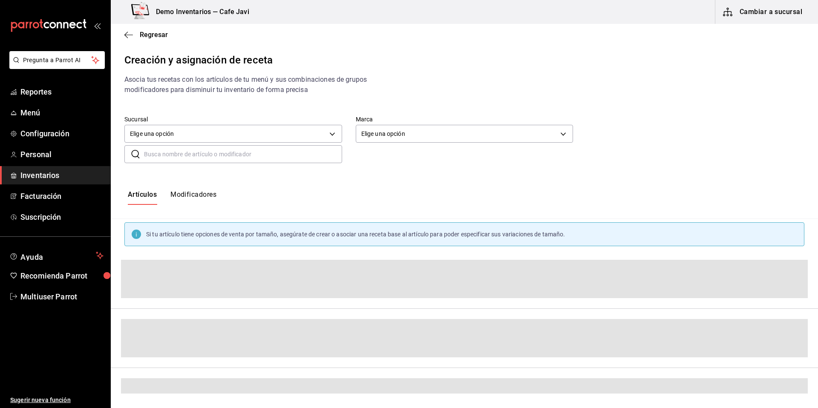
click at [199, 193] on button "Modificadores" at bounding box center [194, 198] width 46 height 14
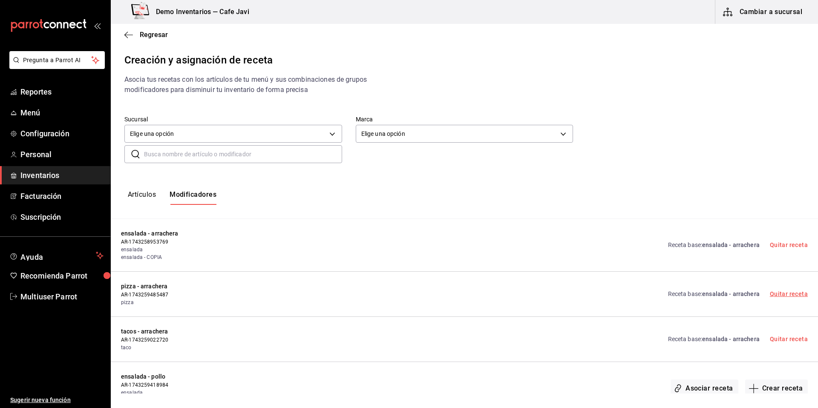
click at [778, 296] on link "Quitar receta" at bounding box center [789, 294] width 38 height 7
click at [703, 296] on button "Asociar receta" at bounding box center [704, 295] width 67 height 18
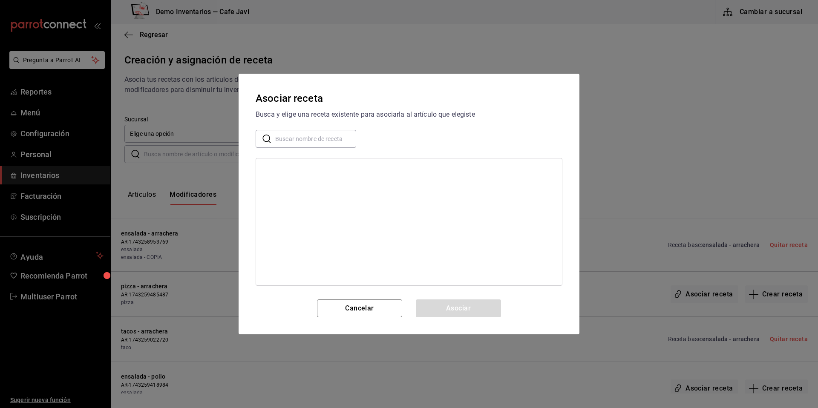
click at [300, 127] on div "Asociar receta Busca y elige una receta existente para asociarla al artículo qu…" at bounding box center [409, 204] width 341 height 261
click at [298, 142] on input "text" at bounding box center [315, 138] width 81 height 17
type input "pizza"
click at [282, 164] on div "pizza - arrachera" at bounding box center [409, 170] width 306 height 16
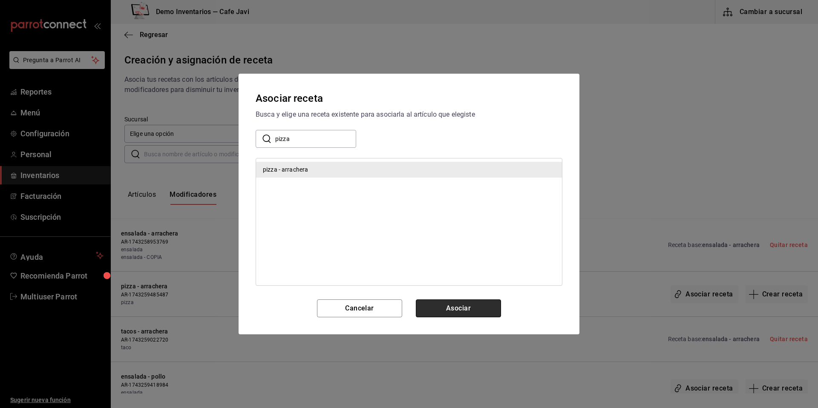
click at [465, 311] on button "Asociar" at bounding box center [458, 309] width 85 height 18
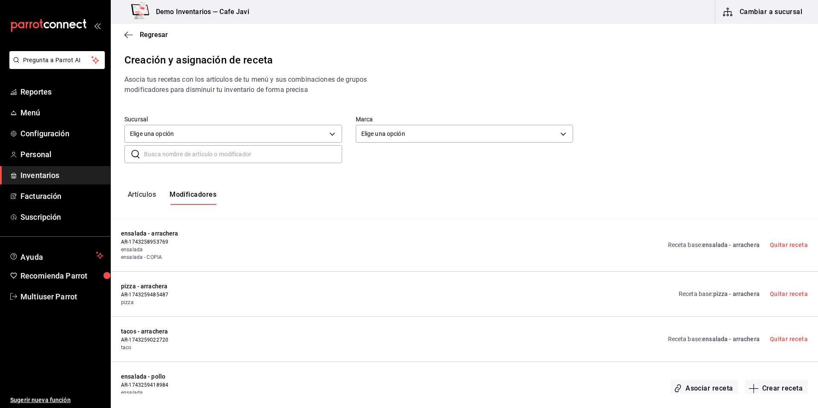
click at [149, 29] on div "Regresar" at bounding box center [465, 35] width 708 height 22
click at [144, 34] on span "Regresar" at bounding box center [154, 35] width 28 height 8
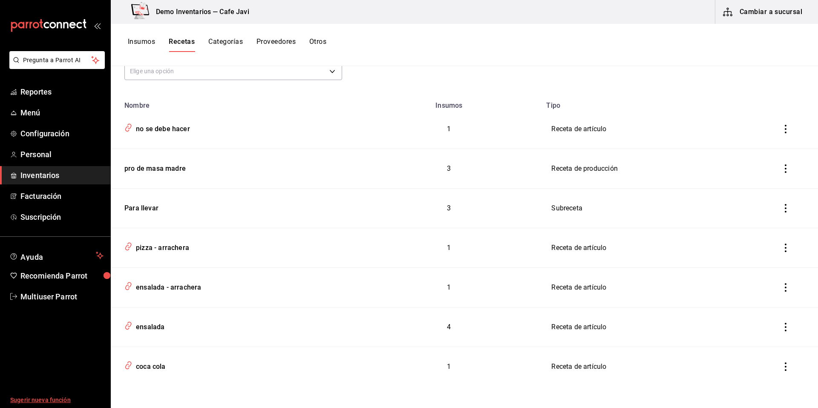
scroll to position [76, 0]
click at [156, 327] on div "ensalada" at bounding box center [149, 324] width 32 height 13
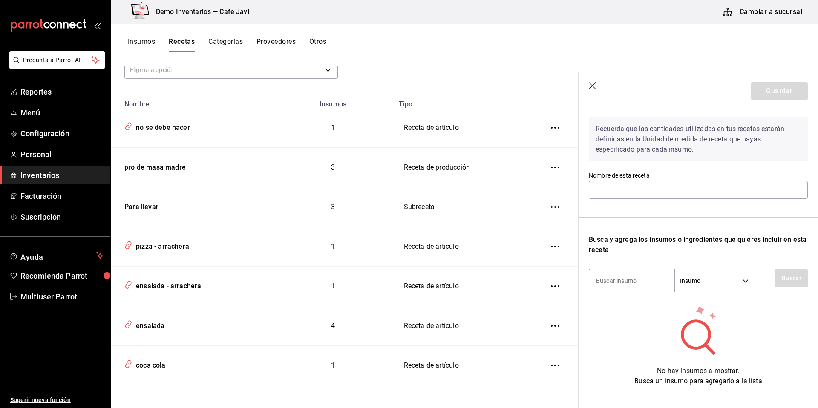
scroll to position [48, 0]
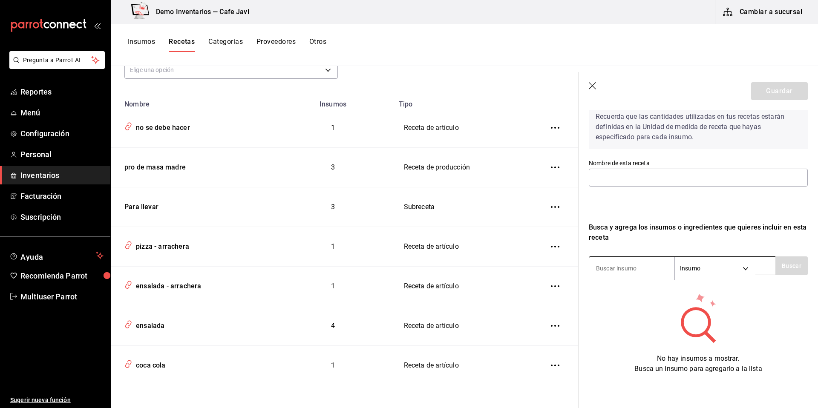
click at [729, 267] on body "Pregunta a Parrot AI Reportes Menú Configuración Personal Inventarios Facturaci…" at bounding box center [409, 201] width 818 height 402
click at [635, 351] on div at bounding box center [409, 204] width 818 height 408
type input "ensalada"
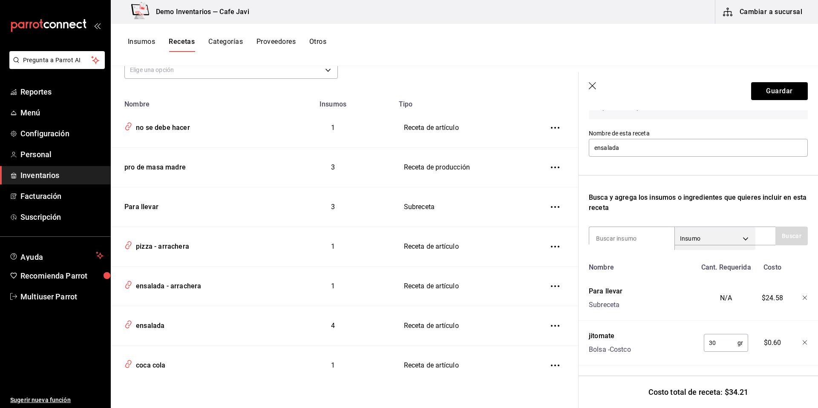
scroll to position [90, 0]
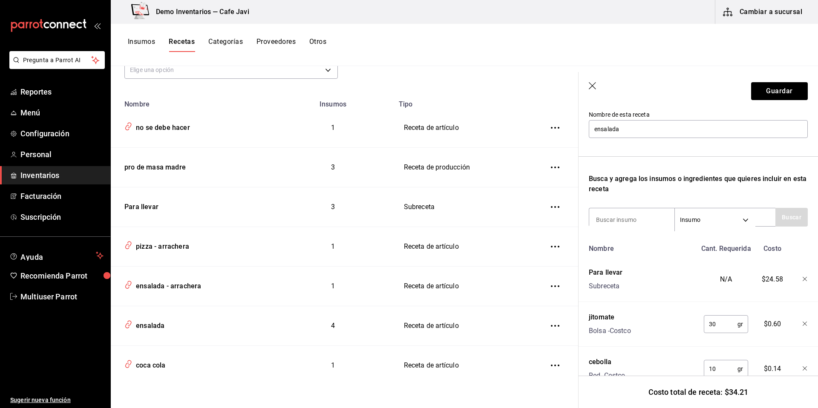
click at [755, 12] on button "Cambiar a sucursal" at bounding box center [764, 12] width 96 height 24
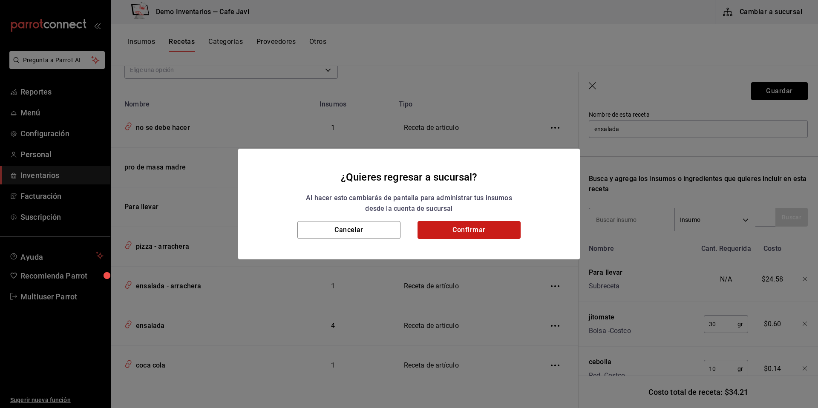
click at [478, 230] on button "Confirmar" at bounding box center [469, 230] width 103 height 18
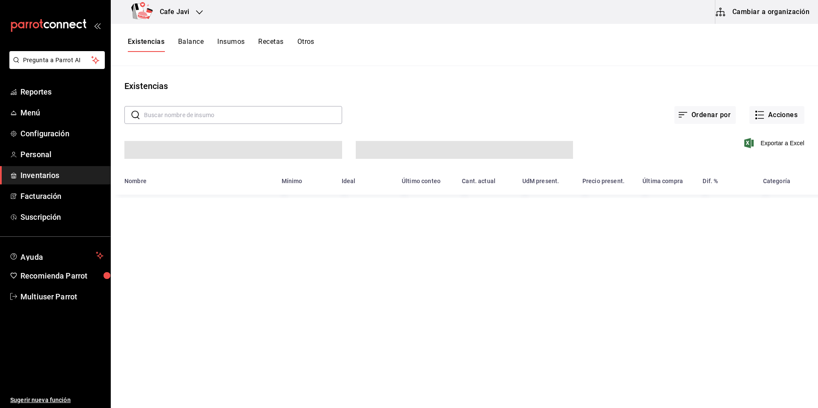
click at [188, 49] on button "Balance" at bounding box center [191, 45] width 26 height 14
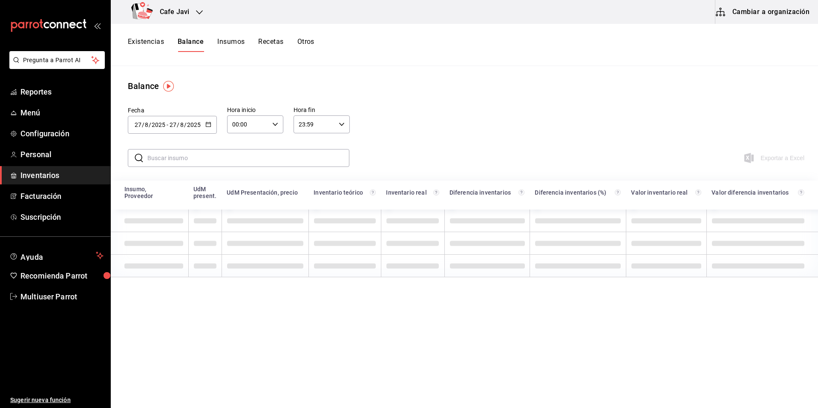
click at [130, 38] on button "Existencias" at bounding box center [146, 45] width 36 height 14
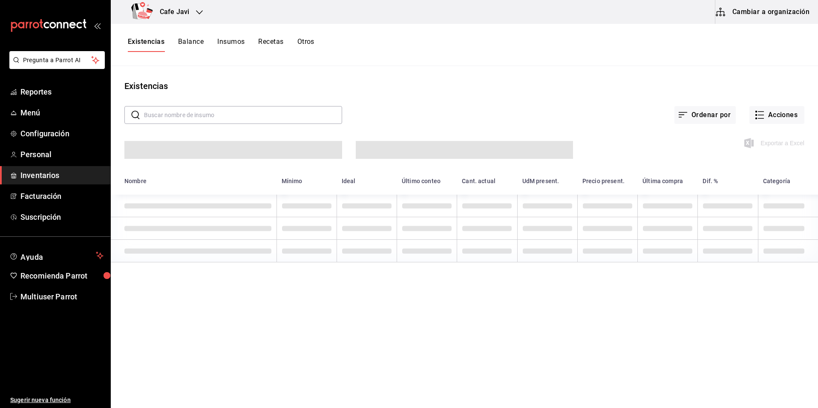
click at [190, 43] on button "Balance" at bounding box center [191, 45] width 26 height 14
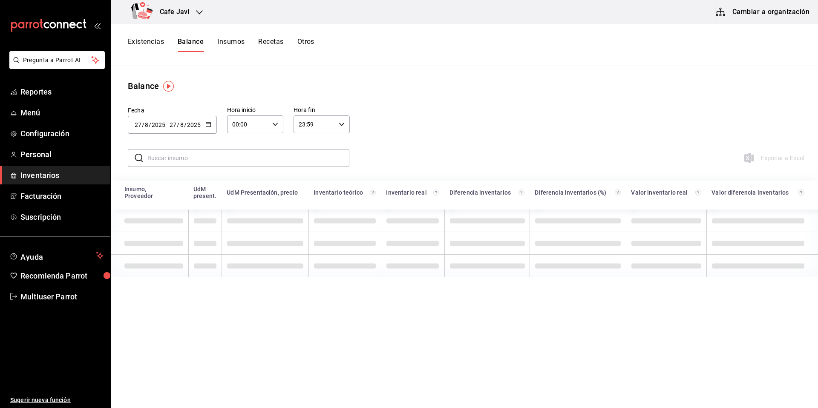
click at [445, 130] on div "Fecha [DATE] [DATE] - [DATE] [DATE] Hora inicio 00:00 Hora inicio Hora fin 23:5…" at bounding box center [465, 119] width 708 height 53
click at [771, 13] on button "Cambiar a organización" at bounding box center [764, 12] width 96 height 24
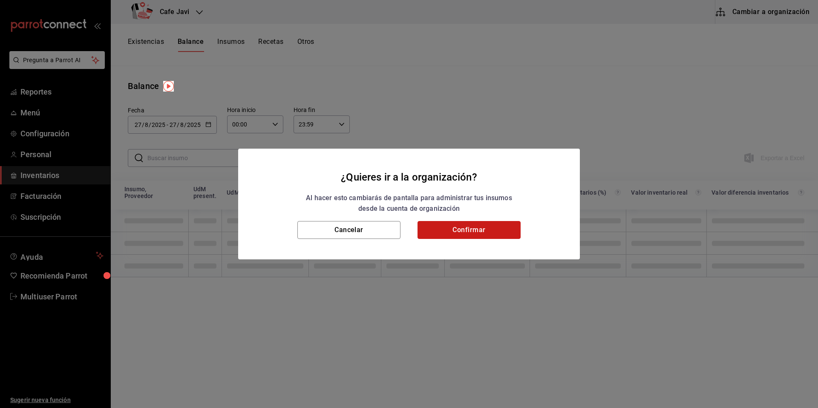
click at [477, 229] on button "Confirmar" at bounding box center [469, 230] width 103 height 18
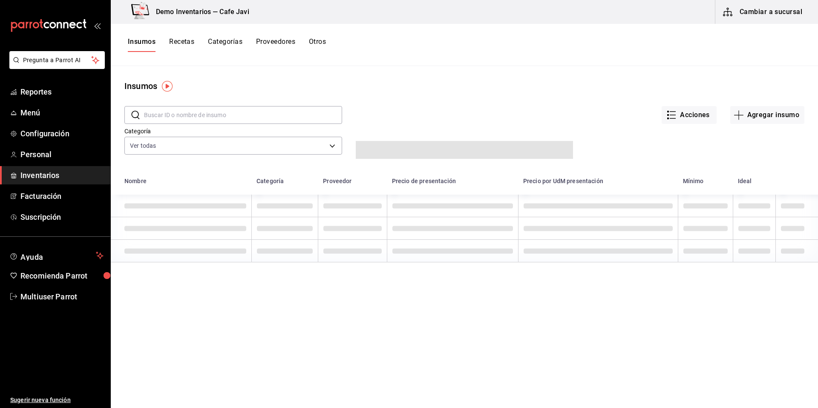
click at [773, 5] on button "Cambiar a sucursal" at bounding box center [764, 12] width 96 height 24
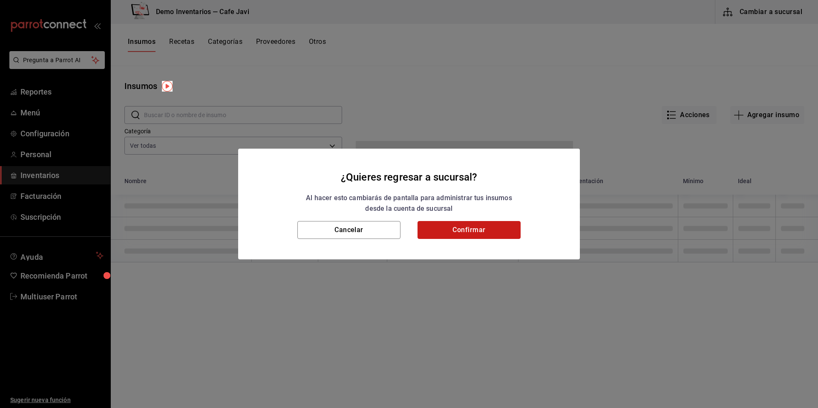
click at [484, 233] on button "Confirmar" at bounding box center [469, 230] width 103 height 18
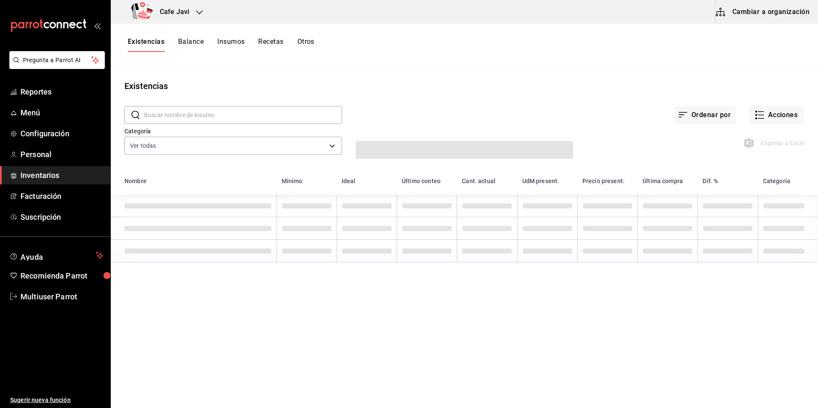
click at [186, 47] on button "Balance" at bounding box center [191, 45] width 26 height 14
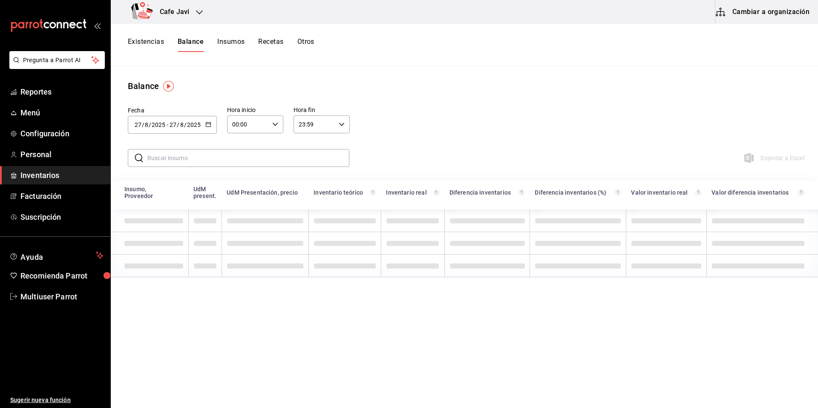
click at [754, 16] on button "Cambiar a organización" at bounding box center [764, 12] width 96 height 24
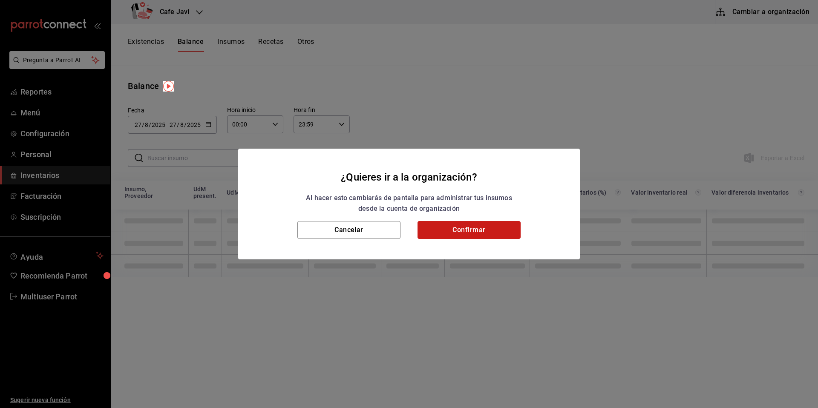
click at [489, 224] on button "Confirmar" at bounding box center [469, 230] width 103 height 18
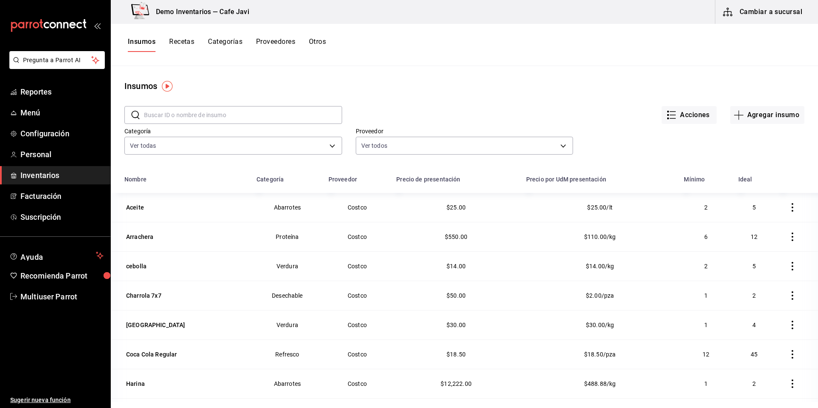
click at [168, 43] on div "Insumos Recetas Categorías Proveedores Otros" at bounding box center [227, 45] width 198 height 14
click at [178, 43] on button "Recetas" at bounding box center [181, 45] width 25 height 14
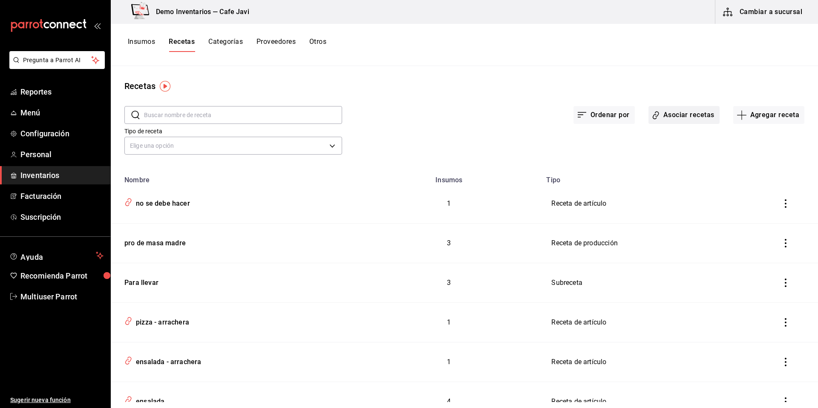
click at [673, 116] on button "Asociar recetas" at bounding box center [684, 115] width 71 height 18
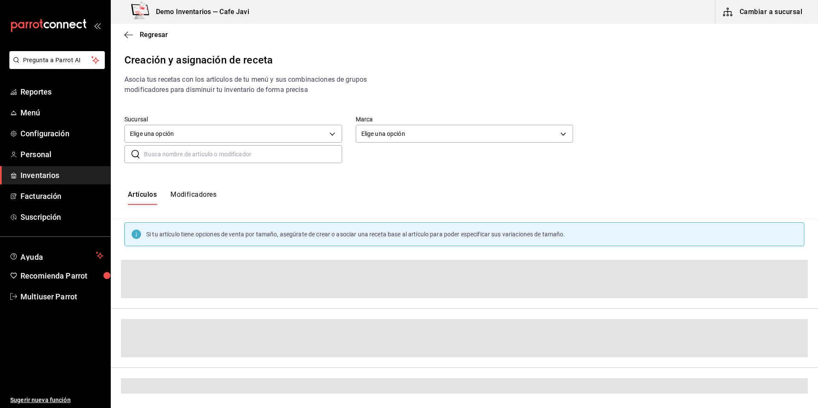
click at [188, 160] on input "text" at bounding box center [243, 154] width 198 height 17
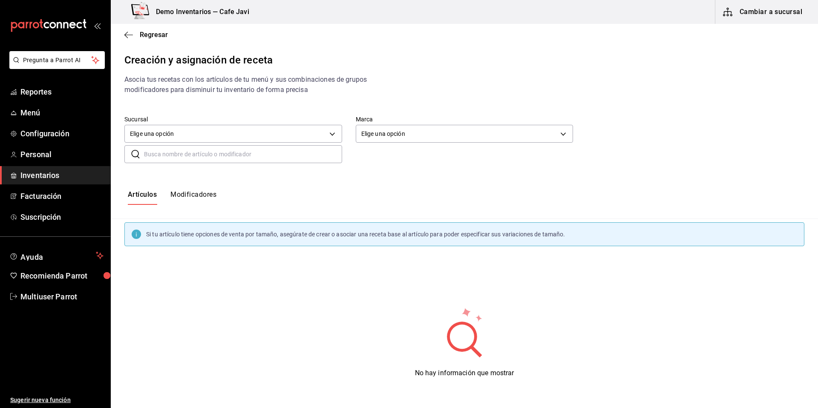
click at [221, 339] on div "No hay información que mostrar" at bounding box center [465, 342] width 708 height 213
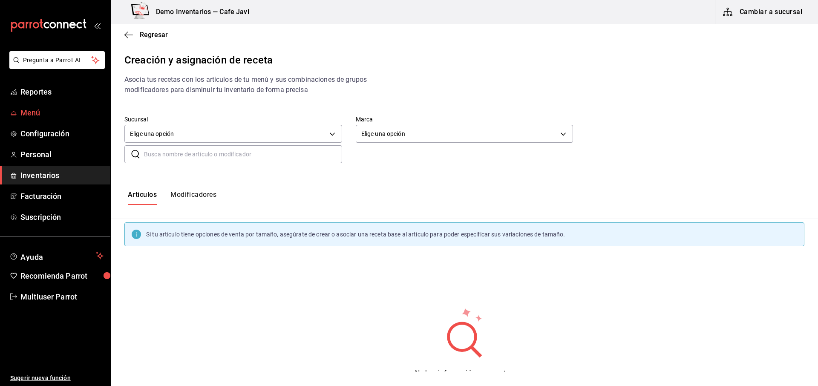
click at [26, 115] on span "Menú" at bounding box center [61, 113] width 83 height 12
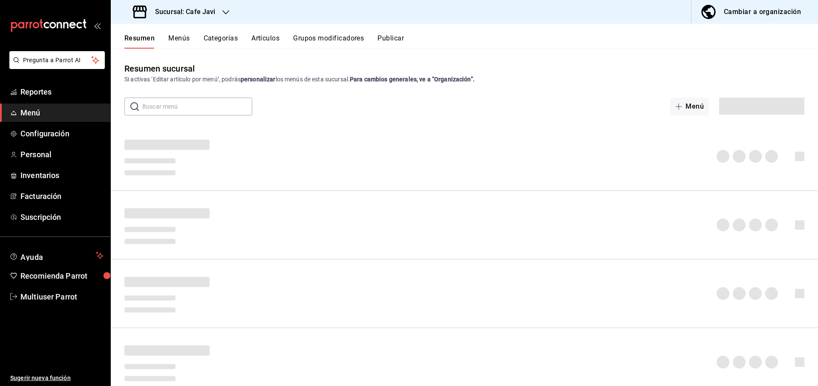
click at [266, 42] on button "Artículos" at bounding box center [266, 41] width 28 height 14
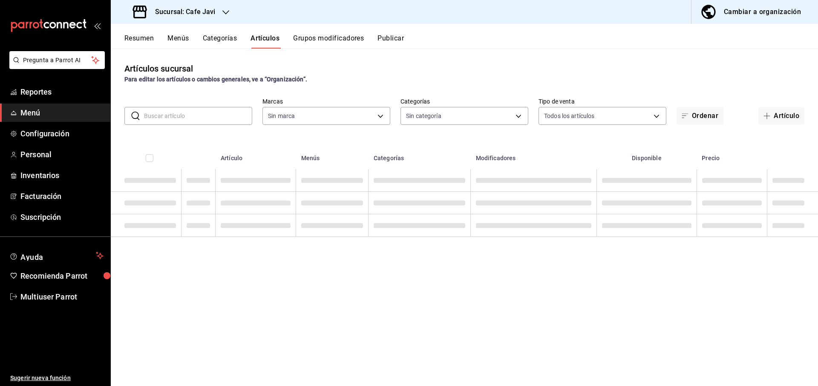
type input "76c069c3-bcff-435d-a94b-648ec5996950,401dc347-6996-41f4-a021-20cbf7befbe1"
type input "11f3a654-a9e7-4b8a-8131-6030cf7c39be,3c86d482-fe83-4593-ae78-d33094e98e9d,48b14…"
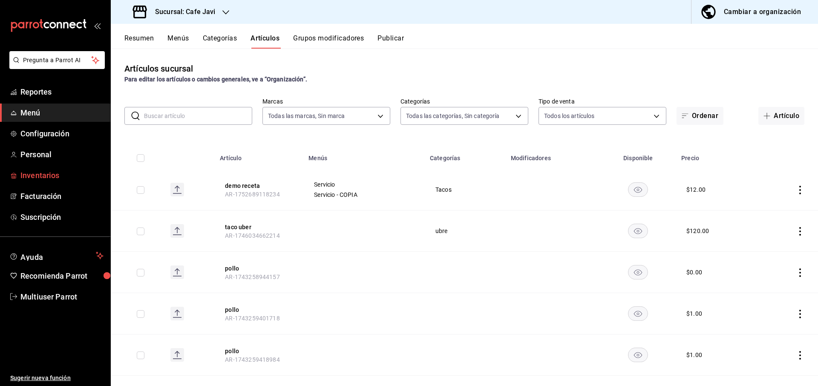
click at [45, 177] on span "Inventarios" at bounding box center [61, 176] width 83 height 12
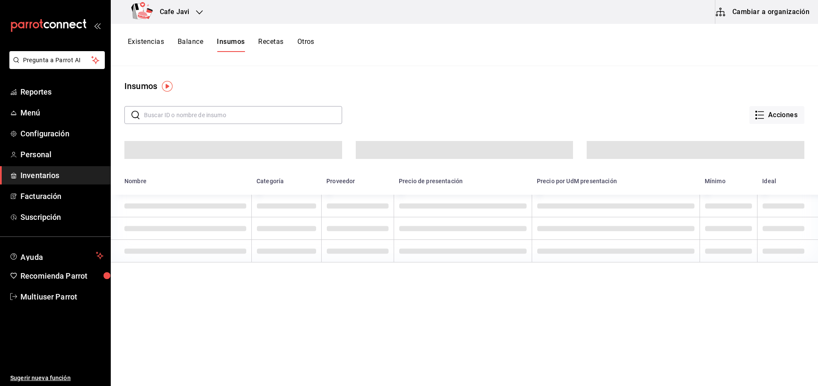
click at [772, 17] on button "Cambiar a organización" at bounding box center [764, 12] width 96 height 24
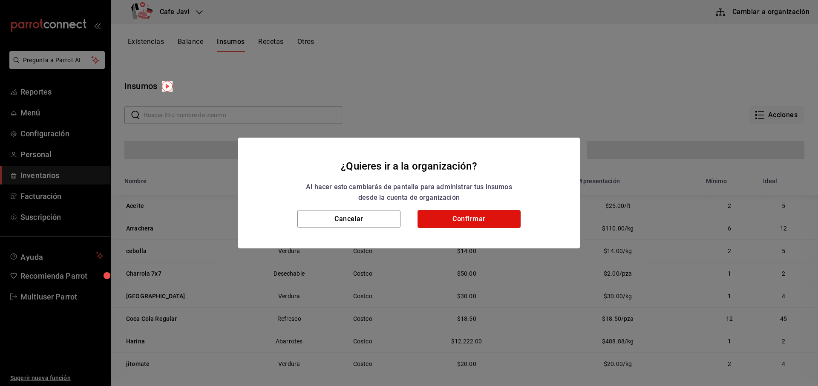
drag, startPoint x: 483, startPoint y: 227, endPoint x: 490, endPoint y: 231, distance: 8.6
click at [482, 226] on button "Confirmar" at bounding box center [469, 219] width 103 height 18
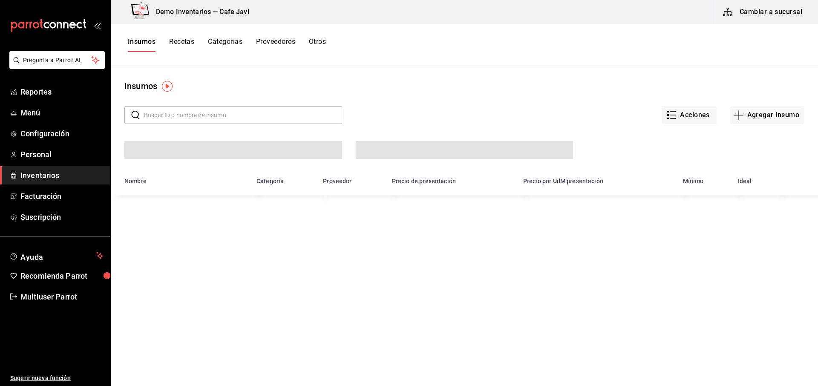
click at [188, 43] on button "Recetas" at bounding box center [181, 45] width 25 height 14
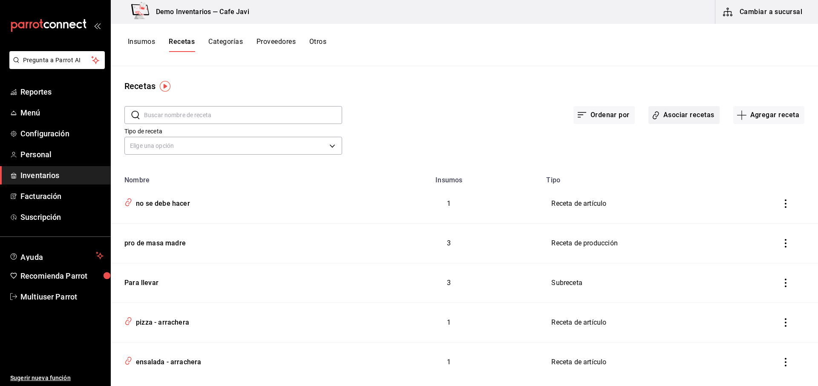
click at [688, 115] on button "Asociar recetas" at bounding box center [684, 115] width 71 height 18
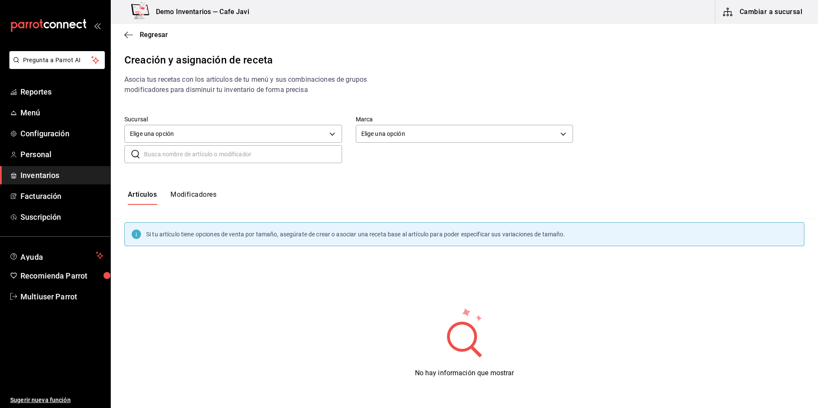
click at [204, 197] on button "Modificadores" at bounding box center [194, 198] width 46 height 14
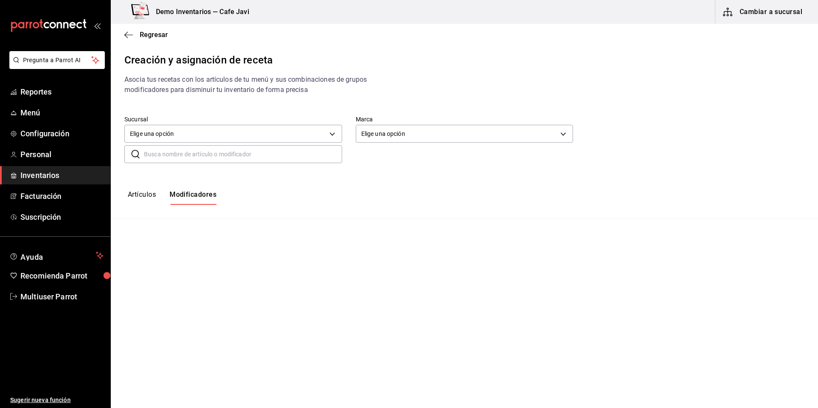
click at [213, 196] on button "Modificadores" at bounding box center [193, 198] width 47 height 14
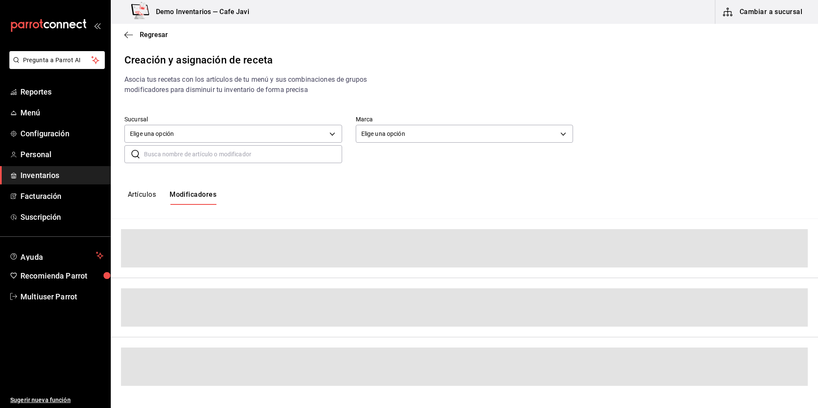
click at [137, 196] on button "Artículos" at bounding box center [142, 198] width 28 height 14
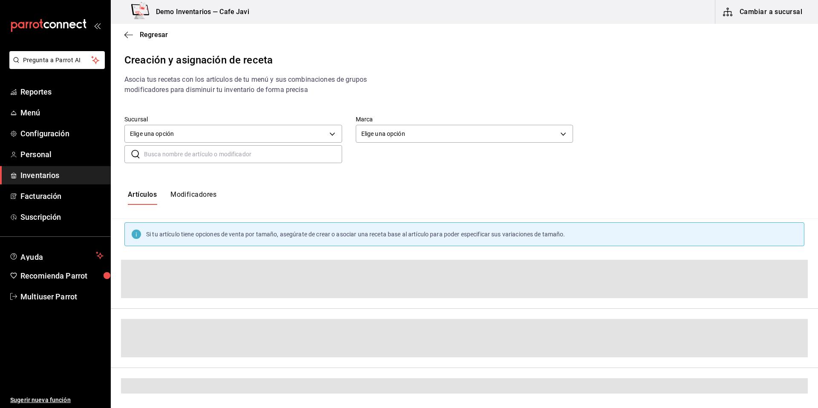
click at [237, 156] on input "text" at bounding box center [243, 154] width 198 height 17
paste input "[URL][DOMAIN_NAME]"
type input "[URL][DOMAIN_NAME]"
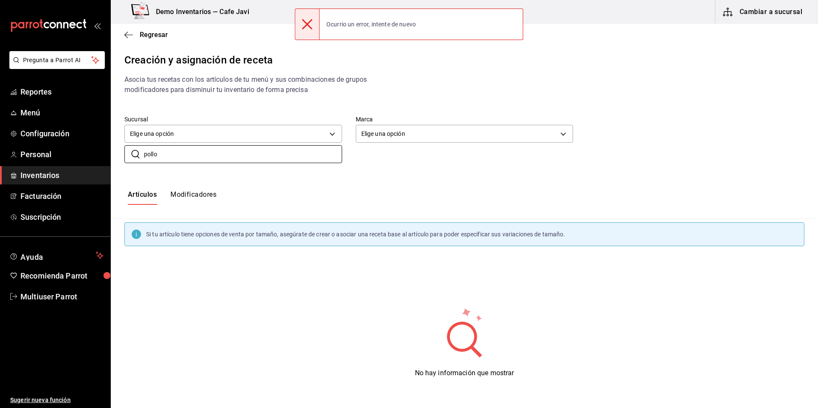
click at [192, 194] on button "Modificadores" at bounding box center [194, 198] width 46 height 14
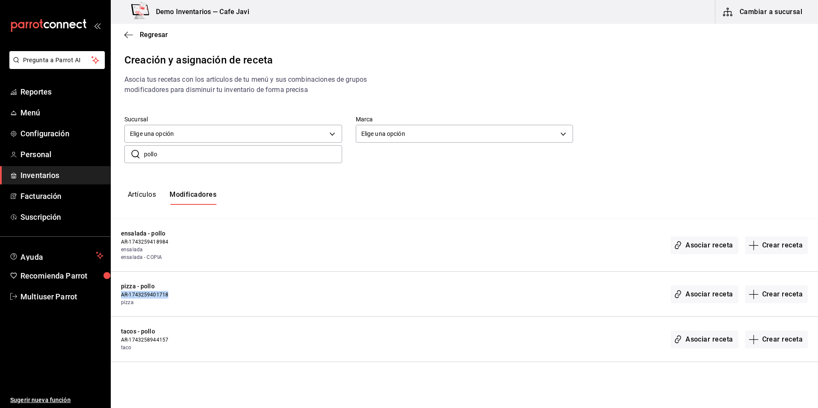
drag, startPoint x: 167, startPoint y: 298, endPoint x: 116, endPoint y: 295, distance: 51.2
click at [116, 295] on div "pizza - pollo AR-1743259401718 pizza Asociar receta Crear receta" at bounding box center [465, 294] width 708 height 45
drag, startPoint x: 167, startPoint y: 243, endPoint x: 117, endPoint y: 243, distance: 49.9
click at [117, 243] on div "ensalada - pollo AR-1743259418984 ensalada ensalada - COPIA Asociar receta Crea…" at bounding box center [465, 245] width 708 height 53
copy span "AR-1743259418984"
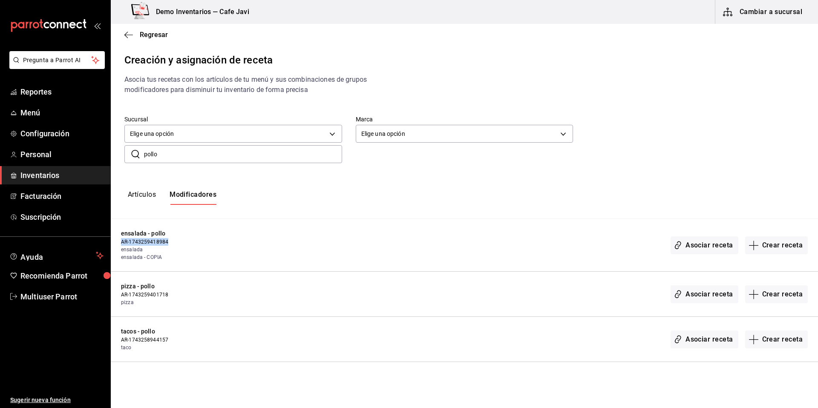
click at [187, 153] on input "pollo" at bounding box center [243, 154] width 198 height 17
paste input "AR-1743259418984"
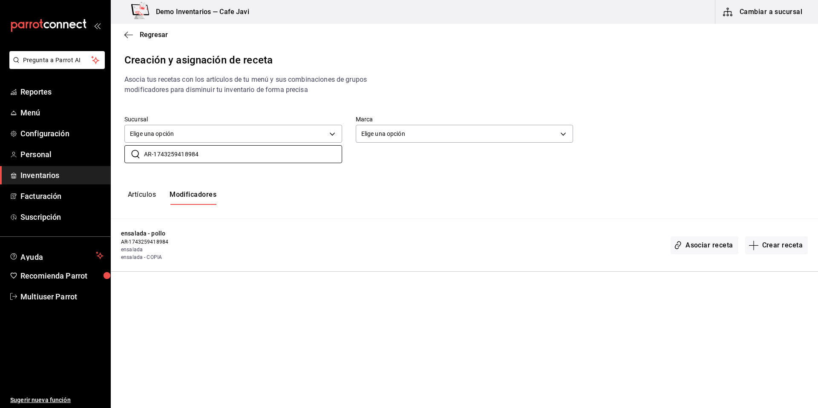
type input "AR-1743259418984"
drag, startPoint x: 122, startPoint y: 251, endPoint x: 152, endPoint y: 252, distance: 29.9
click at [152, 252] on span "ensalada" at bounding box center [200, 250] width 159 height 8
drag, startPoint x: 187, startPoint y: 257, endPoint x: 169, endPoint y: 259, distance: 17.9
click at [175, 259] on span "ensalada - COPIA" at bounding box center [200, 258] width 159 height 8
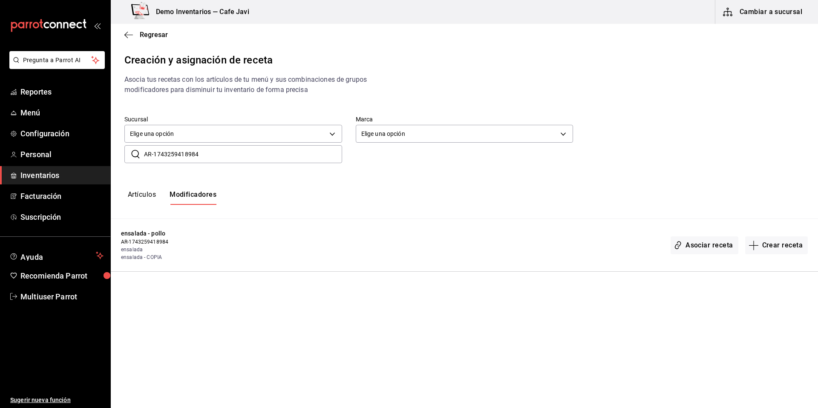
drag, startPoint x: 153, startPoint y: 257, endPoint x: 113, endPoint y: 263, distance: 40.0
click at [113, 263] on div "ensalada - pollo AR-1743259418984 ensalada ensalada - COPIA Asociar receta Crea…" at bounding box center [465, 245] width 708 height 53
click at [144, 192] on button "Artículos" at bounding box center [142, 198] width 28 height 14
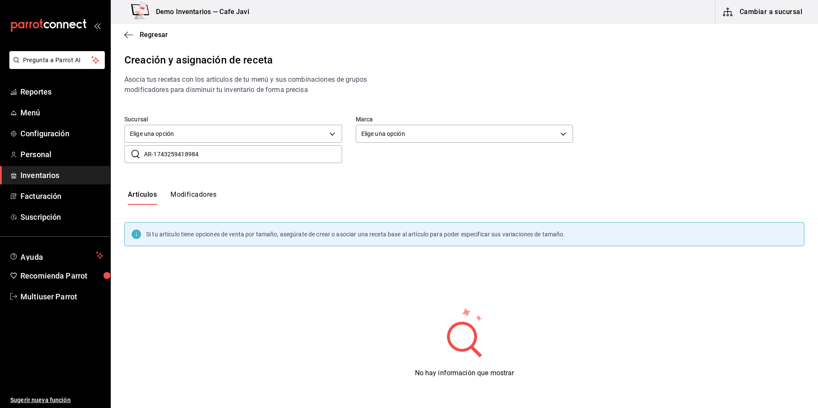
click at [147, 39] on div "Regresar" at bounding box center [465, 35] width 708 height 22
click at [155, 34] on span "Regresar" at bounding box center [154, 35] width 28 height 8
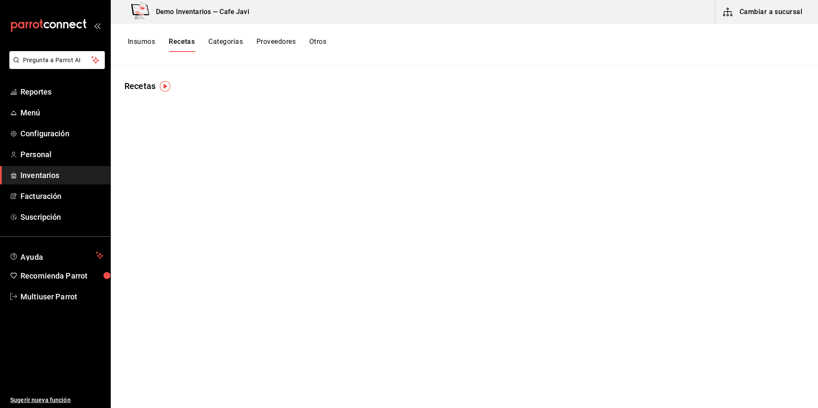
click at [139, 47] on button "Insumos" at bounding box center [141, 45] width 27 height 14
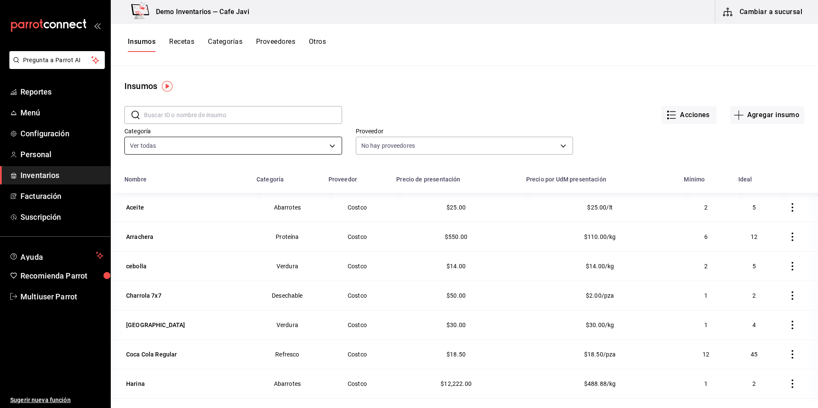
click at [312, 146] on body "Pregunta a Parrot AI Reportes Menú Configuración Personal Inventarios Facturaci…" at bounding box center [409, 201] width 818 height 402
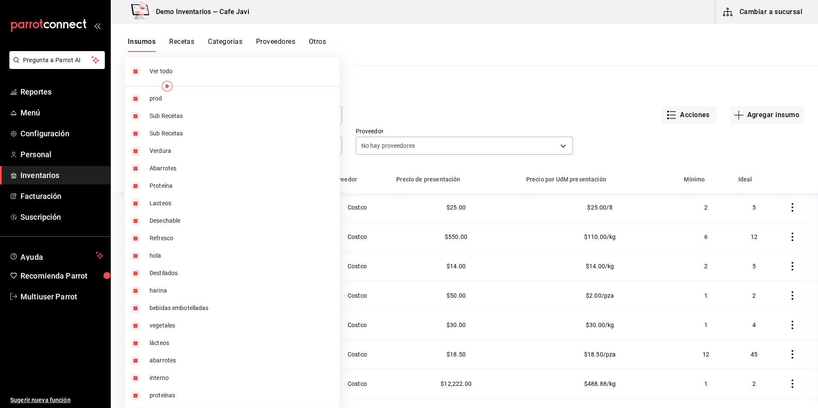
click at [409, 71] on div at bounding box center [409, 204] width 818 height 408
